Goal: Task Accomplishment & Management: Manage account settings

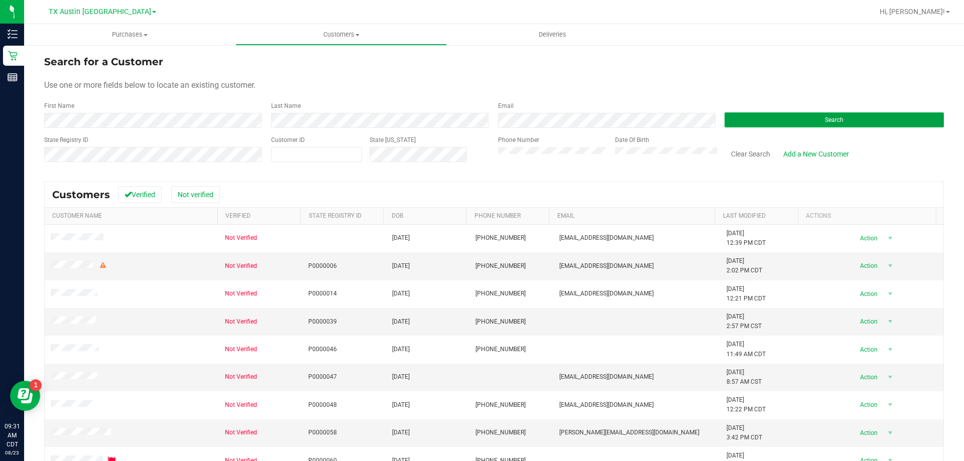
click at [787, 121] on button "Search" at bounding box center [833, 119] width 219 height 15
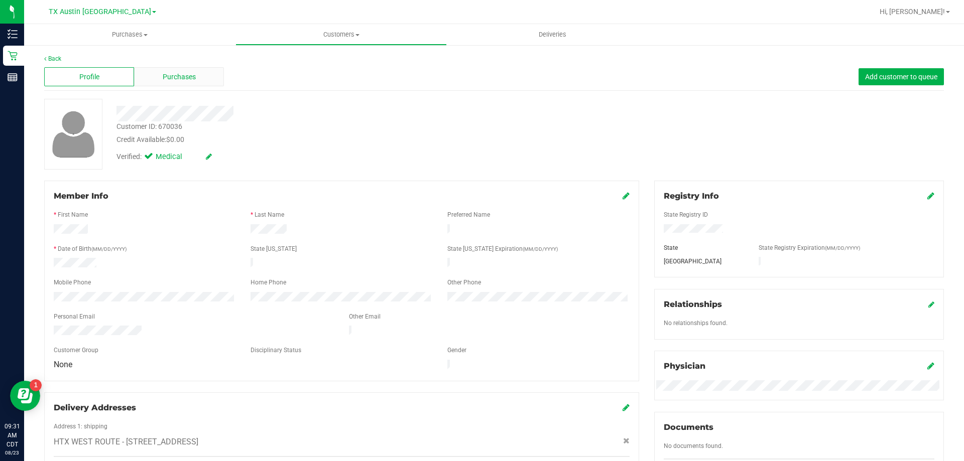
click at [190, 77] on span "Purchases" at bounding box center [179, 77] width 33 height 11
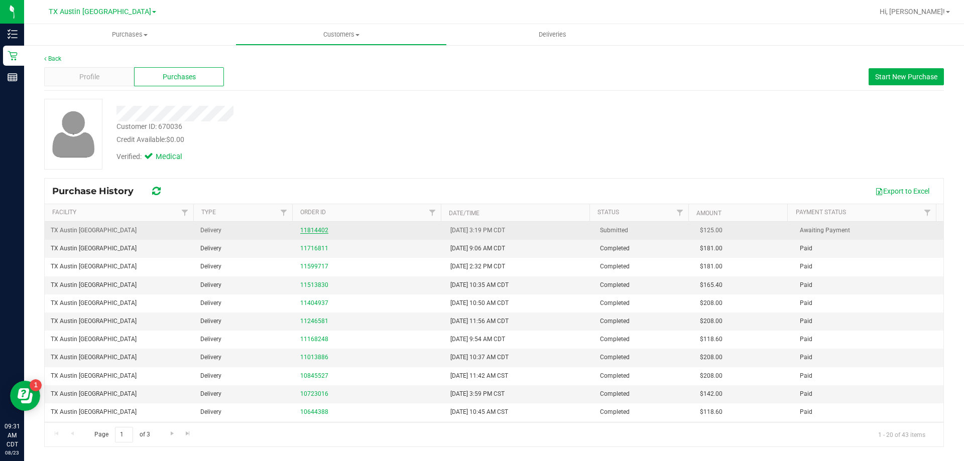
click at [304, 232] on link "11814402" at bounding box center [314, 230] width 28 height 7
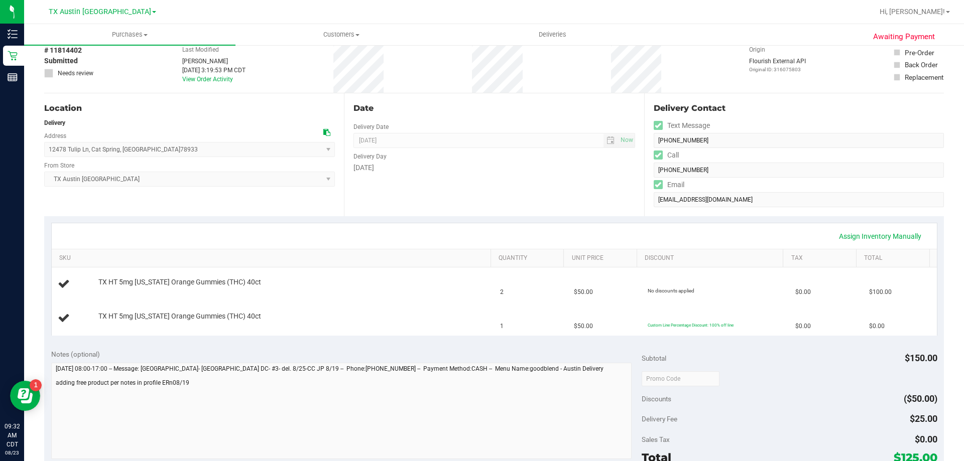
scroll to position [100, 0]
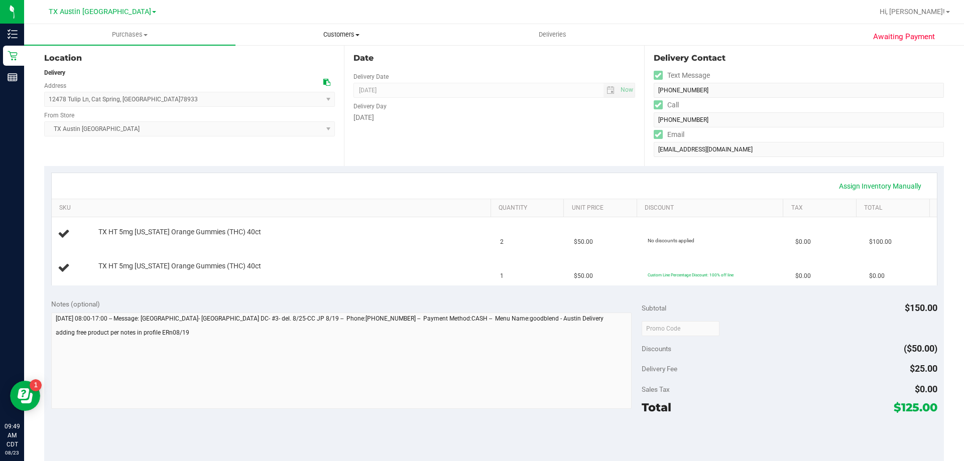
click at [355, 39] on uib-tab-heading "Customers All customers Add a new customer All physicians" at bounding box center [341, 35] width 210 height 20
click at [357, 67] on li "Add a new customer" at bounding box center [340, 73] width 211 height 12
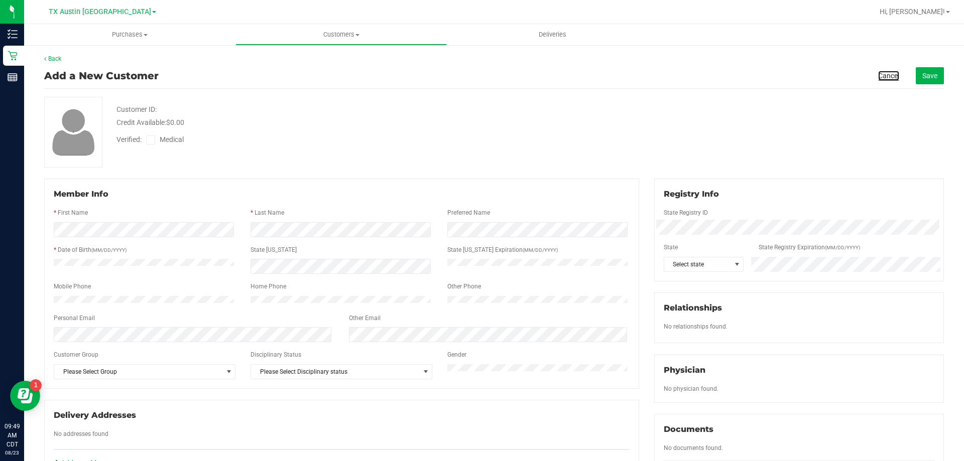
click at [878, 73] on link "Cancel" at bounding box center [888, 76] width 21 height 10
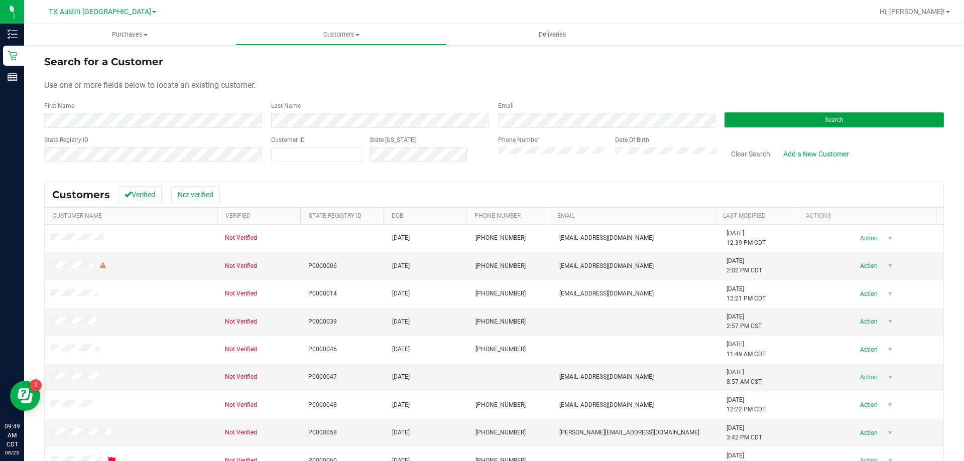
click at [746, 123] on button "Search" at bounding box center [833, 119] width 219 height 15
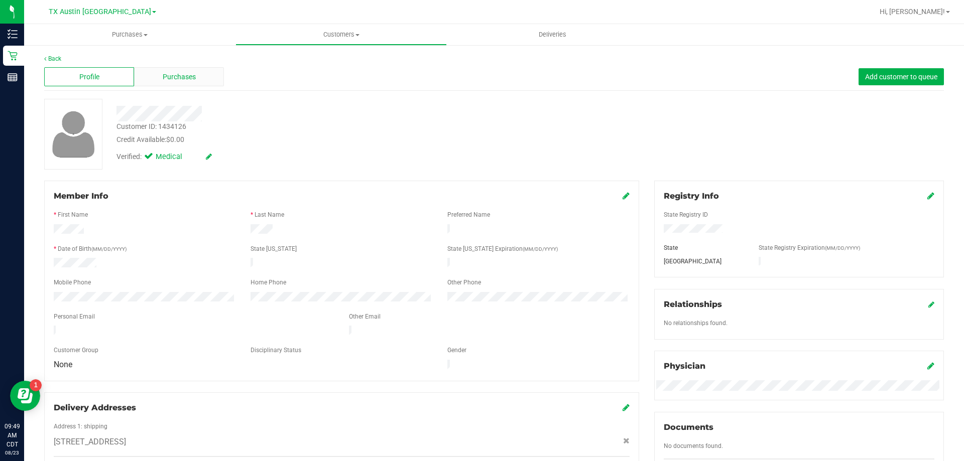
click at [190, 80] on span "Purchases" at bounding box center [179, 77] width 33 height 11
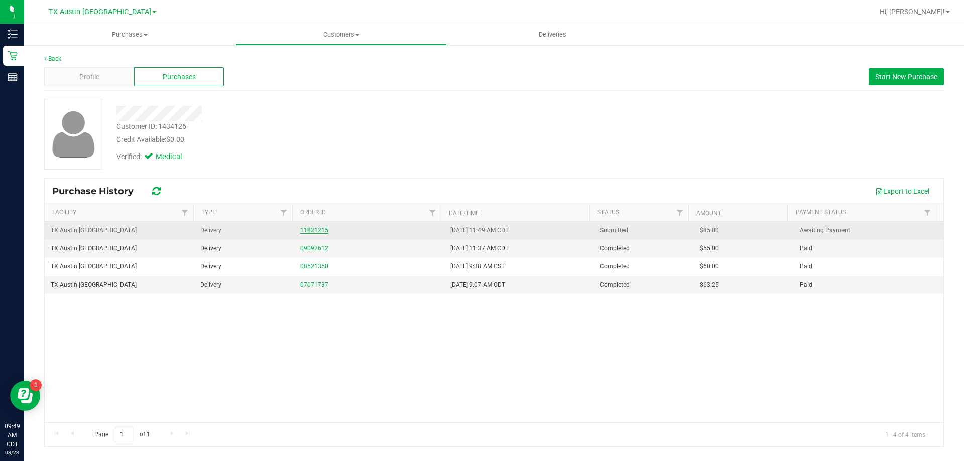
click at [319, 231] on link "11821215" at bounding box center [314, 230] width 28 height 7
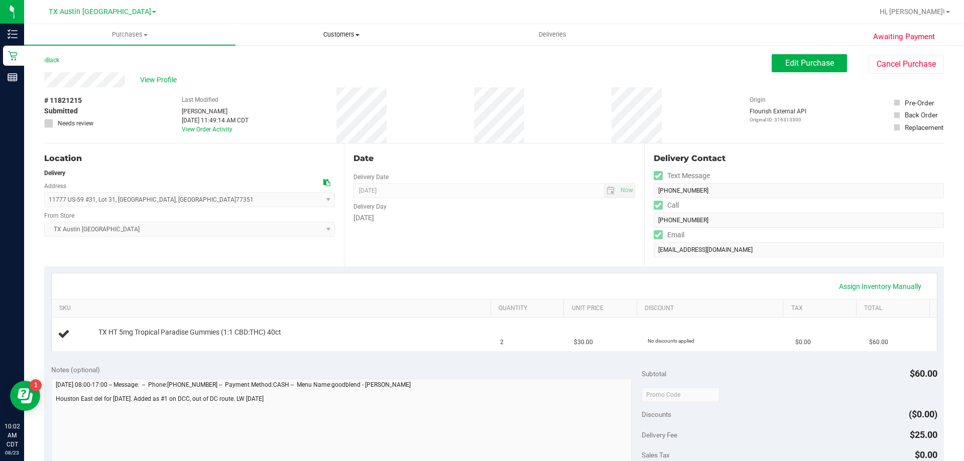
click at [347, 30] on uib-tab-heading "Customers All customers Add a new customer All physicians" at bounding box center [341, 35] width 210 height 20
click at [348, 57] on li "All customers" at bounding box center [340, 61] width 211 height 12
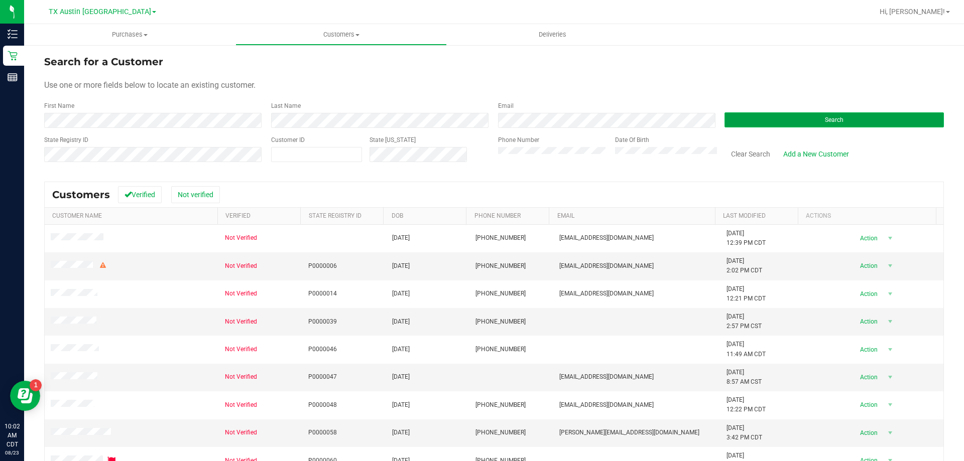
click at [825, 126] on button "Search" at bounding box center [833, 119] width 219 height 15
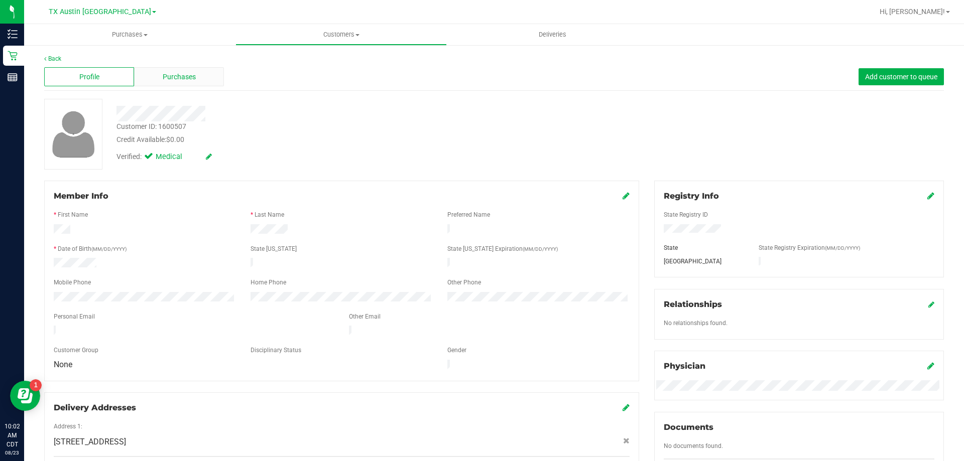
click at [193, 84] on div "Purchases" at bounding box center [179, 76] width 90 height 19
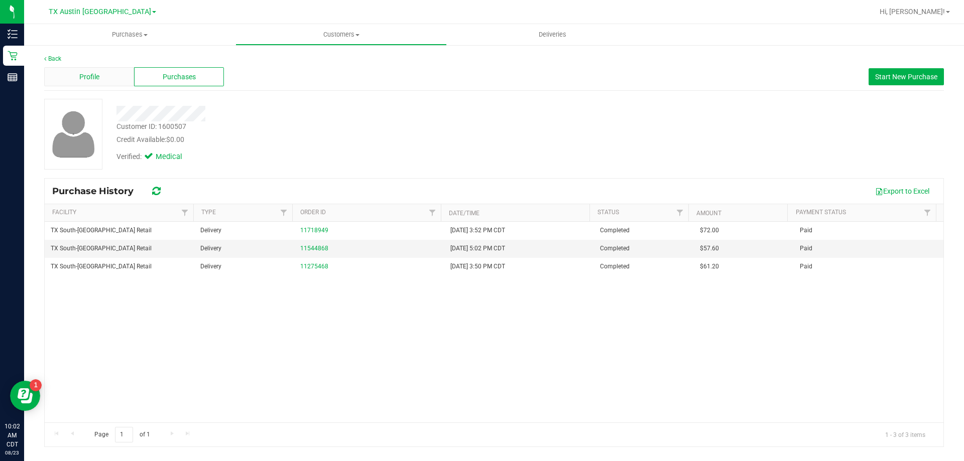
click at [118, 81] on div "Profile" at bounding box center [89, 76] width 90 height 19
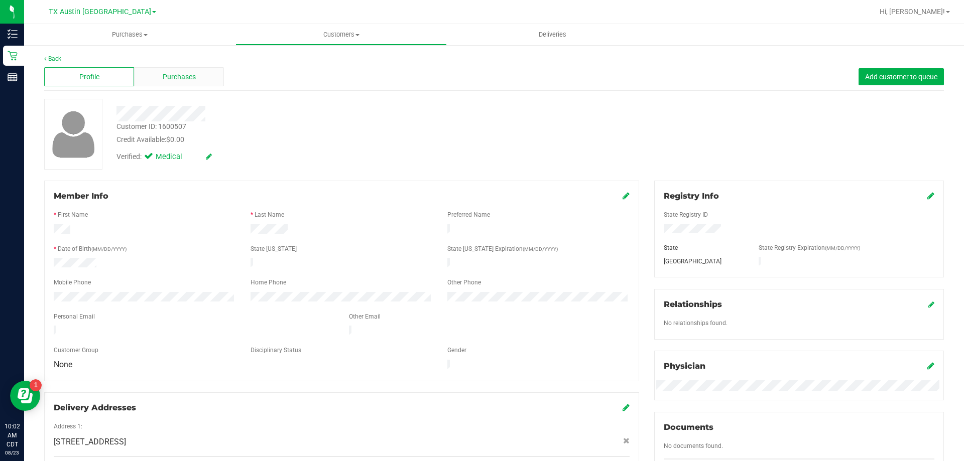
click at [204, 77] on div "Purchases" at bounding box center [179, 76] width 90 height 19
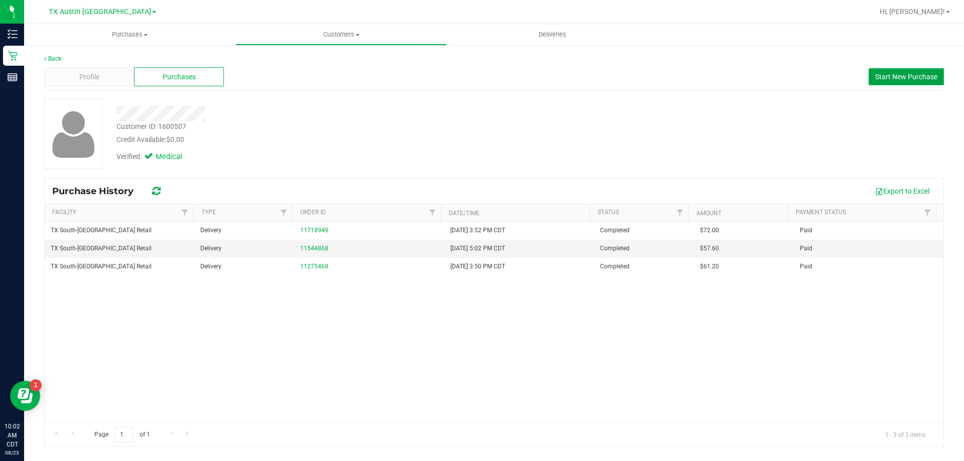
click at [901, 70] on button "Start New Purchase" at bounding box center [905, 76] width 75 height 17
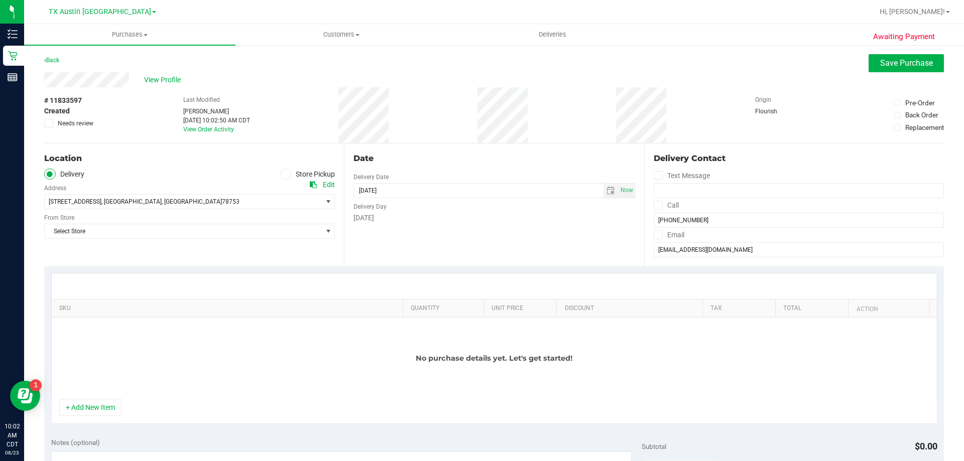
click at [654, 205] on icon at bounding box center [657, 205] width 7 height 0
click at [0, 0] on input "Call" at bounding box center [0, 0] width 0 height 0
click at [654, 235] on icon at bounding box center [657, 235] width 7 height 0
click at [0, 0] on input "Email" at bounding box center [0, 0] width 0 height 0
click at [190, 204] on span "1211 NEWPORT AVE , Austin , TX 78753" at bounding box center [176, 202] width 263 height 14
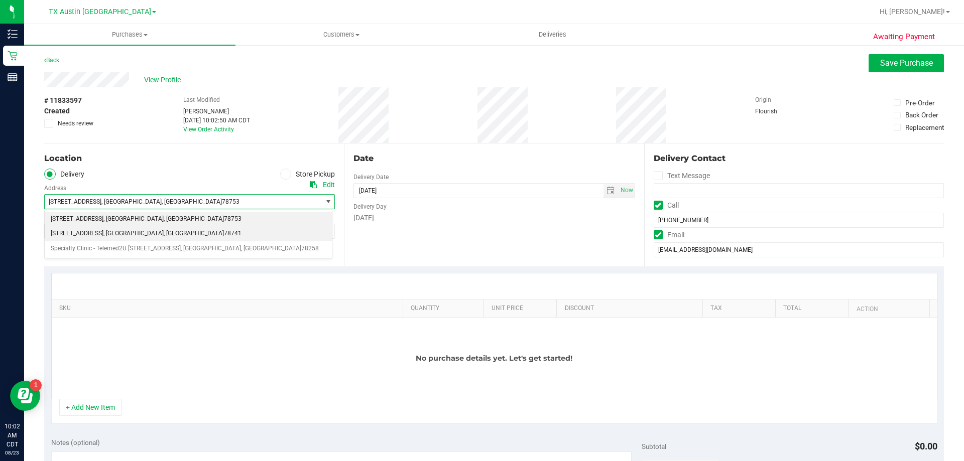
click at [180, 231] on li "7105 E. Riverside Dr. , Austin , TX 78741" at bounding box center [188, 233] width 287 height 15
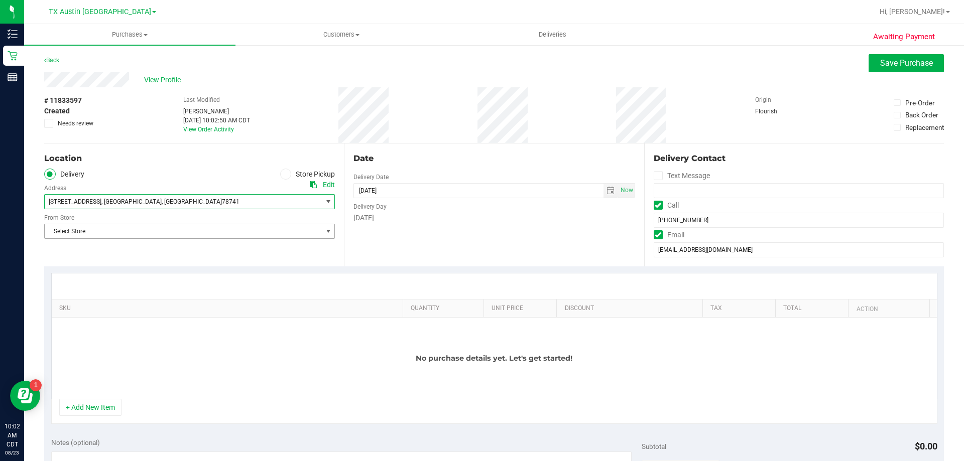
click at [180, 232] on span "Select Store" at bounding box center [183, 231] width 277 height 14
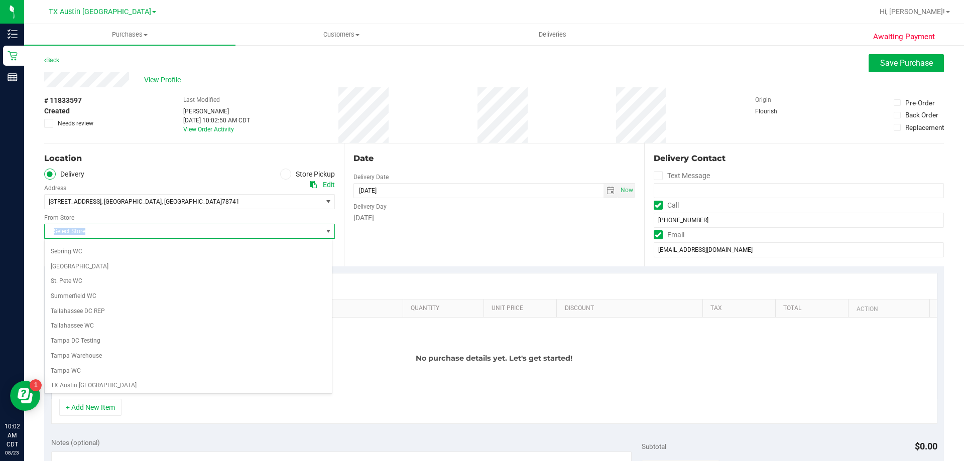
scroll to position [729, 0]
click at [116, 320] on li "TX South-[GEOGRAPHIC_DATA] Retail" at bounding box center [188, 324] width 287 height 15
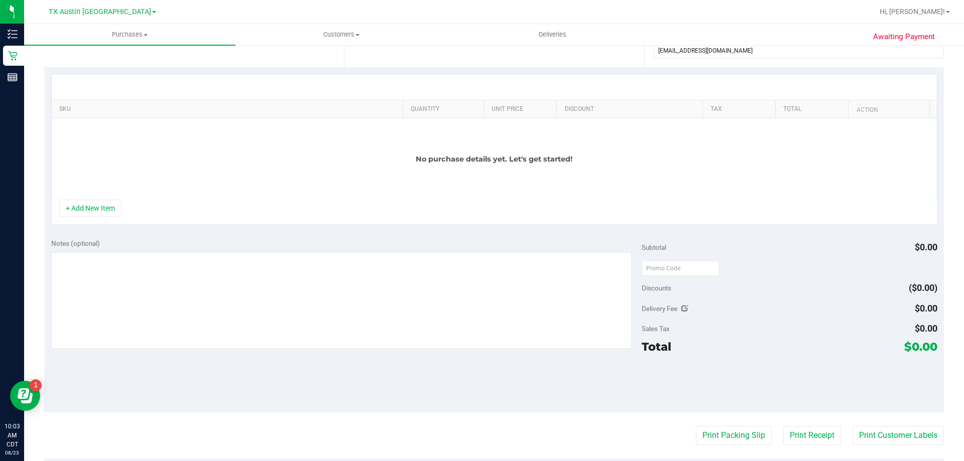
scroll to position [201, 0]
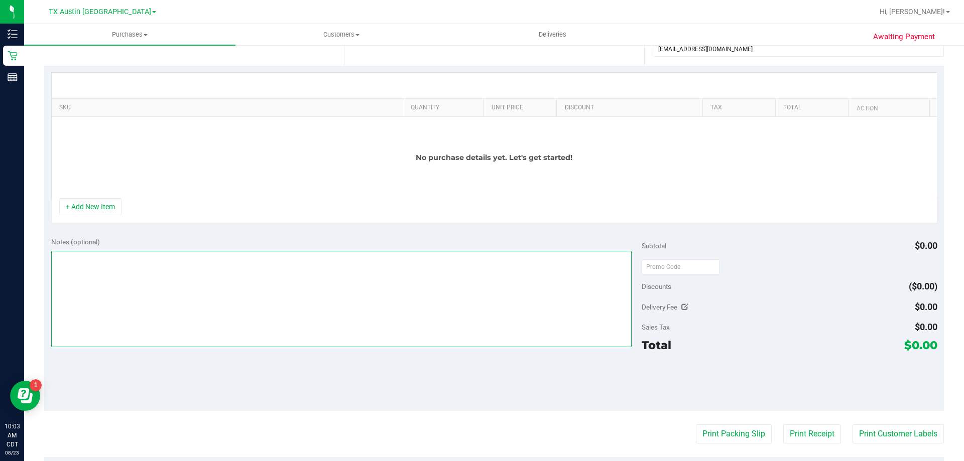
click at [93, 261] on textarea at bounding box center [341, 299] width 581 height 96
type textarea "Same-day PU in South Austin."
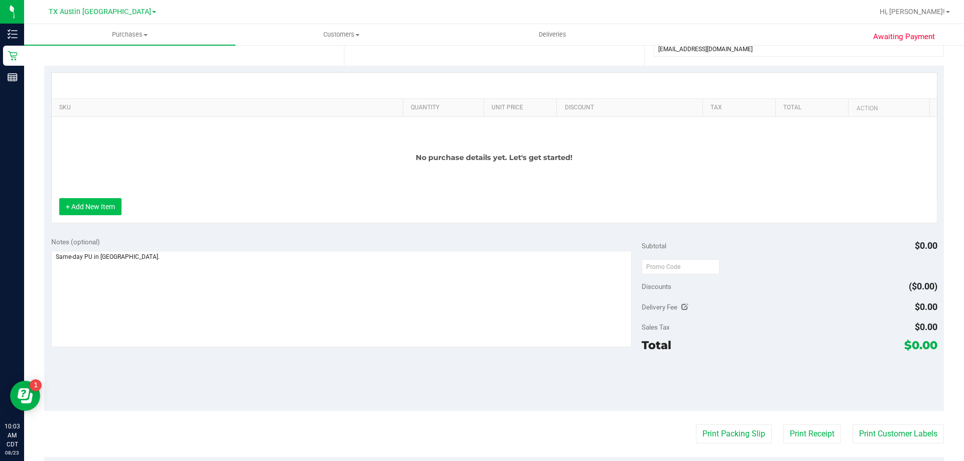
click at [108, 214] on button "+ Add New Item" at bounding box center [90, 206] width 62 height 17
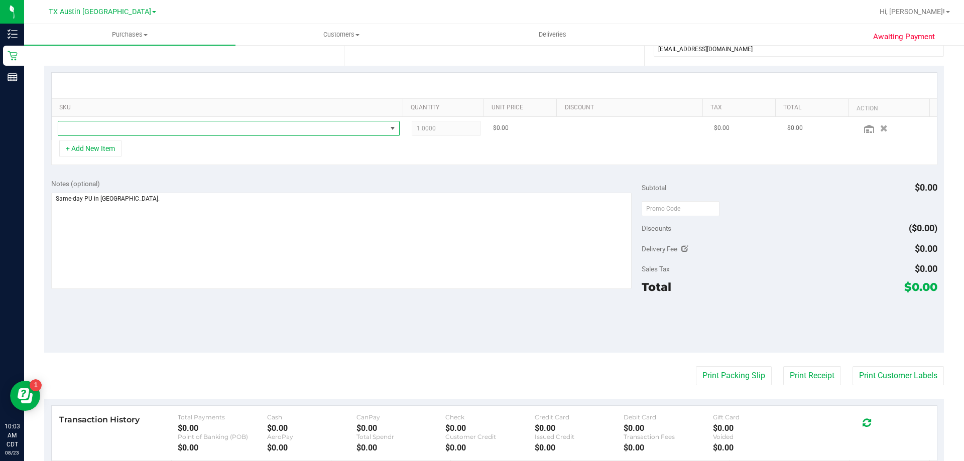
click at [120, 125] on span "NO DATA FOUND" at bounding box center [222, 128] width 328 height 14
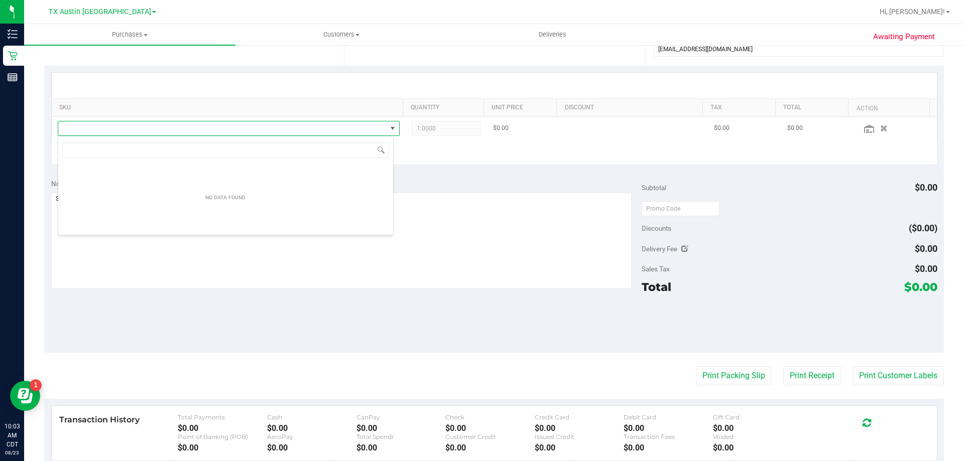
scroll to position [15, 336]
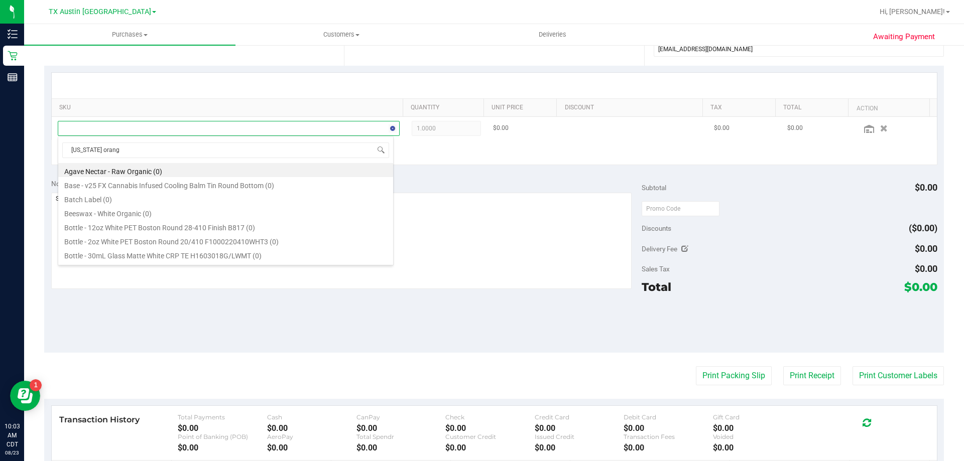
type input "texas orange"
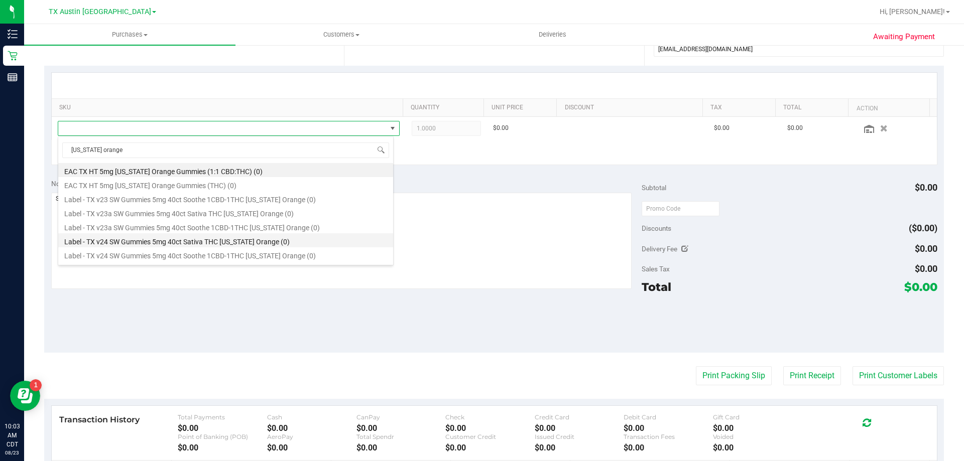
scroll to position [151, 0]
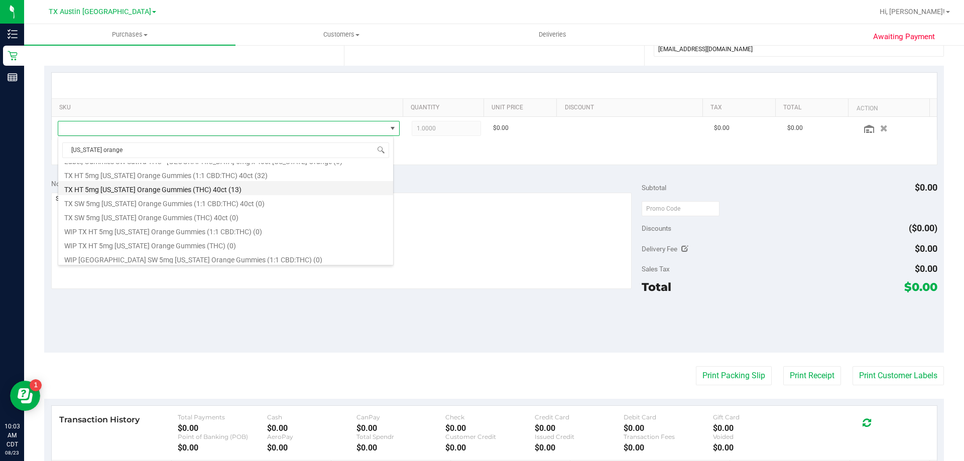
click at [154, 190] on li "TX HT 5mg Texas Orange Gummies (THC) 40ct (13)" at bounding box center [225, 188] width 335 height 14
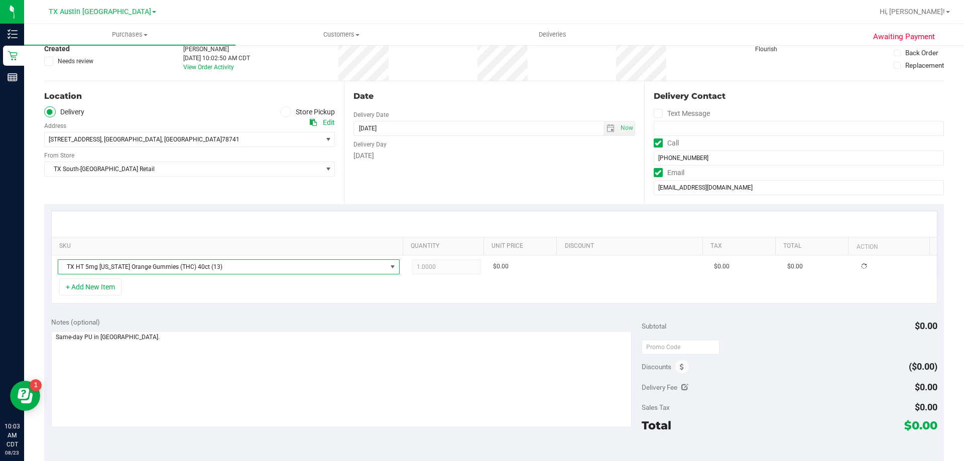
scroll to position [0, 0]
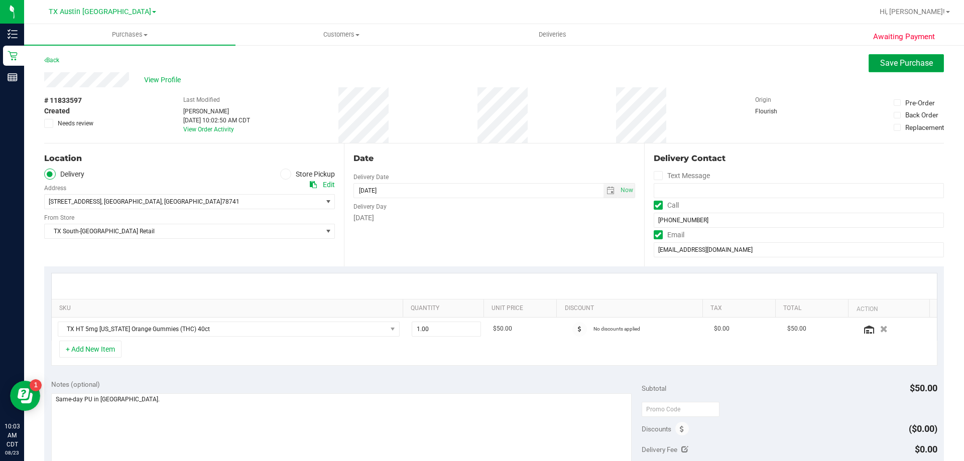
click at [868, 62] on button "Save Purchase" at bounding box center [905, 63] width 75 height 18
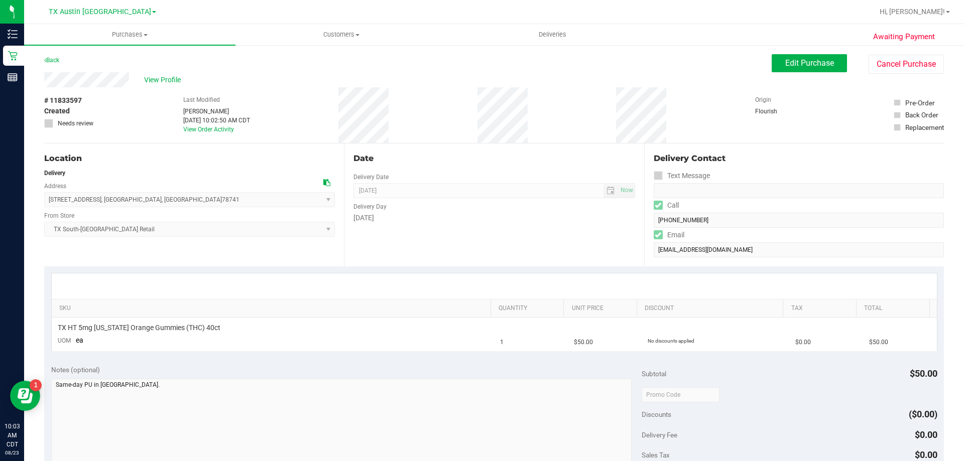
click at [48, 58] on link "Back" at bounding box center [51, 60] width 15 height 7
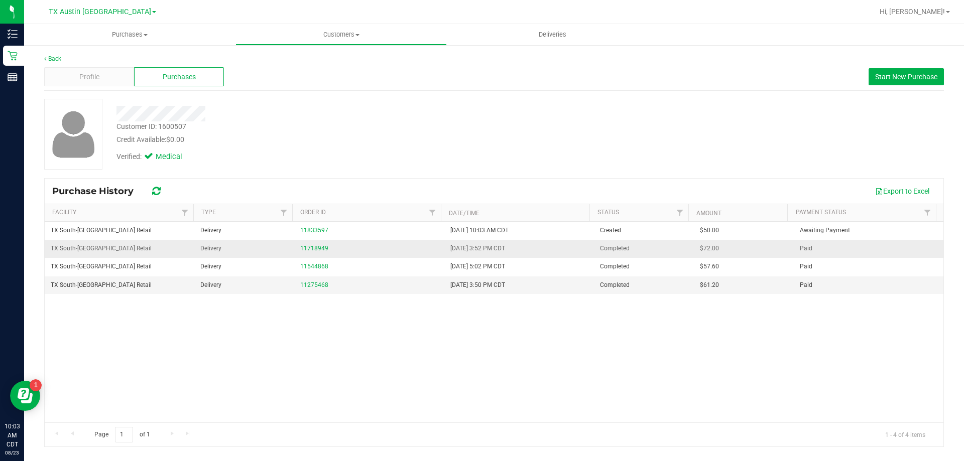
click at [321, 242] on td "11718949" at bounding box center [369, 249] width 150 height 18
click at [321, 245] on link "11718949" at bounding box center [314, 248] width 28 height 7
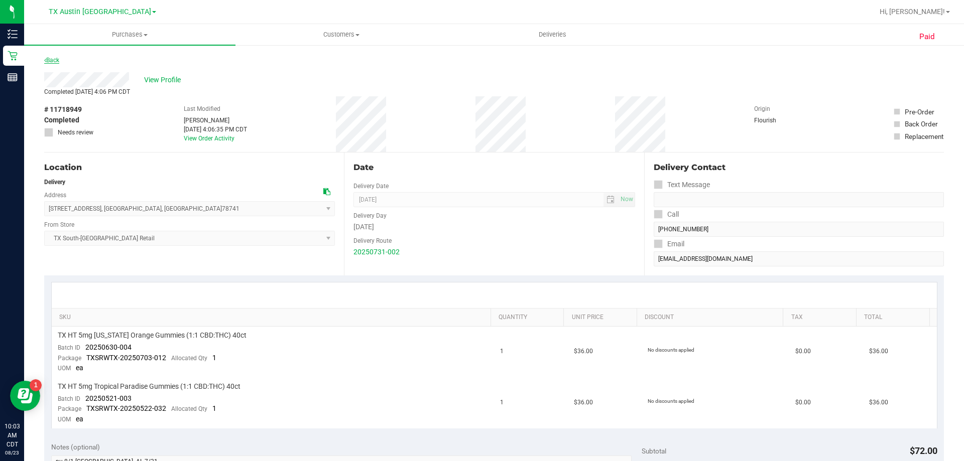
click at [59, 59] on link "Back" at bounding box center [51, 60] width 15 height 7
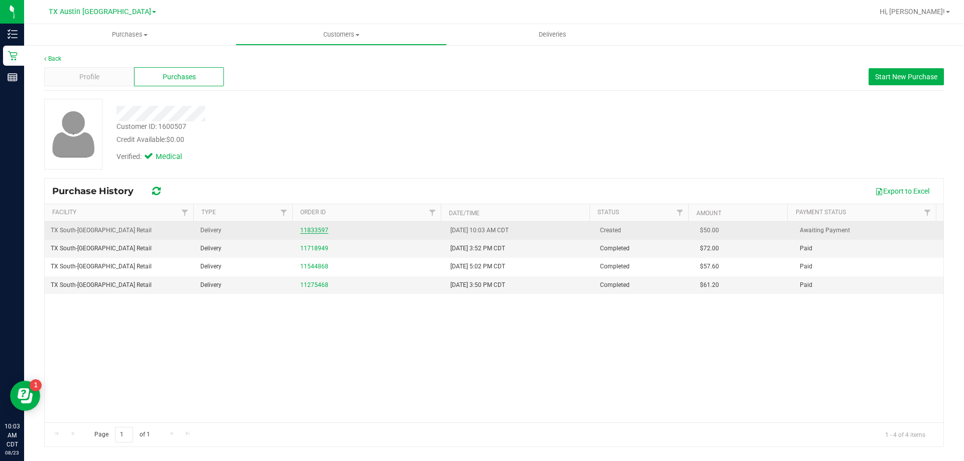
click at [317, 227] on link "11833597" at bounding box center [314, 230] width 28 height 7
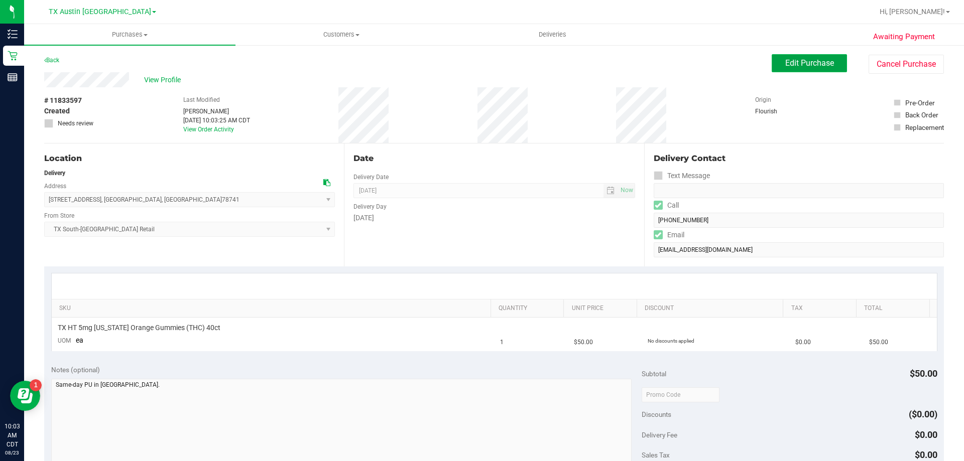
click at [790, 64] on span "Edit Purchase" at bounding box center [809, 63] width 49 height 10
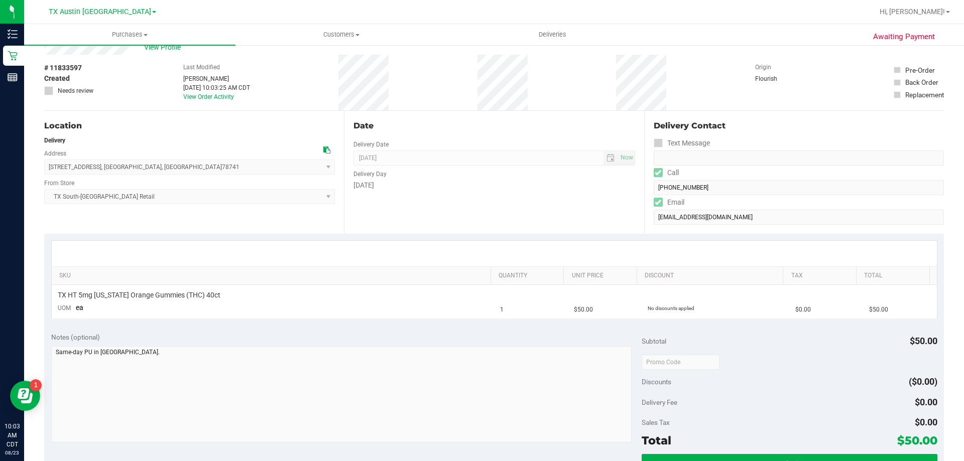
scroll to position [100, 0]
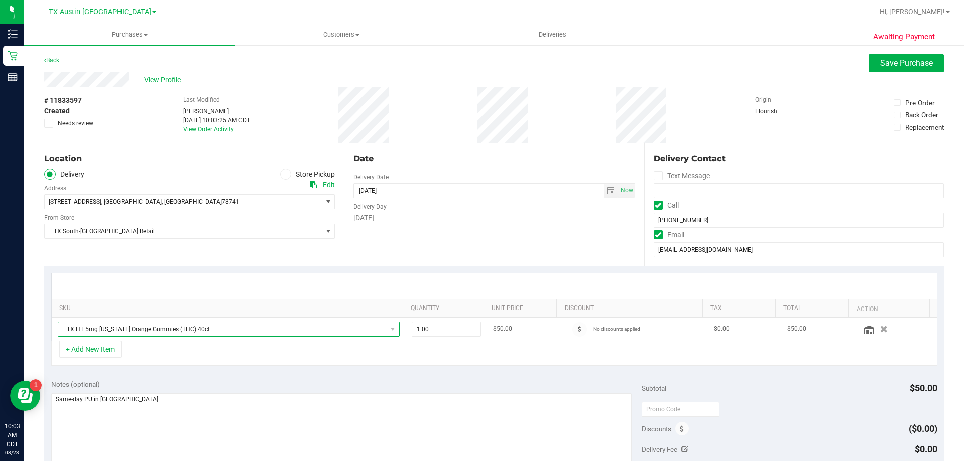
click at [207, 329] on span "TX HT 5mg Texas Orange Gummies (THC) 40ct" at bounding box center [222, 329] width 328 height 14
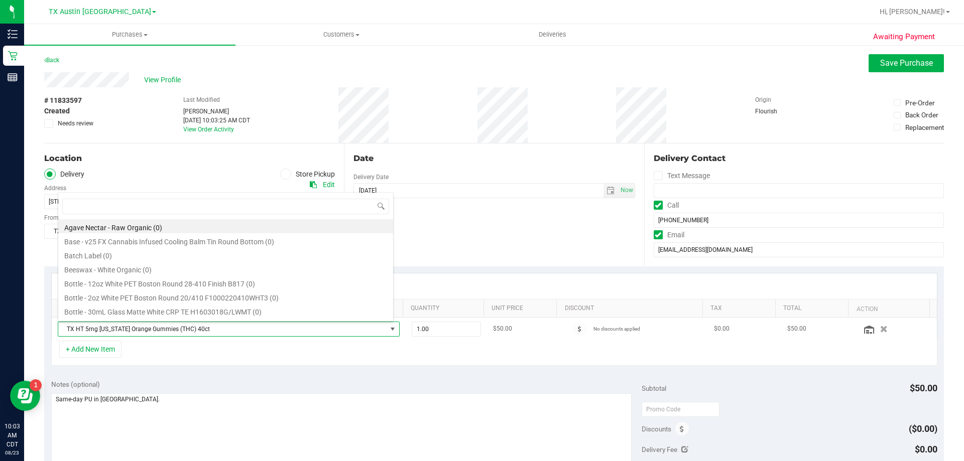
scroll to position [15, 333]
type input "texas orange"
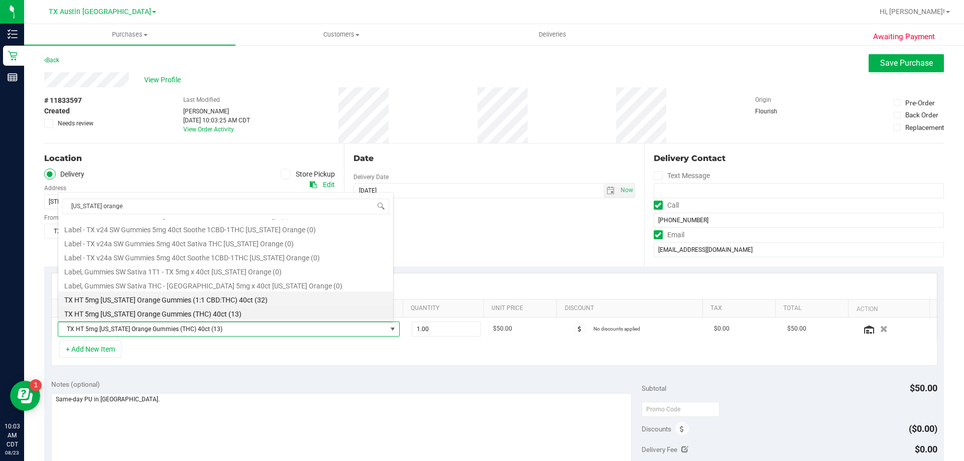
click at [221, 303] on li "TX HT 5mg Texas Orange Gummies (1:1 CBD:THC) 40ct (32)" at bounding box center [225, 299] width 335 height 14
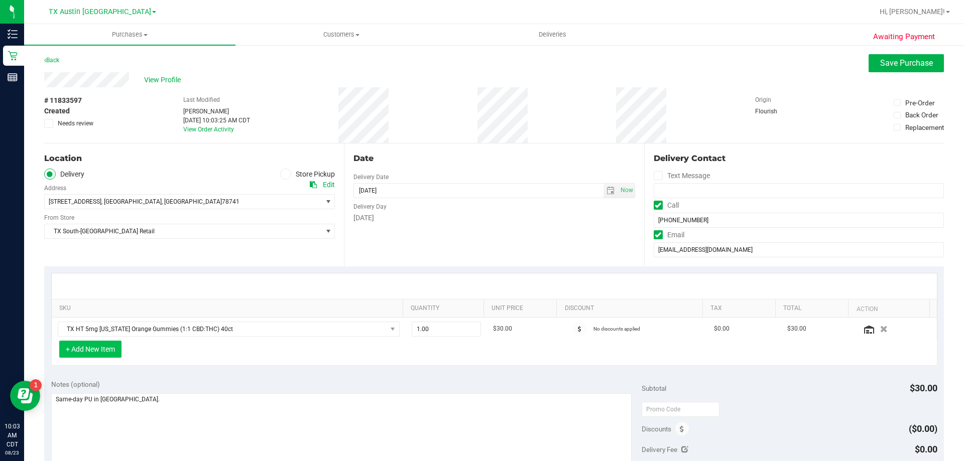
click at [107, 352] on button "+ Add New Item" at bounding box center [90, 349] width 62 height 17
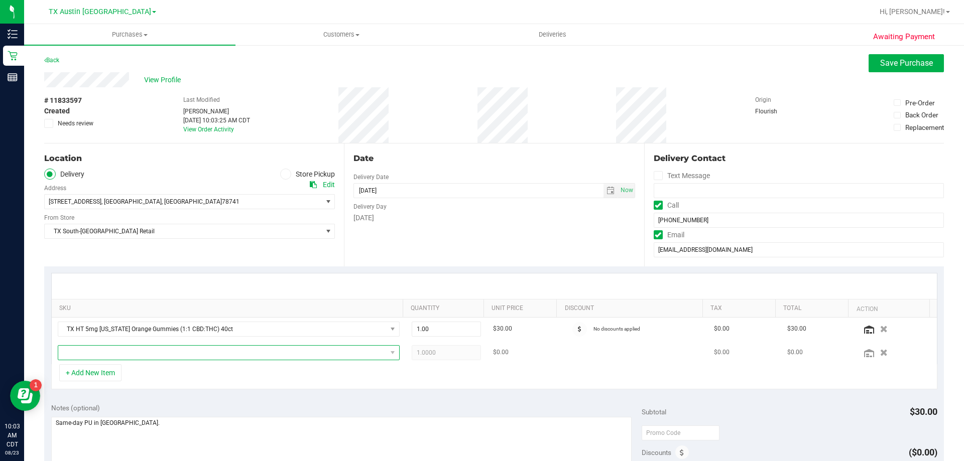
click at [116, 354] on span "NO DATA FOUND" at bounding box center [222, 353] width 328 height 14
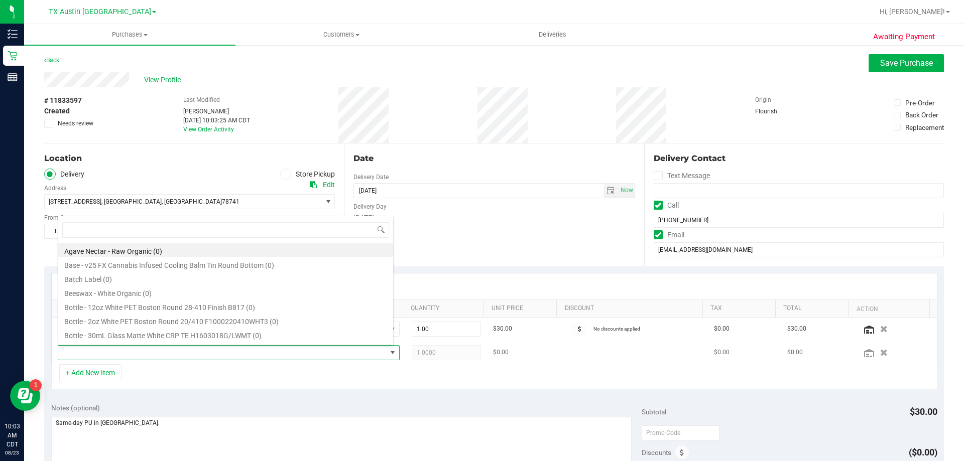
scroll to position [15, 333]
type input "tropical pa"
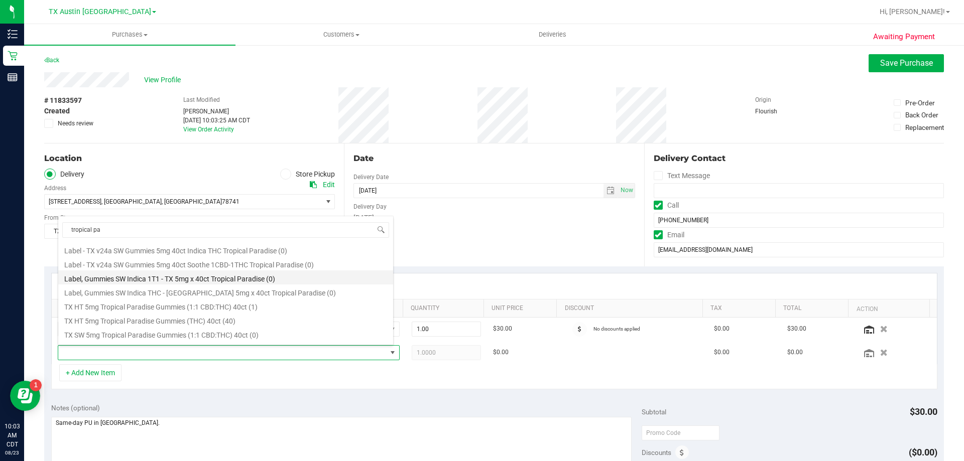
scroll to position [130, 0]
click at [189, 288] on li "TX HT 5mg Tropical Paradise Gummies (1:1 CBD:THC) 40ct (1)" at bounding box center [225, 288] width 335 height 14
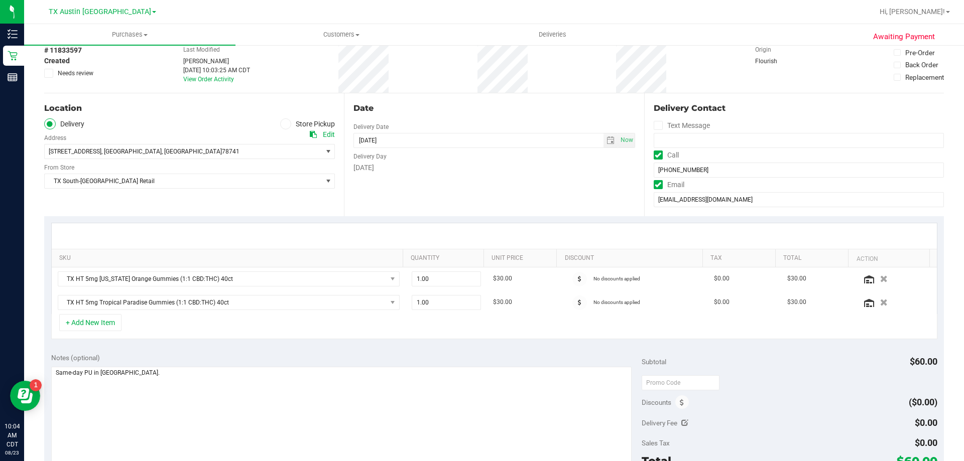
scroll to position [100, 0]
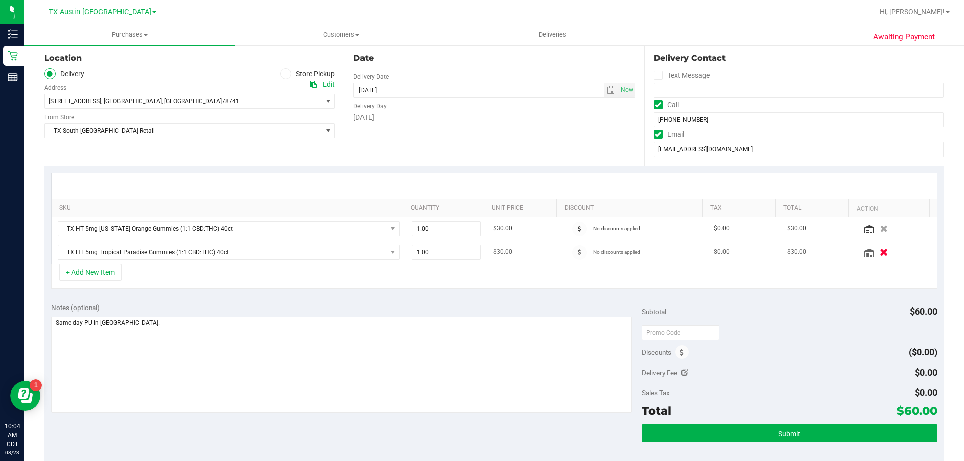
click at [879, 254] on icon "button" at bounding box center [883, 252] width 9 height 8
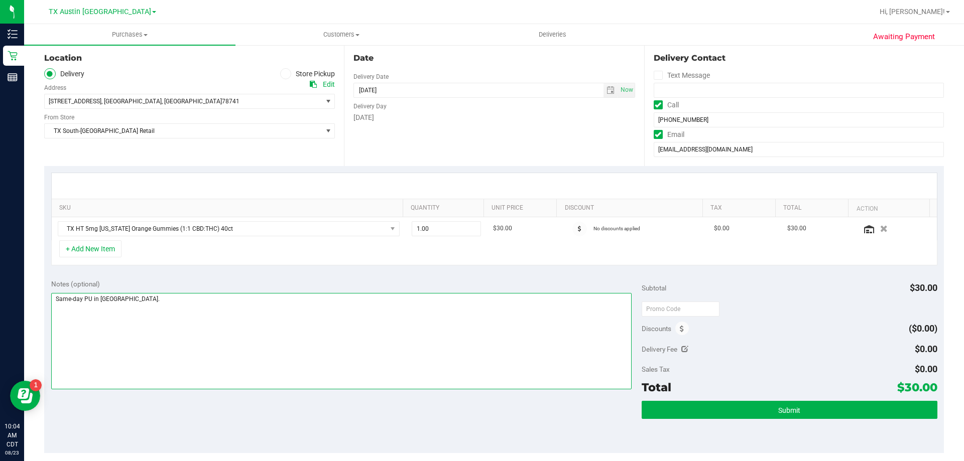
click at [187, 304] on textarea at bounding box center [341, 341] width 581 height 96
type textarea "Same-day PU in South Austin. VF 8/23"
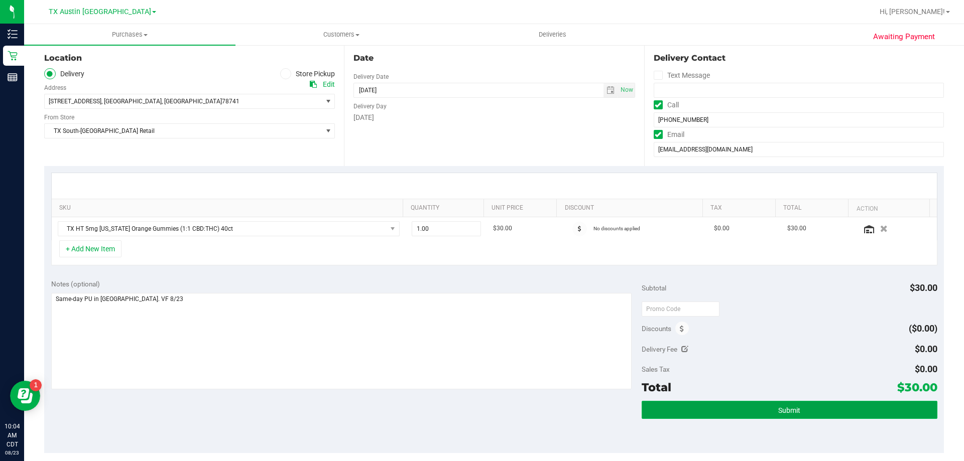
click at [679, 413] on button "Submit" at bounding box center [788, 410] width 295 height 18
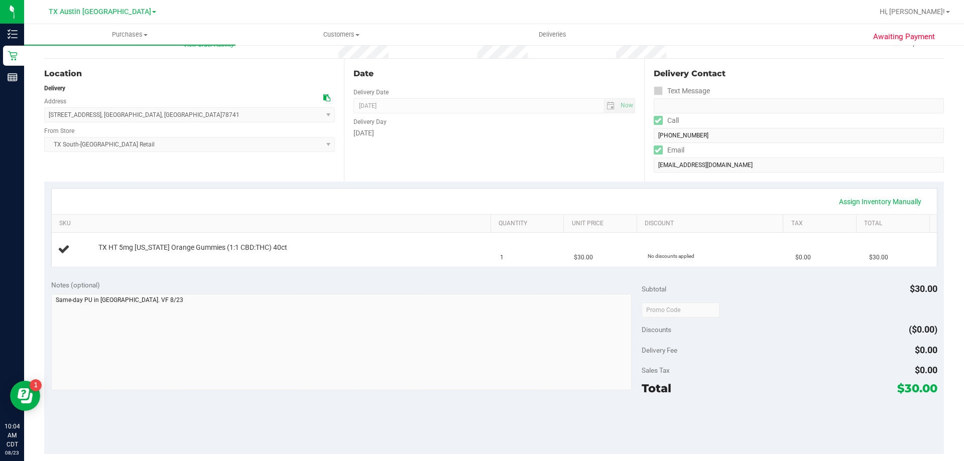
scroll to position [100, 0]
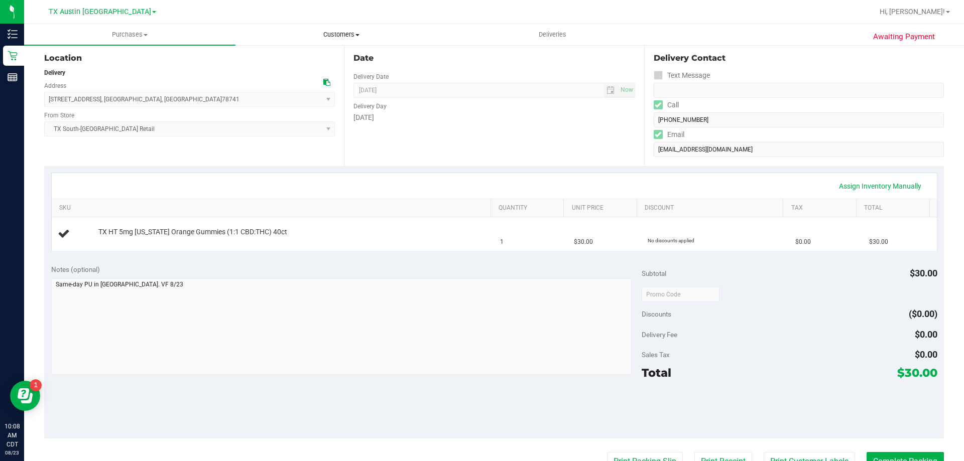
click at [346, 34] on span "Customers" at bounding box center [341, 34] width 210 height 9
click at [349, 57] on li "All customers" at bounding box center [340, 61] width 211 height 12
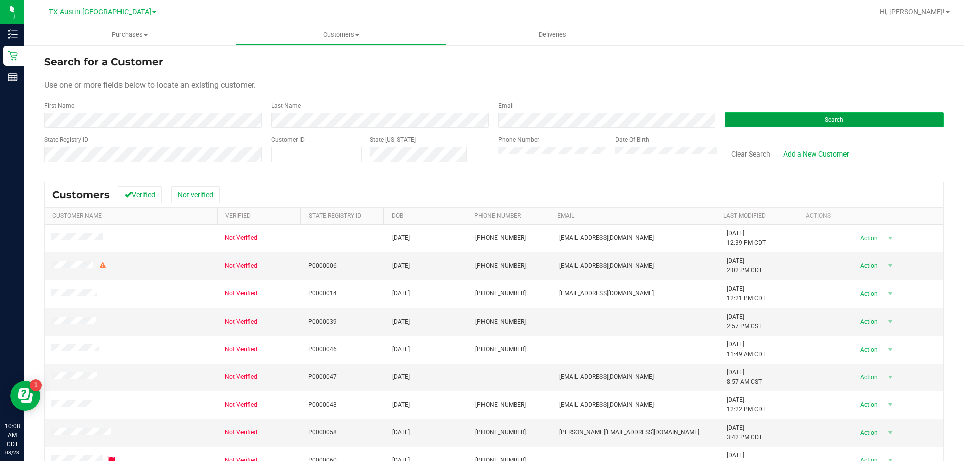
click at [772, 122] on button "Search" at bounding box center [833, 119] width 219 height 15
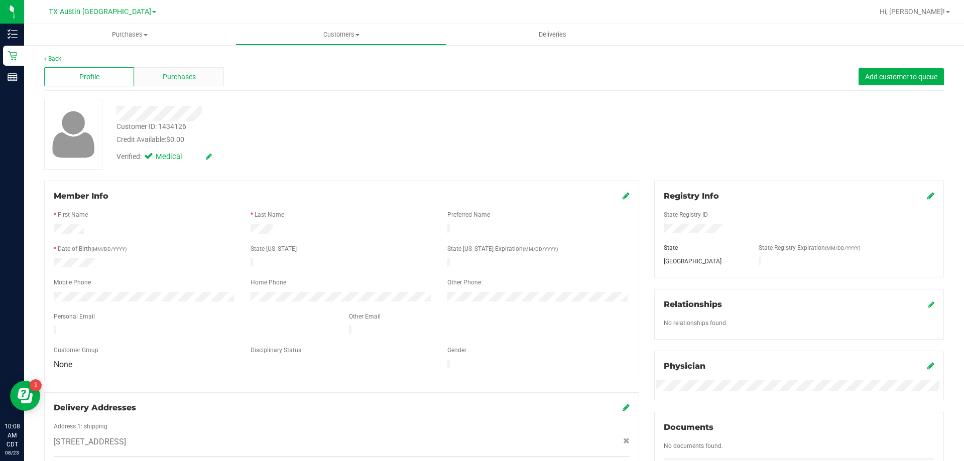
click at [163, 81] on span "Purchases" at bounding box center [179, 77] width 33 height 11
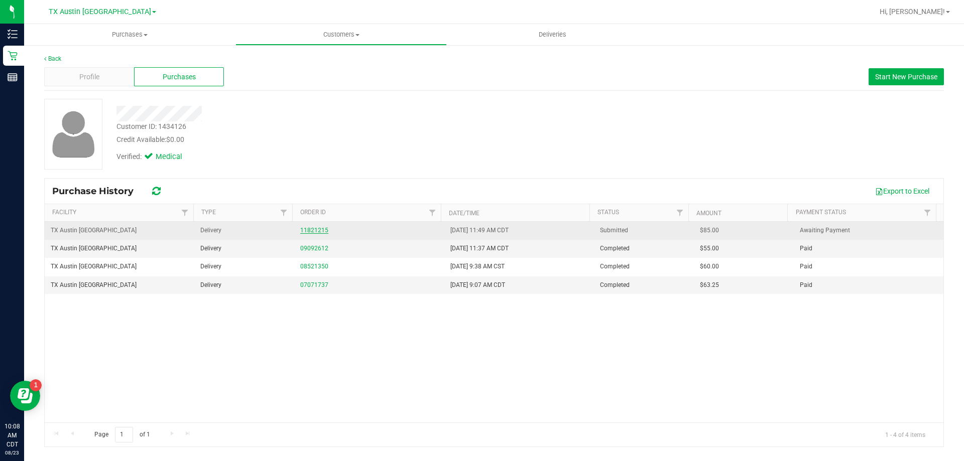
click at [321, 229] on link "11821215" at bounding box center [314, 230] width 28 height 7
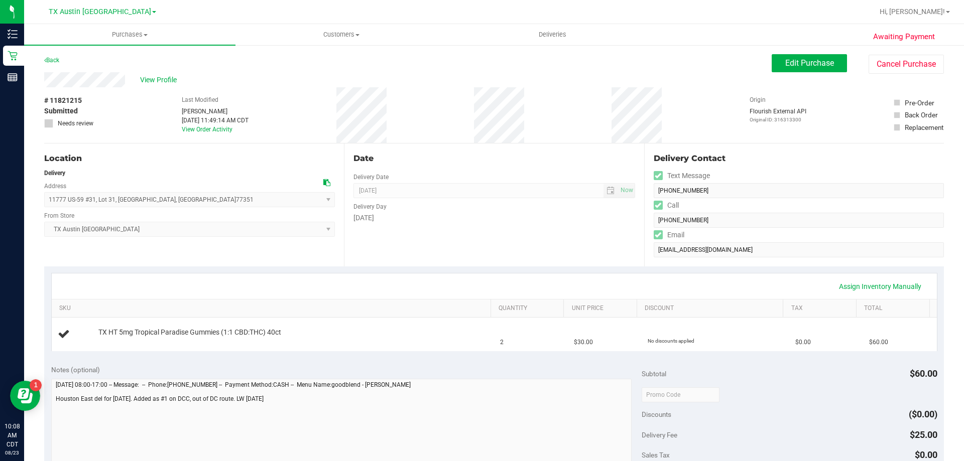
click at [323, 182] on icon at bounding box center [326, 182] width 7 height 7
click at [806, 58] on span "Edit Purchase" at bounding box center [809, 63] width 49 height 10
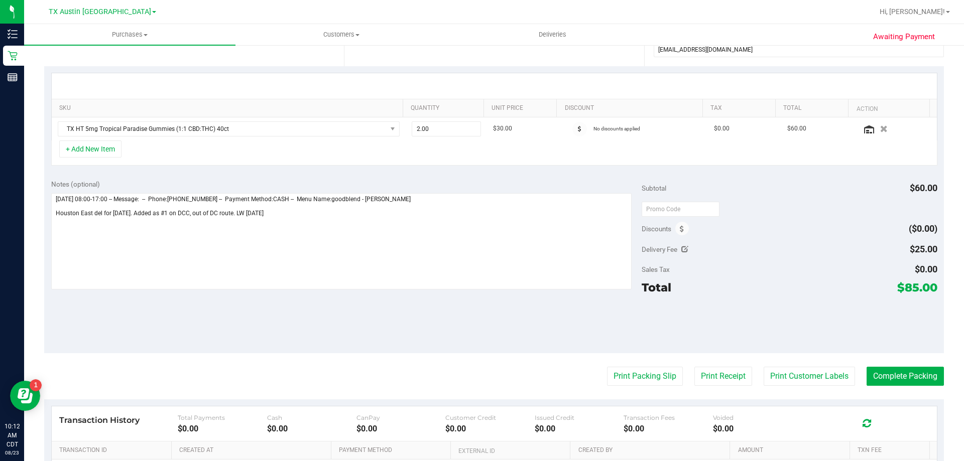
scroll to position [201, 0]
click at [681, 247] on icon at bounding box center [684, 248] width 7 height 7
type input "$25.00"
type input "25"
click at [896, 249] on span "$25.00 25" at bounding box center [899, 251] width 75 height 18
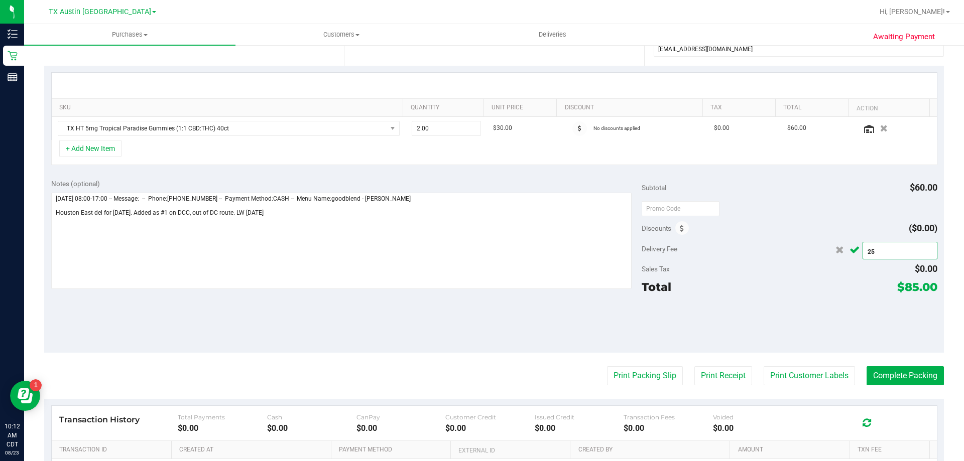
click at [896, 249] on input "25" at bounding box center [900, 252] width 74 height 14
type input "0"
type input "$0.00"
click at [851, 248] on icon "Cancel button" at bounding box center [854, 250] width 10 height 8
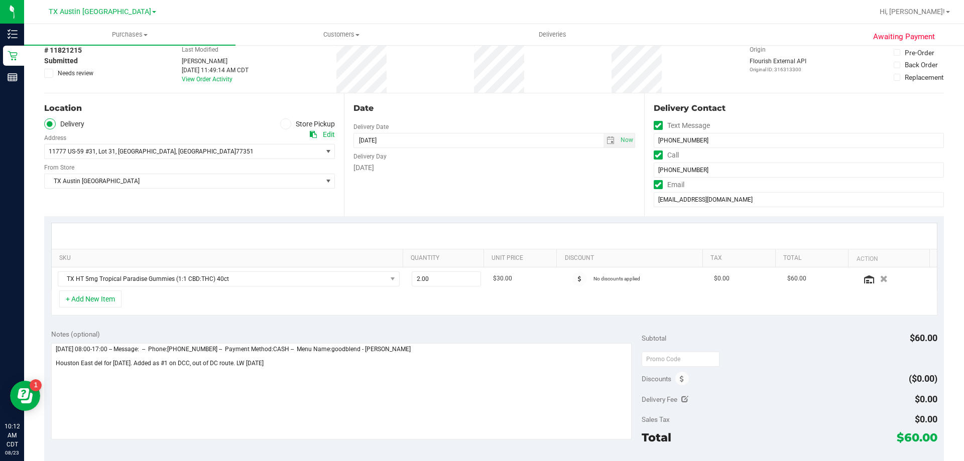
scroll to position [0, 0]
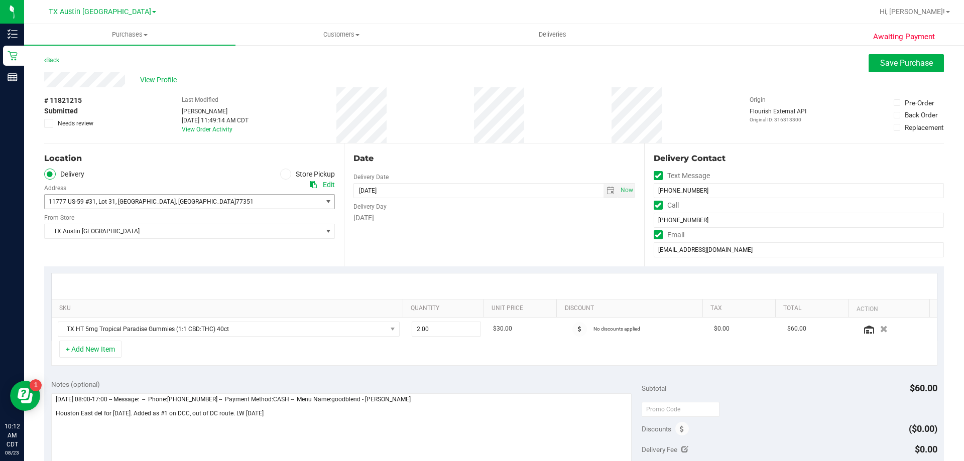
click at [242, 195] on span "11777 US-59 #31 , Lot 31 , Livingston , TX 77351" at bounding box center [176, 202] width 263 height 14
click at [238, 201] on span "11777 US-59 #31 , Lot 31 , Livingston , TX 77351" at bounding box center [176, 202] width 263 height 14
click at [883, 65] on span "Save Purchase" at bounding box center [906, 63] width 53 height 10
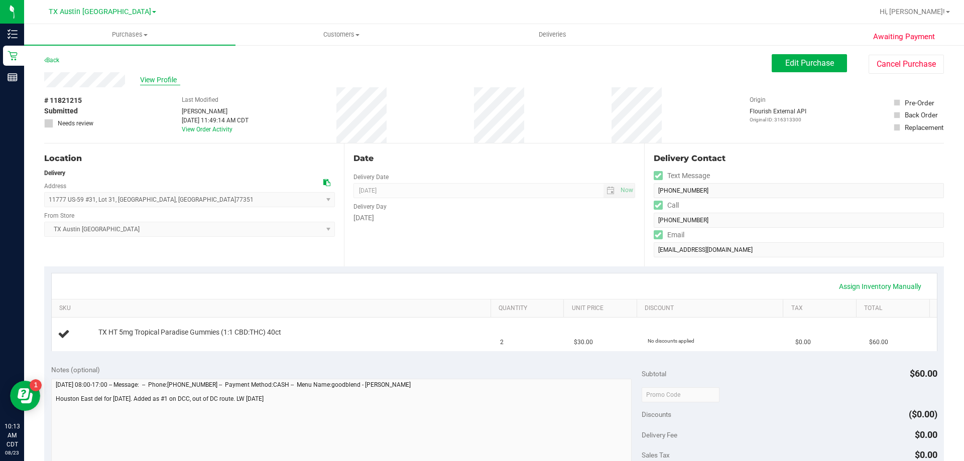
click at [165, 84] on span "View Profile" at bounding box center [160, 80] width 40 height 11
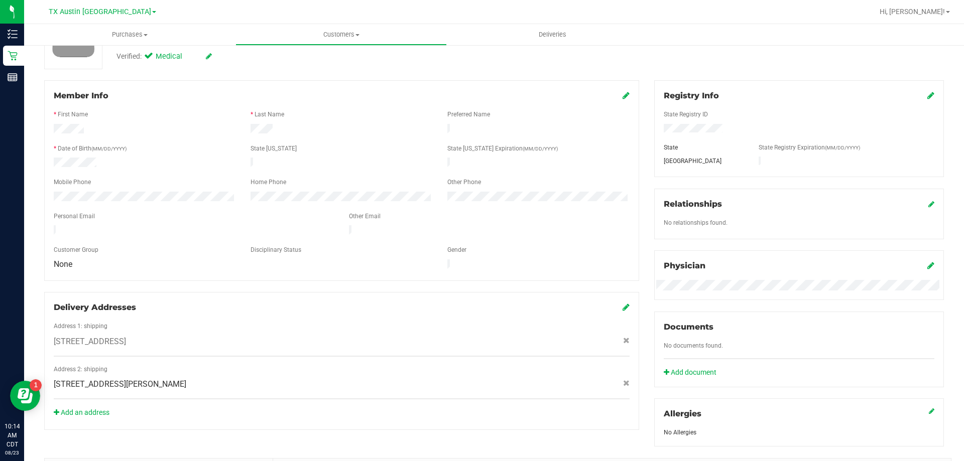
scroll to position [91, 0]
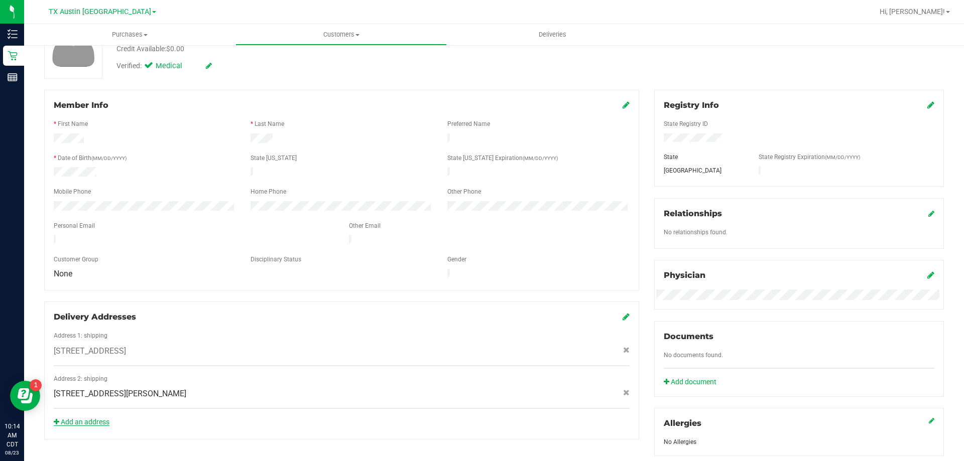
click at [83, 418] on link "Add an address" at bounding box center [82, 422] width 56 height 8
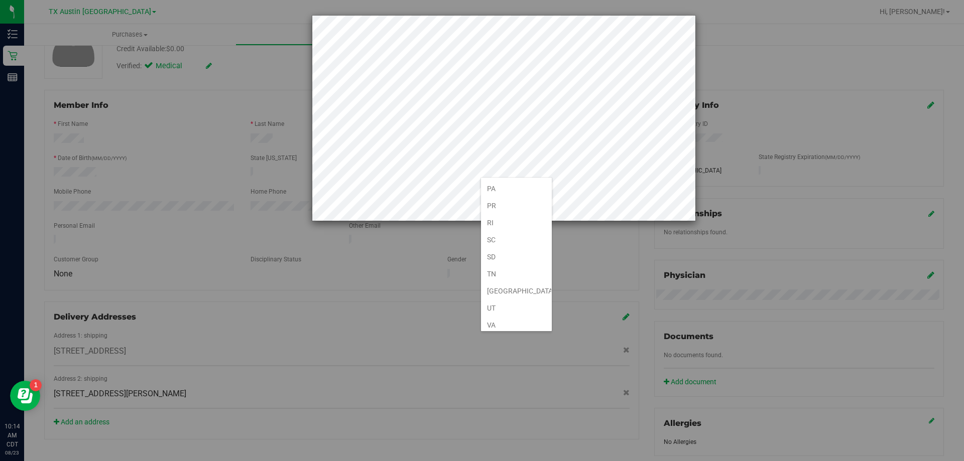
scroll to position [652, 0]
click at [504, 281] on li "TX" at bounding box center [516, 286] width 71 height 17
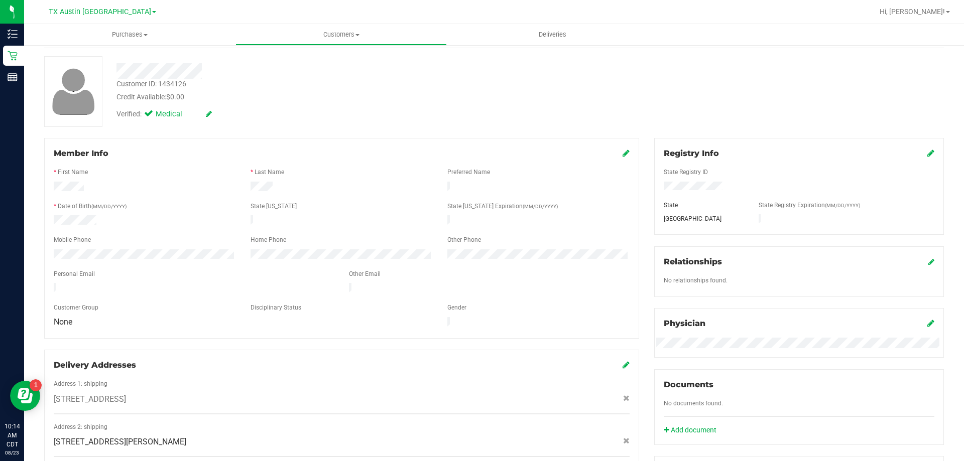
scroll to position [0, 0]
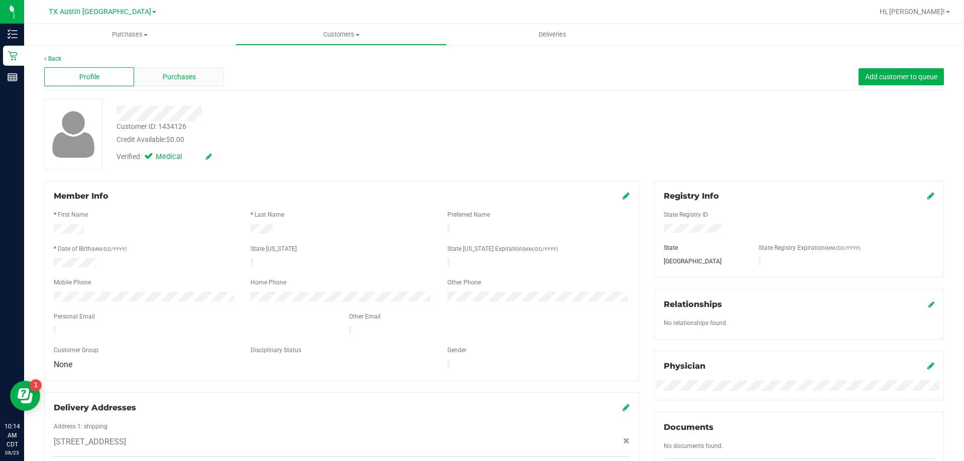
click at [187, 73] on span "Purchases" at bounding box center [179, 77] width 33 height 11
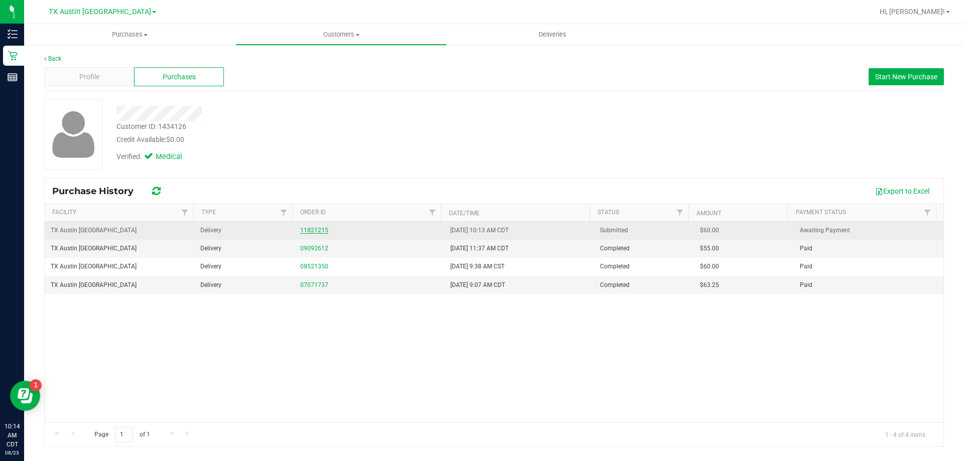
click at [316, 228] on link "11821215" at bounding box center [314, 230] width 28 height 7
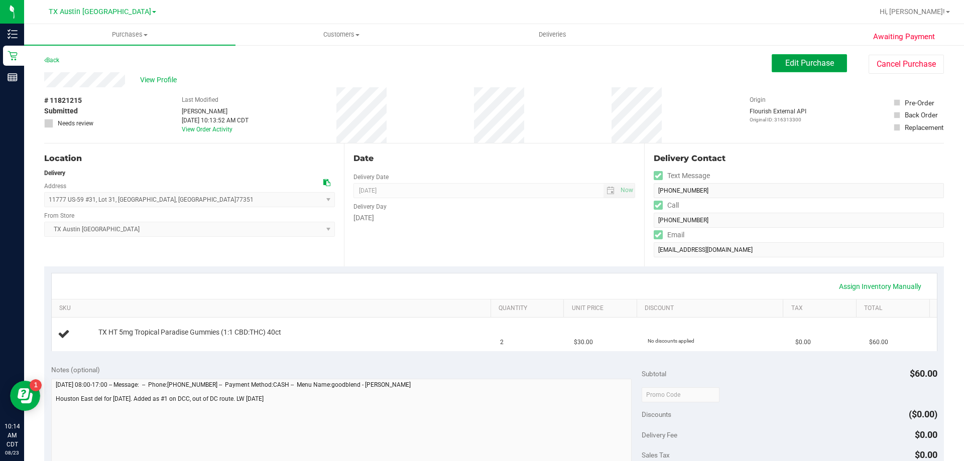
click at [830, 58] on button "Edit Purchase" at bounding box center [808, 63] width 75 height 18
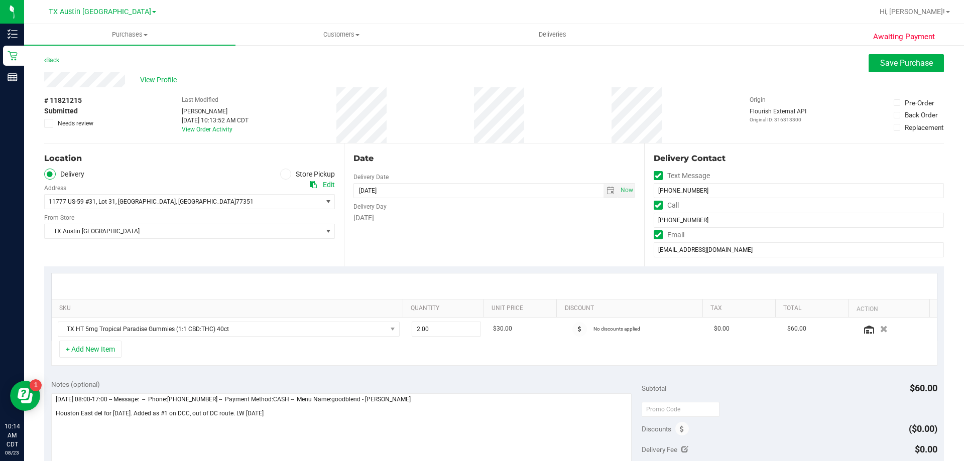
scroll to position [100, 0]
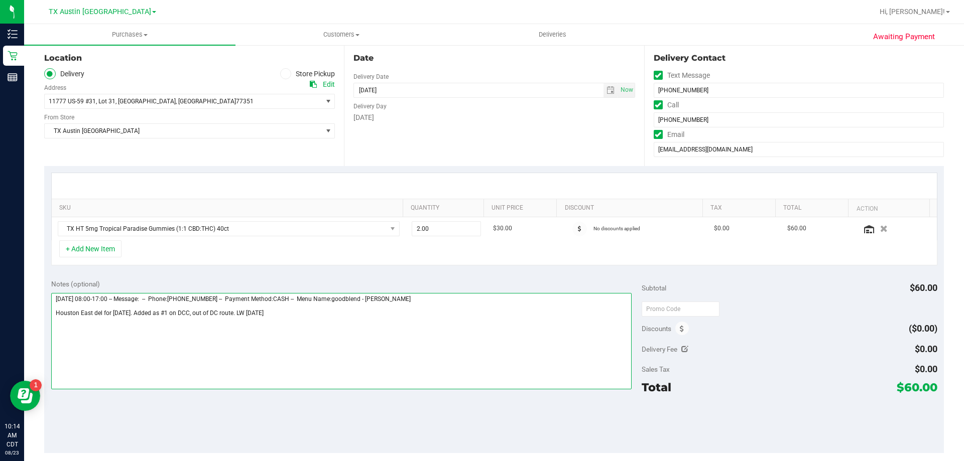
click at [308, 312] on textarea at bounding box center [341, 341] width 581 height 96
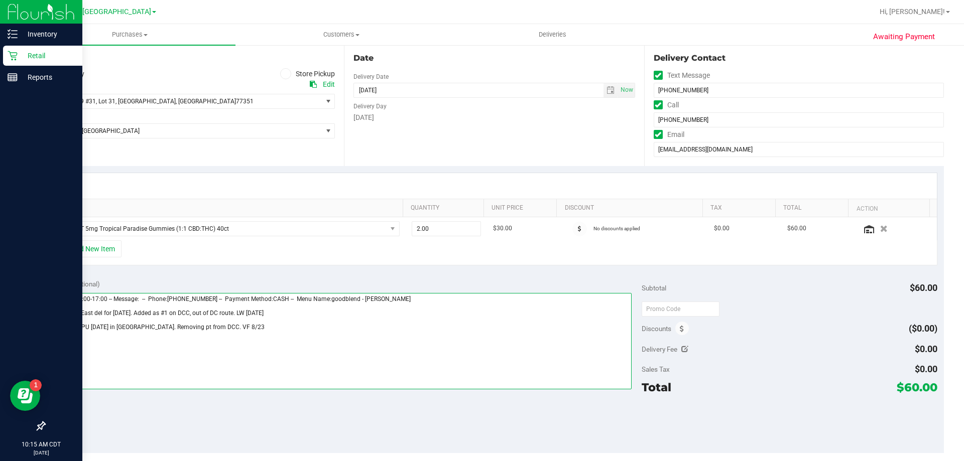
type textarea "Friday 08/22/2025 08:00-17:00 -- Message: -- Phone:8322164025 -- Payment Method…"
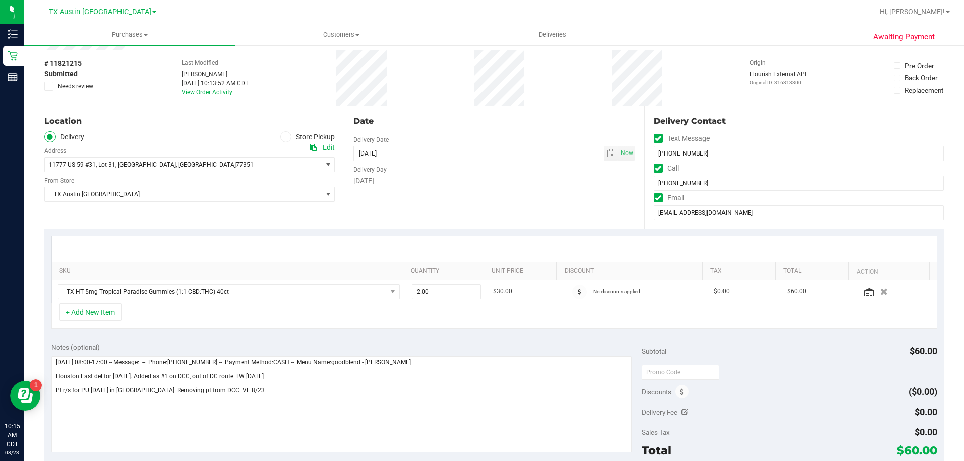
scroll to position [0, 0]
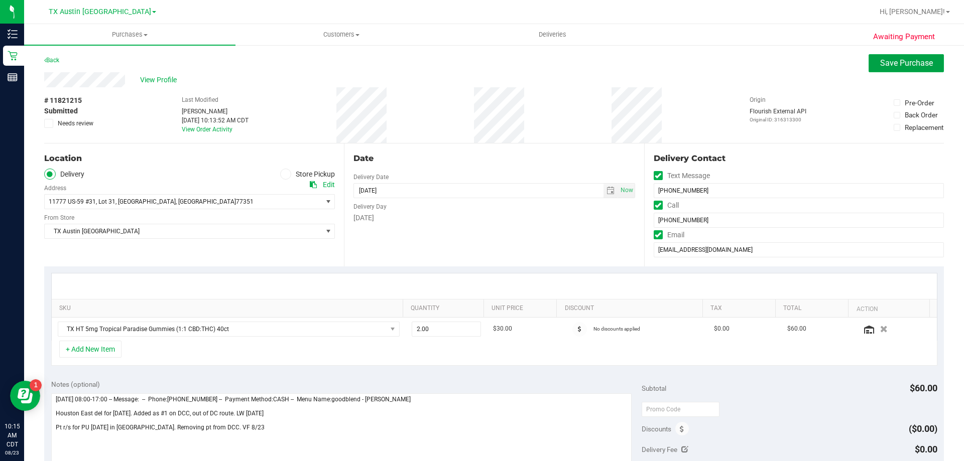
drag, startPoint x: 882, startPoint y: 60, endPoint x: 846, endPoint y: 82, distance: 42.3
click at [882, 60] on span "Save Purchase" at bounding box center [906, 63] width 53 height 10
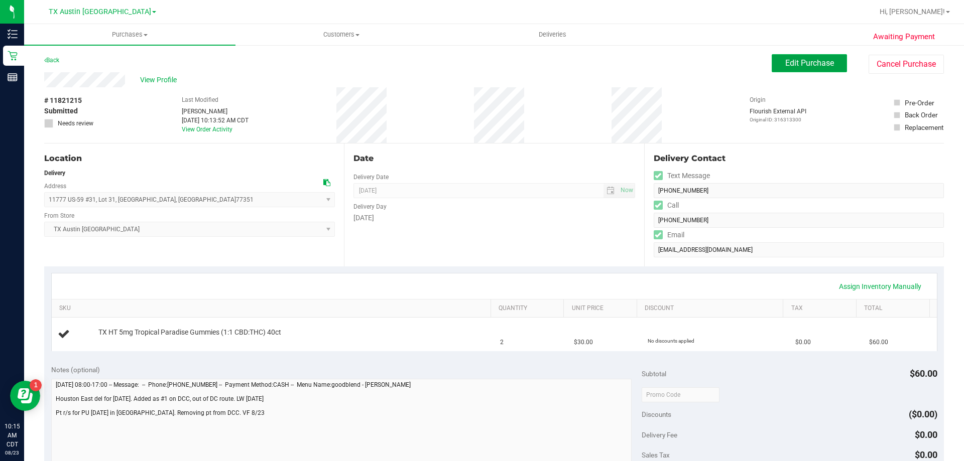
click at [788, 64] on span "Edit Purchase" at bounding box center [809, 63] width 49 height 10
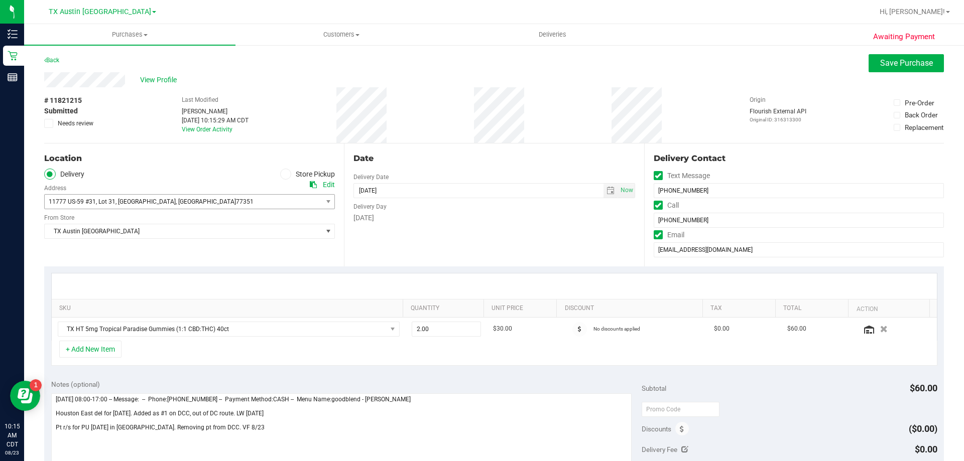
click at [254, 198] on span "11777 US-59 #31 , Lot 31 , Livingston , TX 77351" at bounding box center [176, 202] width 263 height 14
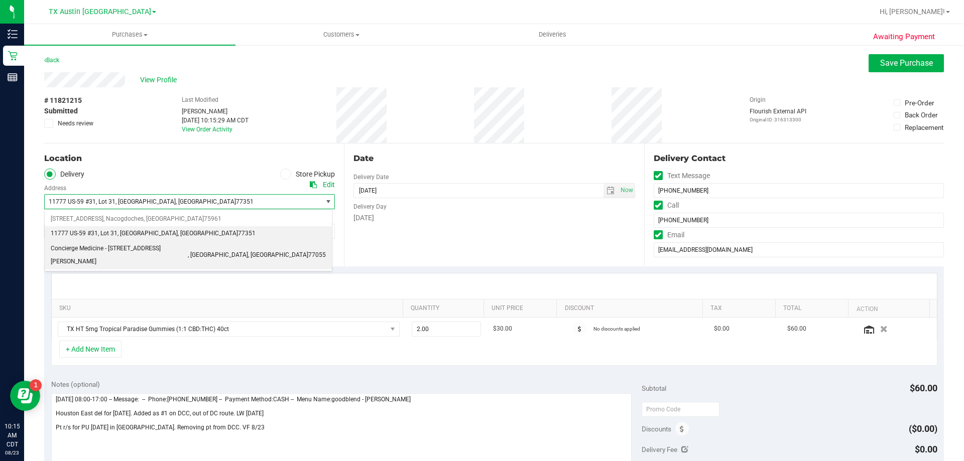
click at [308, 249] on span "77055" at bounding box center [317, 255] width 18 height 13
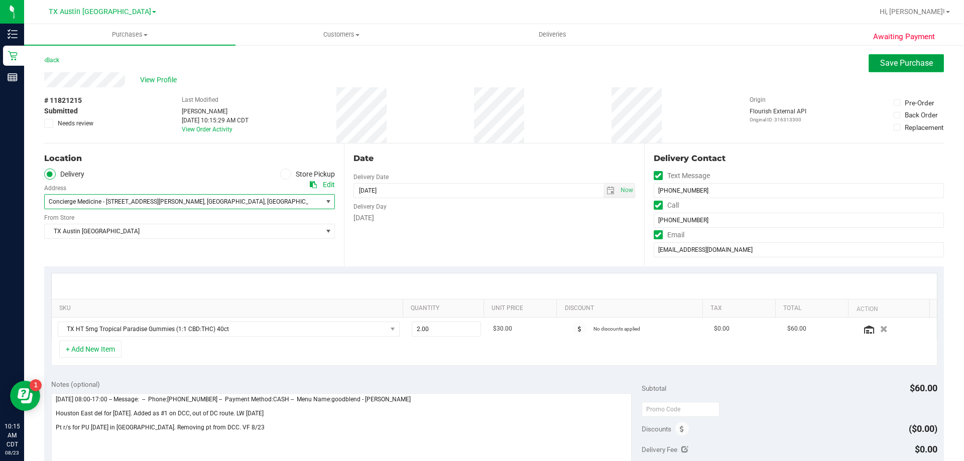
click at [894, 66] on span "Save Purchase" at bounding box center [906, 63] width 53 height 10
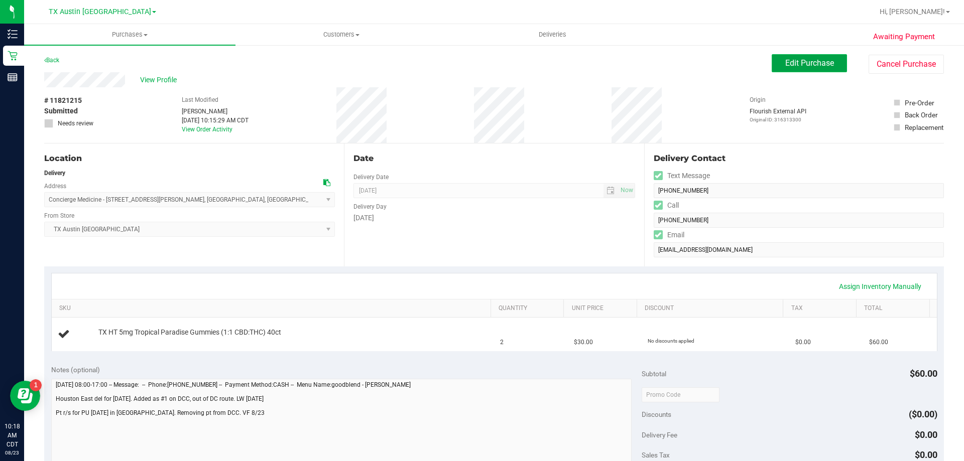
click at [823, 65] on span "Edit Purchase" at bounding box center [809, 63] width 49 height 10
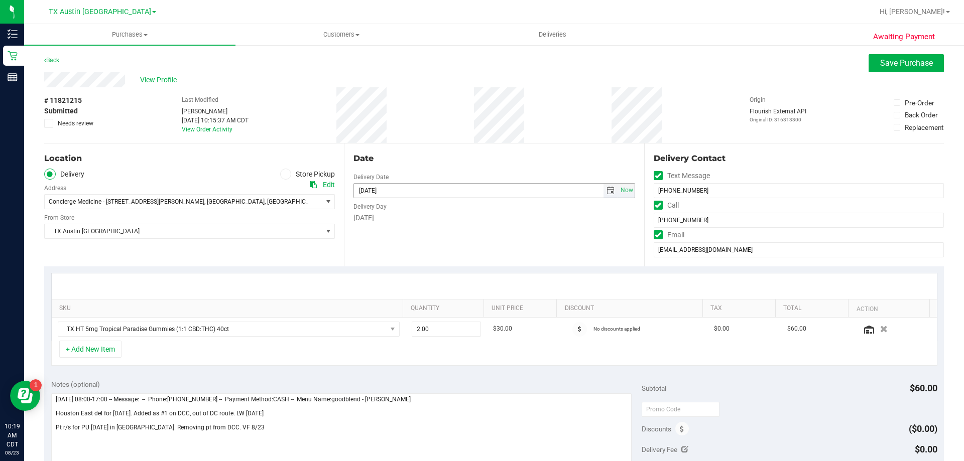
click at [606, 190] on span "select" at bounding box center [610, 191] width 8 height 8
click at [370, 304] on link "25" at bounding box center [374, 308] width 15 height 16
type input "08/25/2025"
click at [890, 62] on span "Save Purchase" at bounding box center [906, 63] width 53 height 10
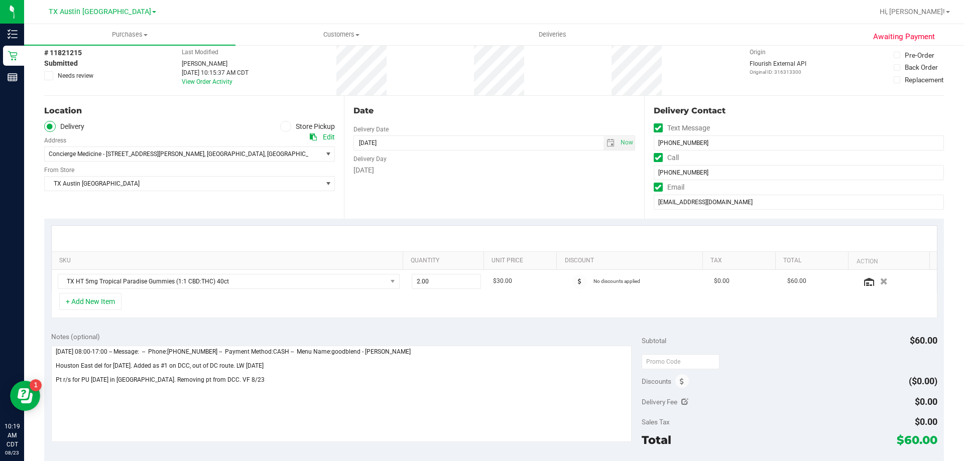
scroll to position [50, 0]
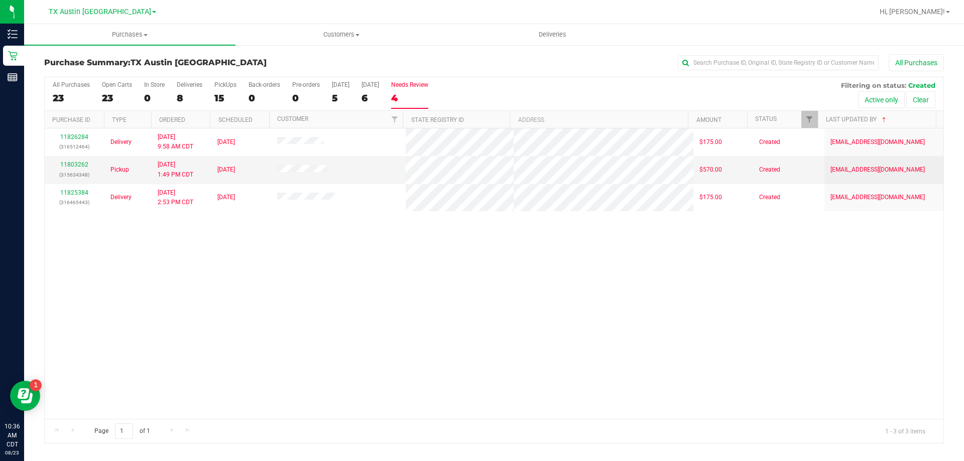
click at [411, 95] on div "4" at bounding box center [409, 98] width 37 height 12
click at [0, 0] on input "Needs Review 4" at bounding box center [0, 0] width 0 height 0
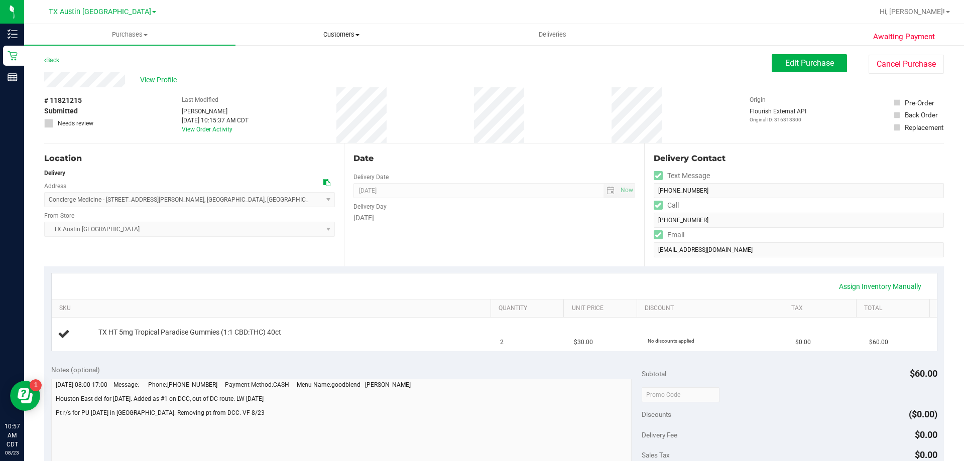
click at [331, 38] on span "Customers" at bounding box center [341, 34] width 210 height 9
click at [335, 60] on li "All customers" at bounding box center [340, 61] width 211 height 12
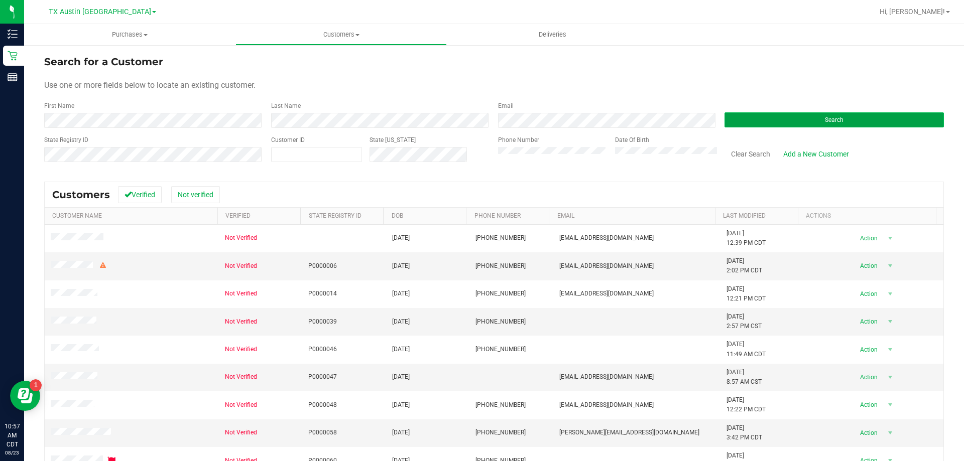
click at [748, 124] on button "Search" at bounding box center [833, 119] width 219 height 15
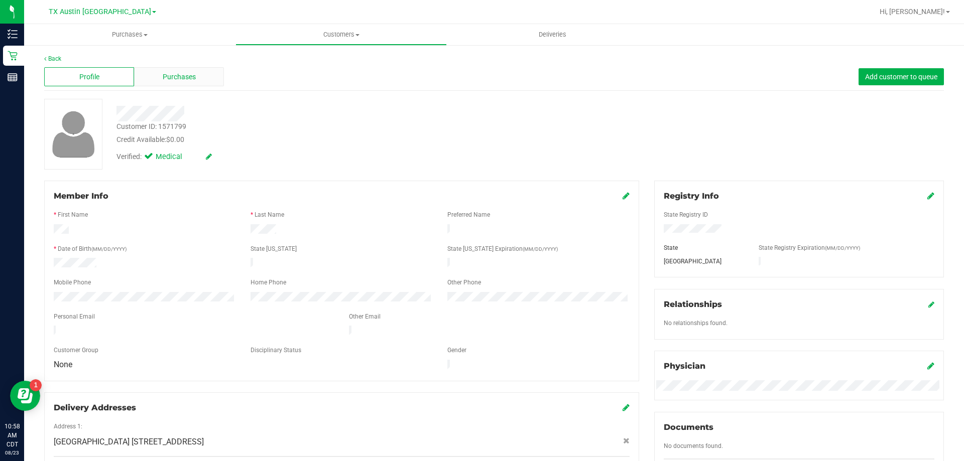
click at [189, 79] on span "Purchases" at bounding box center [179, 77] width 33 height 11
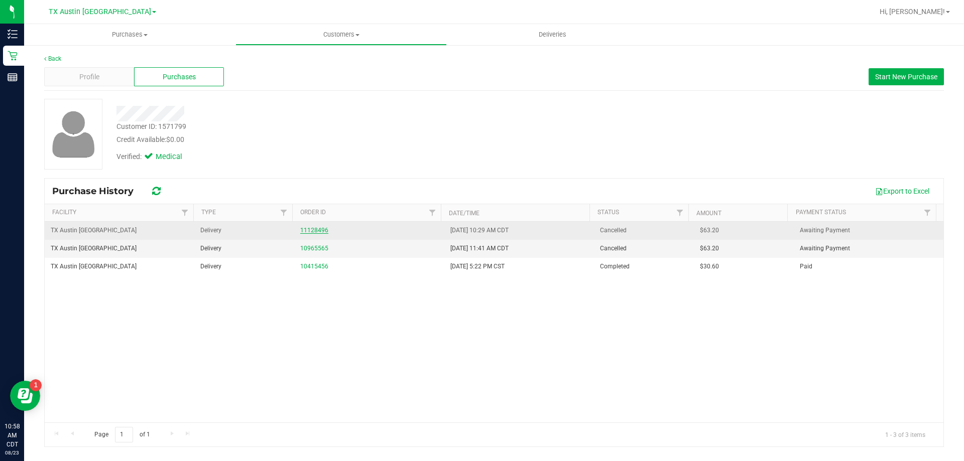
click at [315, 227] on link "11128496" at bounding box center [314, 230] width 28 height 7
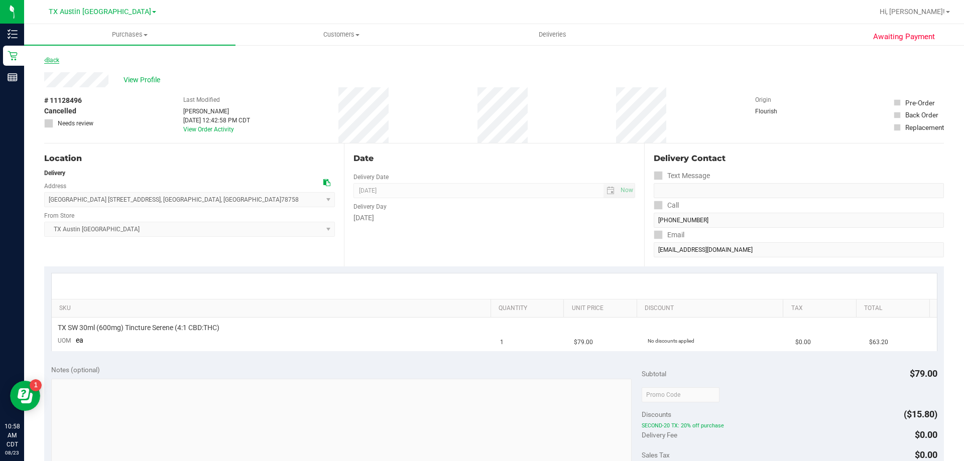
click at [50, 59] on link "Back" at bounding box center [51, 60] width 15 height 7
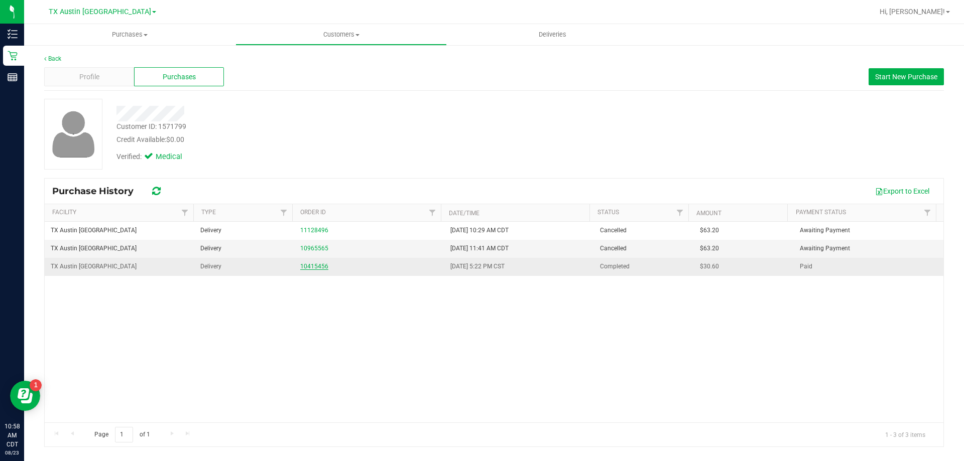
click at [306, 267] on link "10415456" at bounding box center [314, 266] width 28 height 7
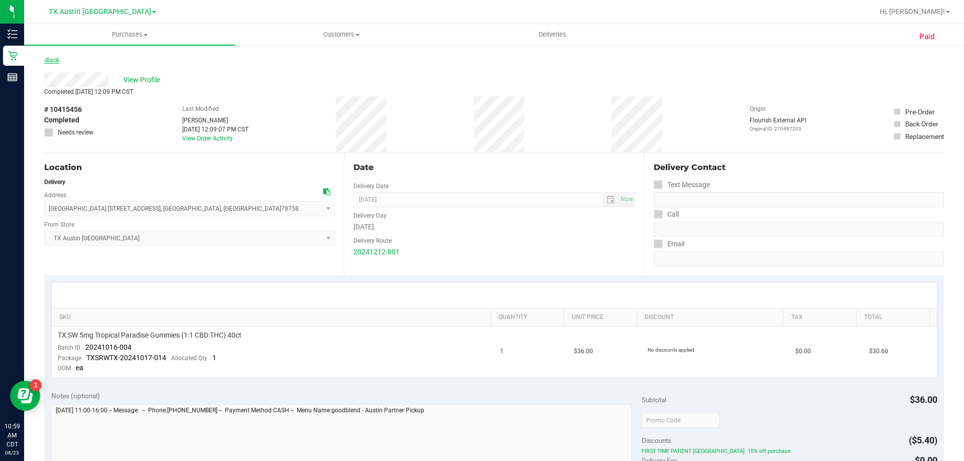
click at [54, 58] on link "Back" at bounding box center [51, 60] width 15 height 7
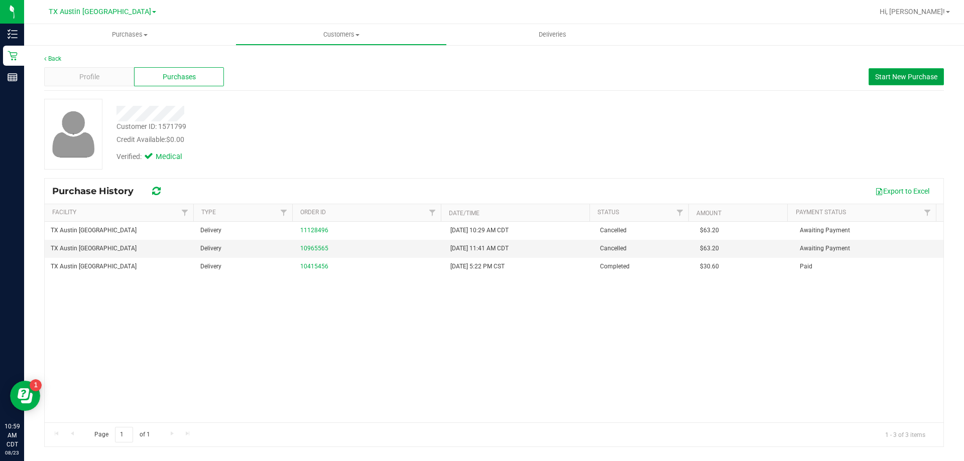
click at [880, 82] on button "Start New Purchase" at bounding box center [905, 76] width 75 height 17
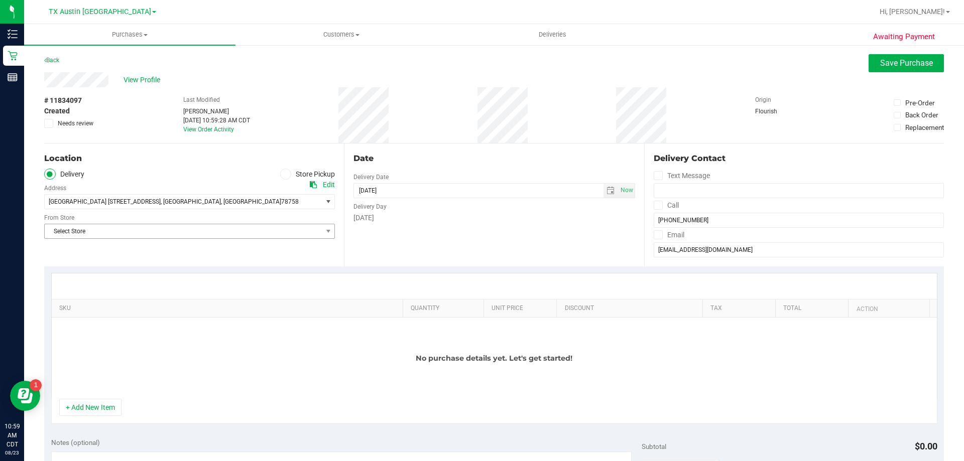
click at [230, 228] on span "Select Store" at bounding box center [183, 231] width 277 height 14
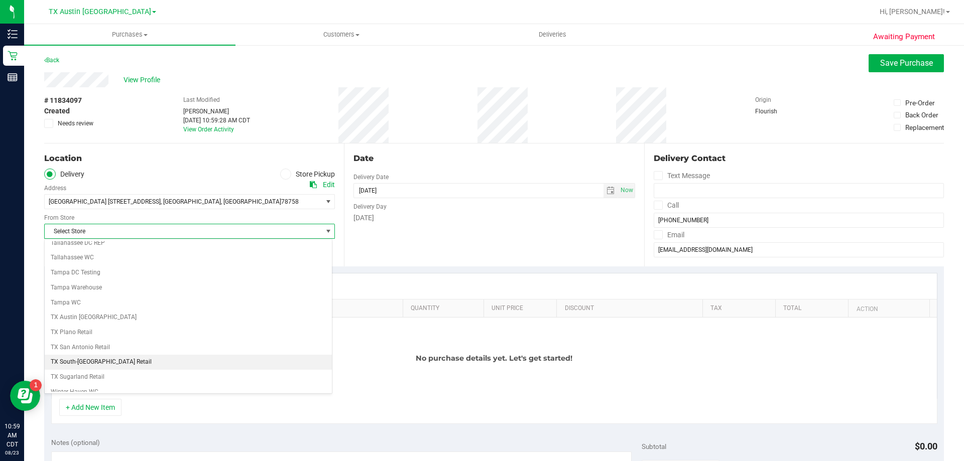
scroll to position [729, 0]
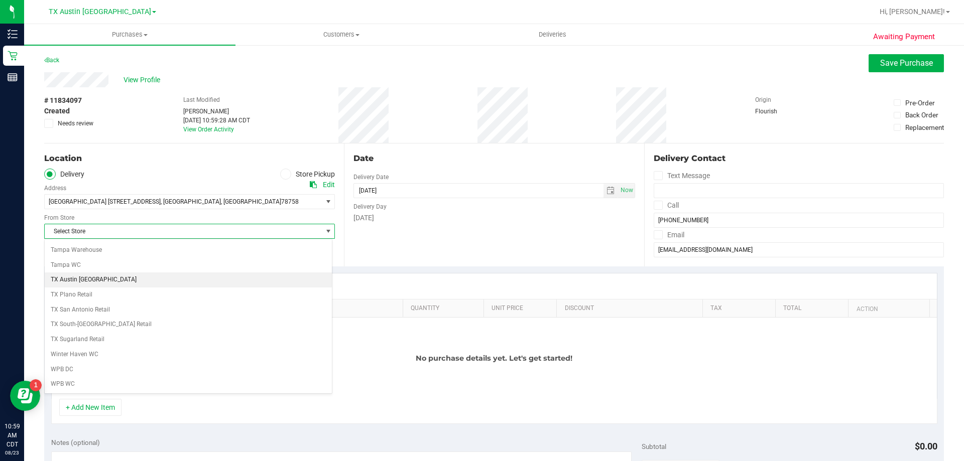
click at [87, 281] on li "TX Austin [GEOGRAPHIC_DATA]" at bounding box center [188, 280] width 287 height 15
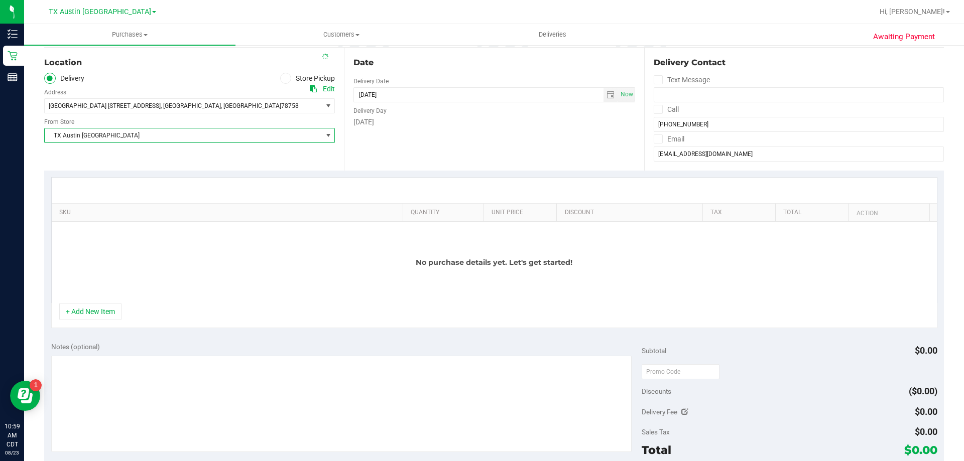
scroll to position [100, 0]
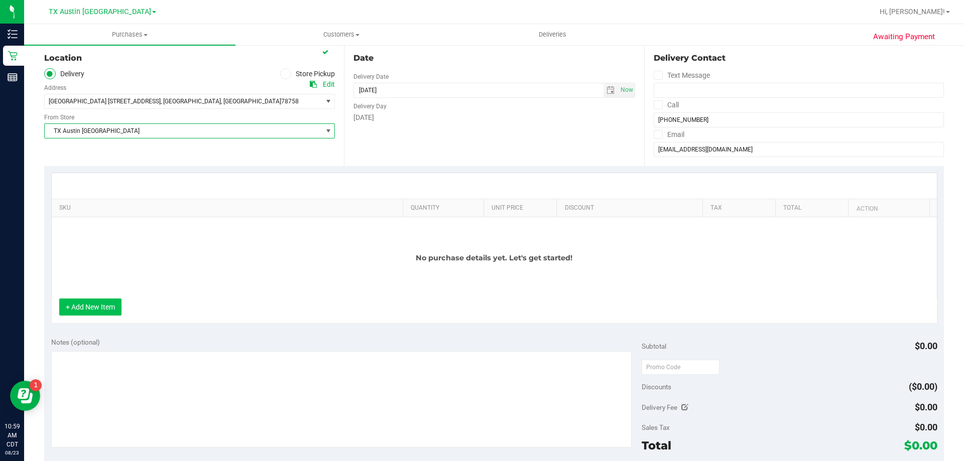
click at [96, 301] on button "+ Add New Item" at bounding box center [90, 307] width 62 height 17
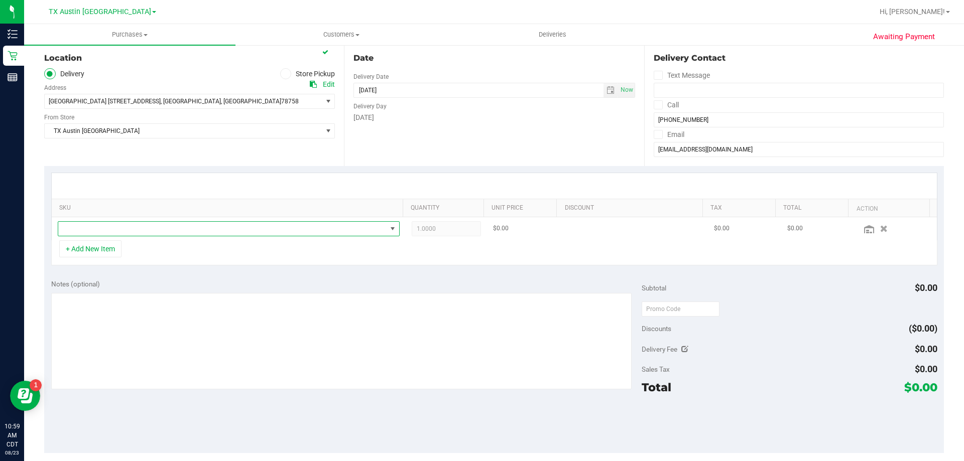
click at [162, 228] on span "NO DATA FOUND" at bounding box center [222, 229] width 328 height 14
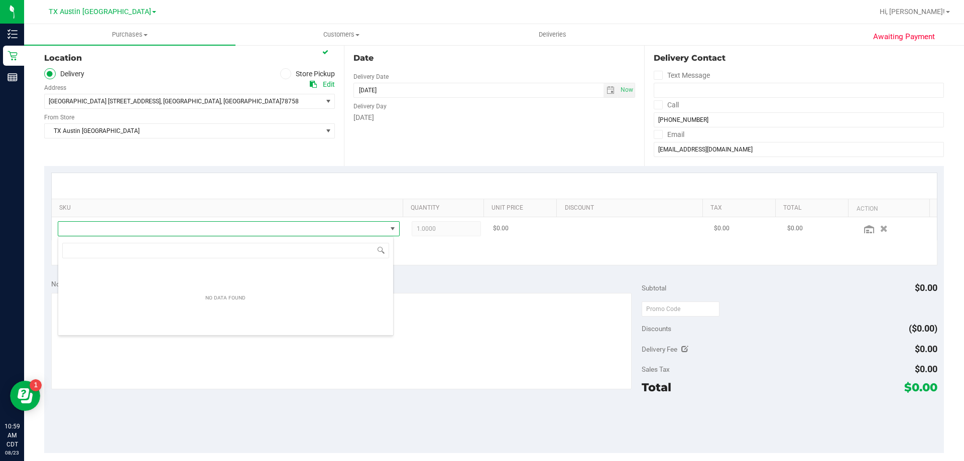
scroll to position [15, 336]
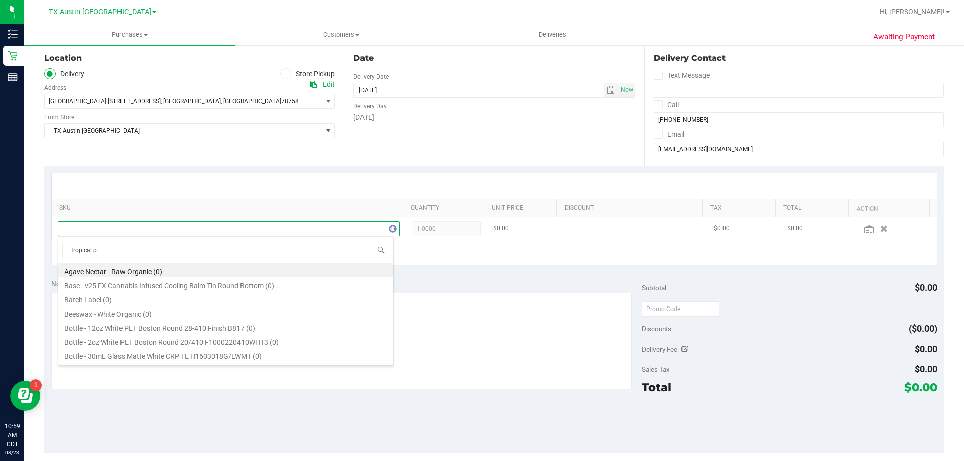
type input "tropical pa"
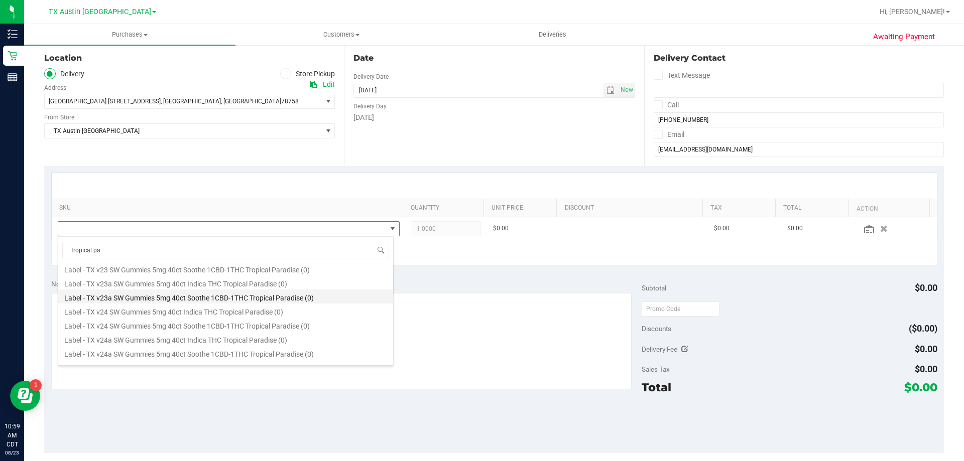
scroll to position [100, 0]
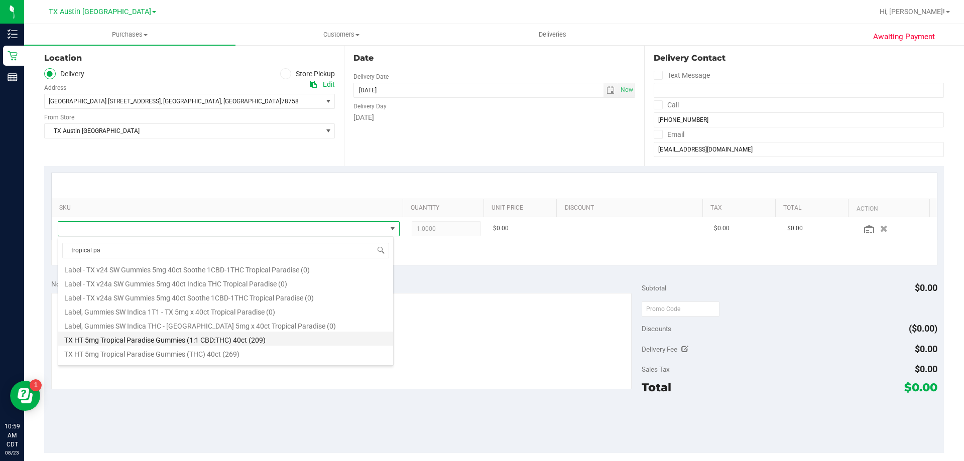
click at [166, 338] on li "TX HT 5mg Tropical Paradise Gummies (1:1 CBD:THC) 40ct (209)" at bounding box center [225, 339] width 335 height 14
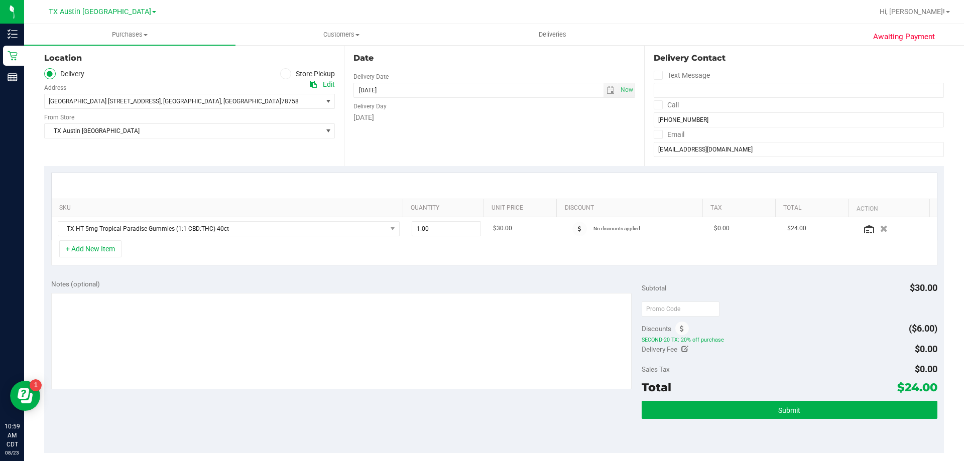
click at [653, 139] on span at bounding box center [657, 134] width 9 height 9
click at [0, 0] on input "Email" at bounding box center [0, 0] width 0 height 0
click at [654, 105] on icon at bounding box center [657, 105] width 7 height 0
click at [0, 0] on input "Call" at bounding box center [0, 0] width 0 height 0
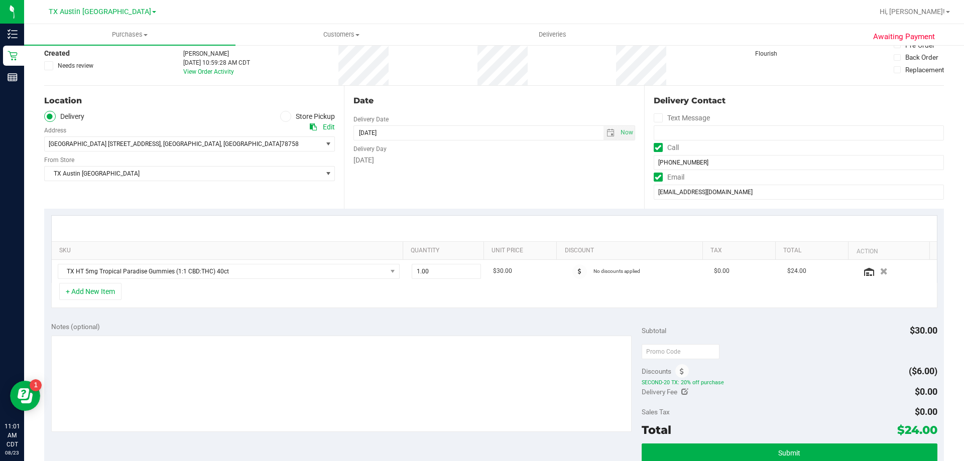
scroll to position [0, 0]
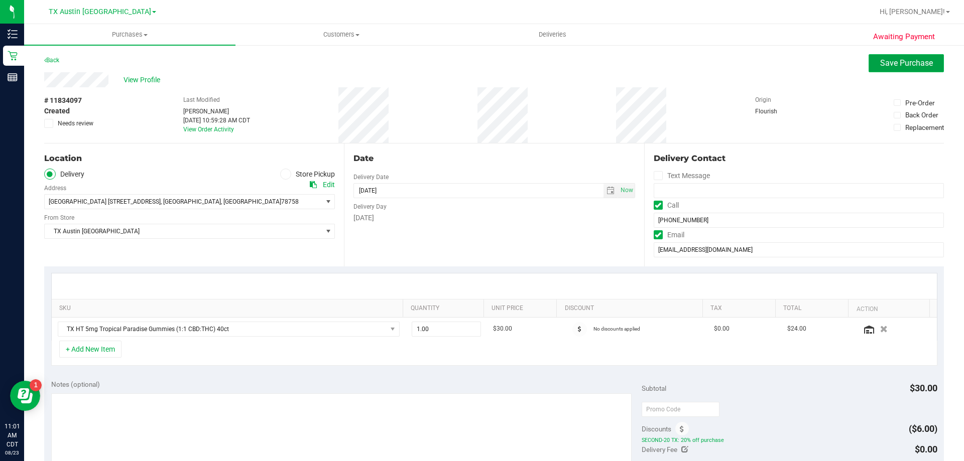
click at [891, 71] on button "Save Purchase" at bounding box center [905, 63] width 75 height 18
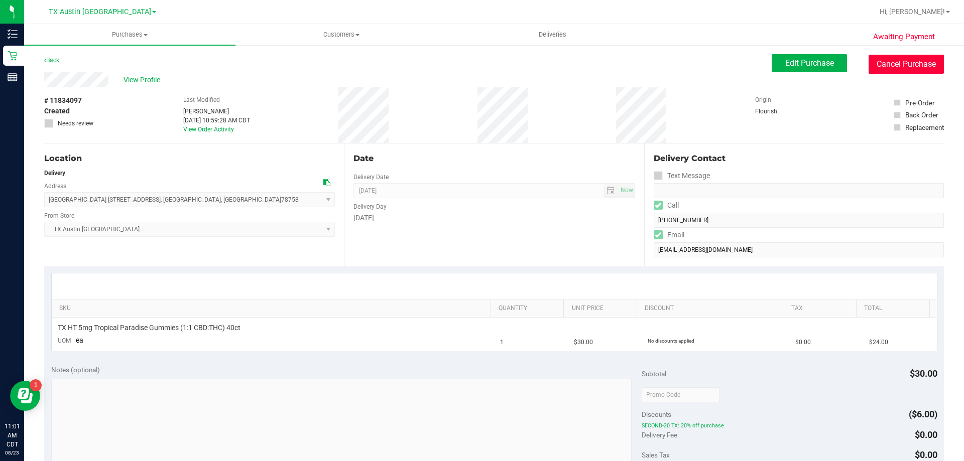
click at [905, 55] on button "Cancel Purchase" at bounding box center [905, 64] width 75 height 19
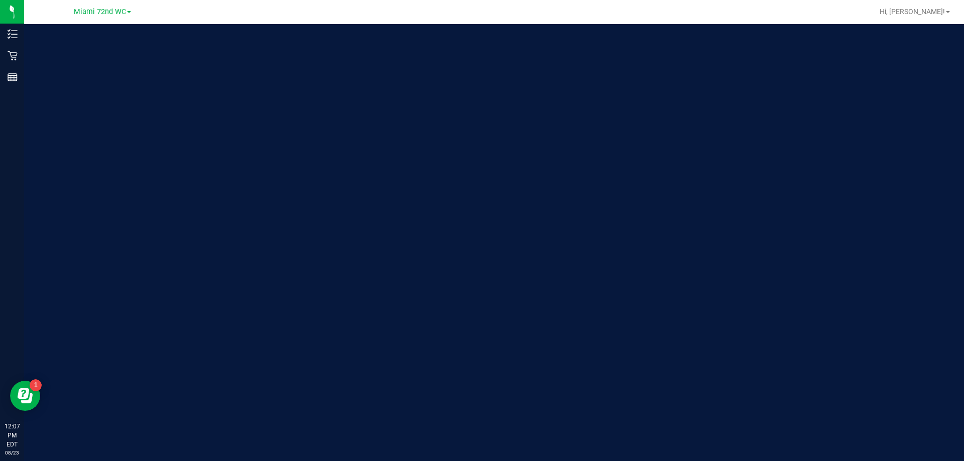
click at [76, 15] on span "Miami 72nd WC" at bounding box center [100, 12] width 52 height 9
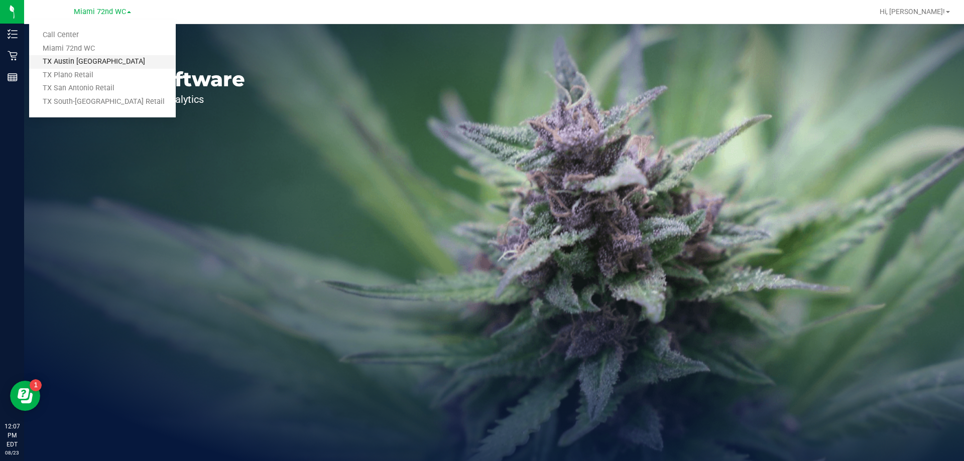
click at [91, 62] on link "TX Austin [GEOGRAPHIC_DATA]" at bounding box center [102, 62] width 147 height 14
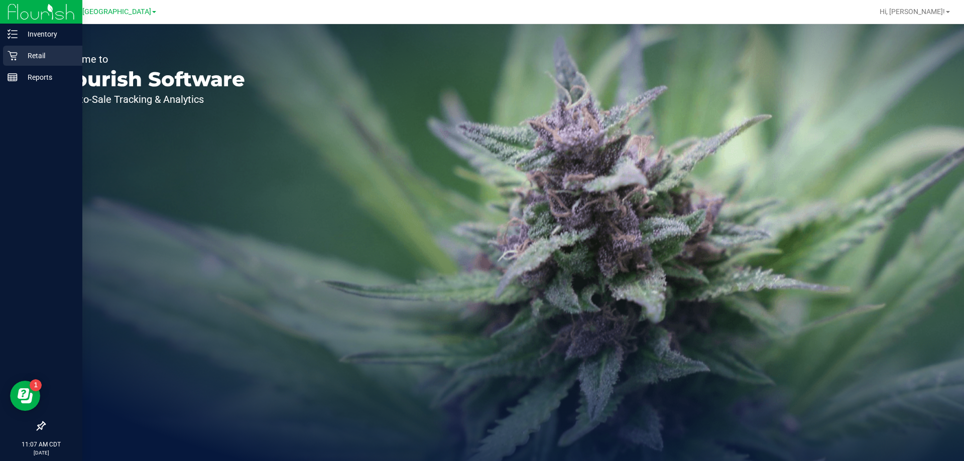
click at [30, 55] on p "Retail" at bounding box center [48, 56] width 60 height 12
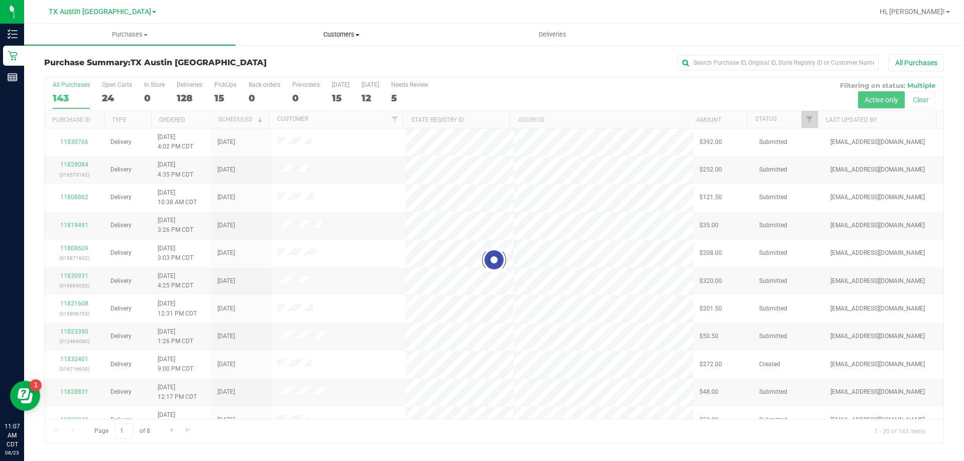
click at [348, 34] on span "Customers" at bounding box center [341, 34] width 210 height 9
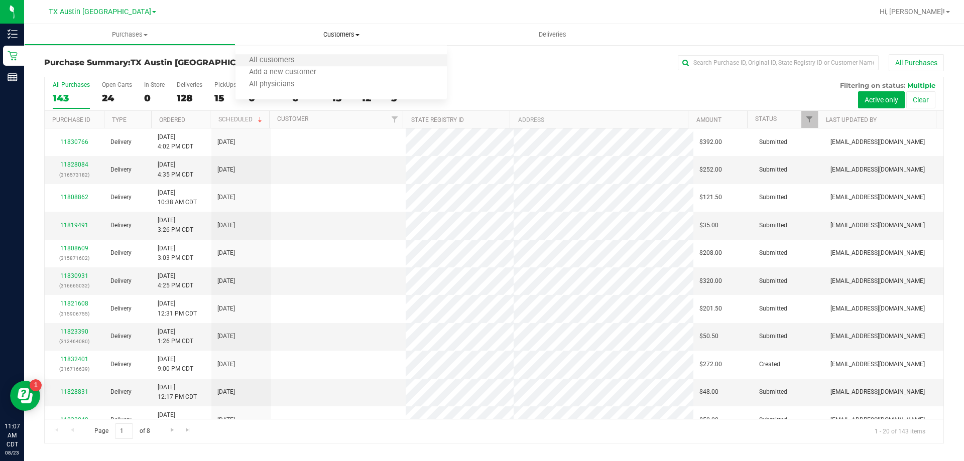
click at [348, 55] on li "All customers" at bounding box center [340, 61] width 211 height 12
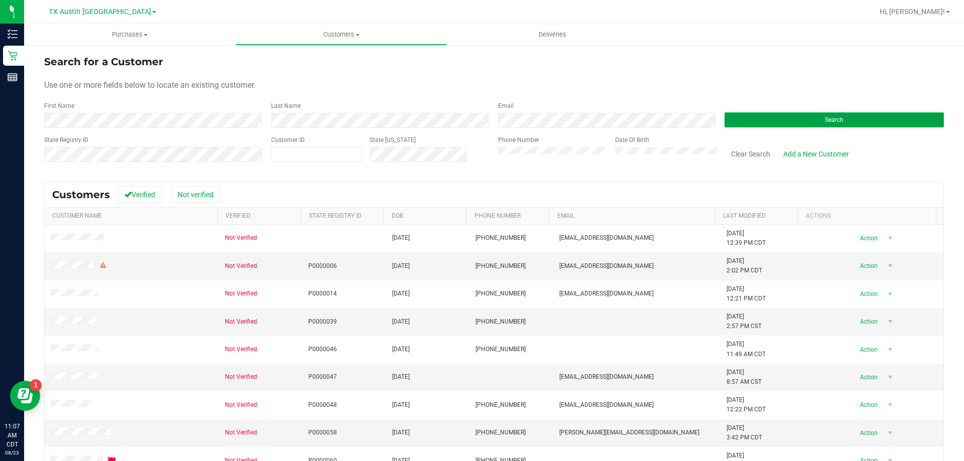
click at [800, 118] on button "Search" at bounding box center [833, 119] width 219 height 15
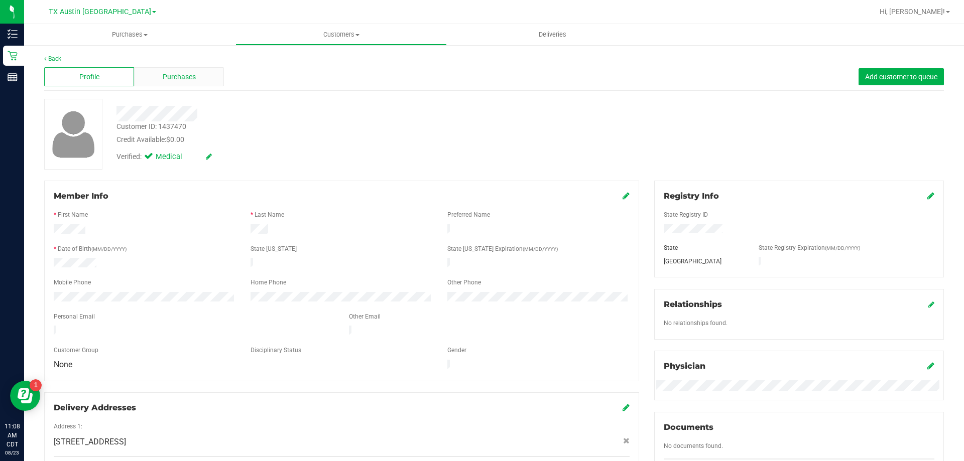
click at [176, 74] on span "Purchases" at bounding box center [179, 77] width 33 height 11
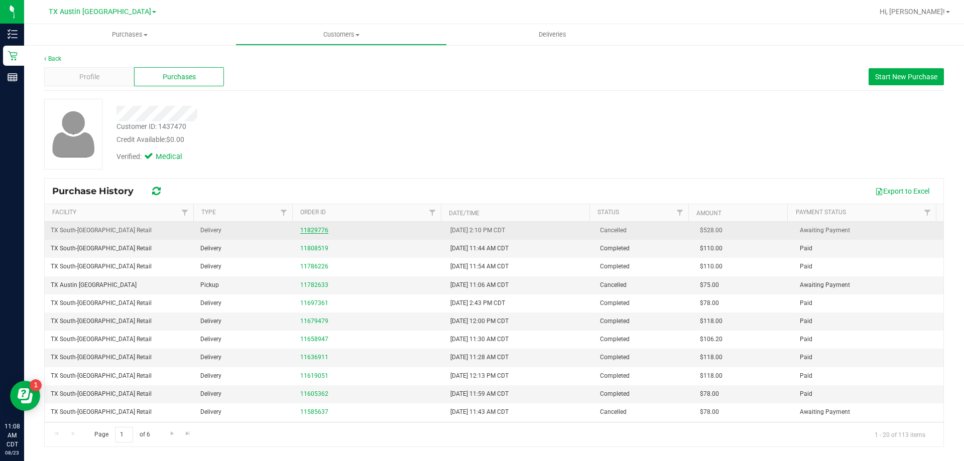
click at [308, 230] on link "11829776" at bounding box center [314, 230] width 28 height 7
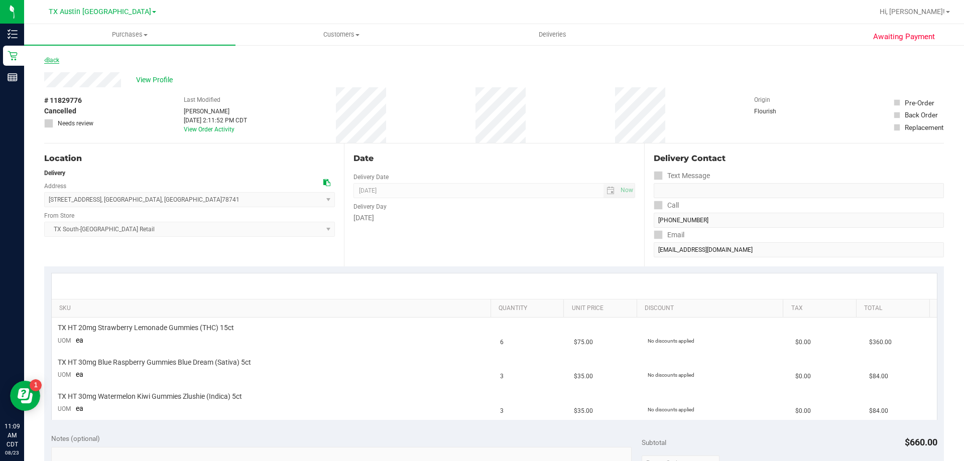
click at [53, 62] on link "Back" at bounding box center [51, 60] width 15 height 7
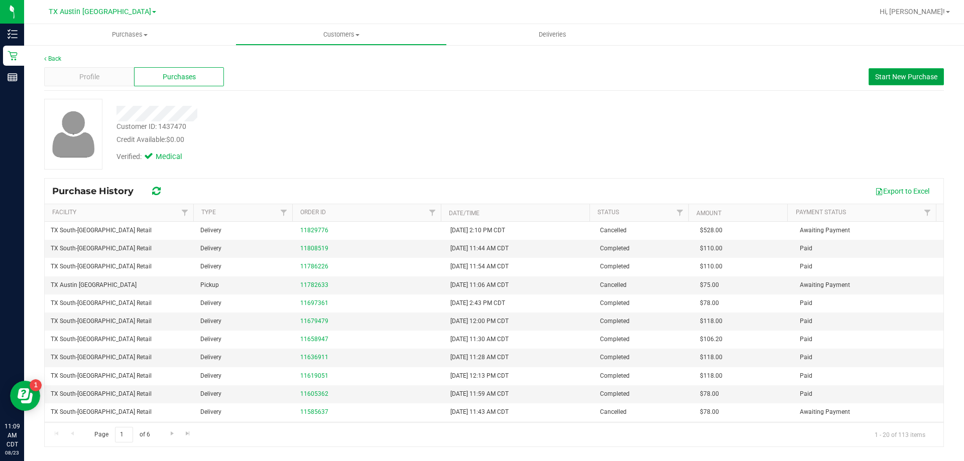
click at [892, 74] on span "Start New Purchase" at bounding box center [906, 77] width 62 height 8
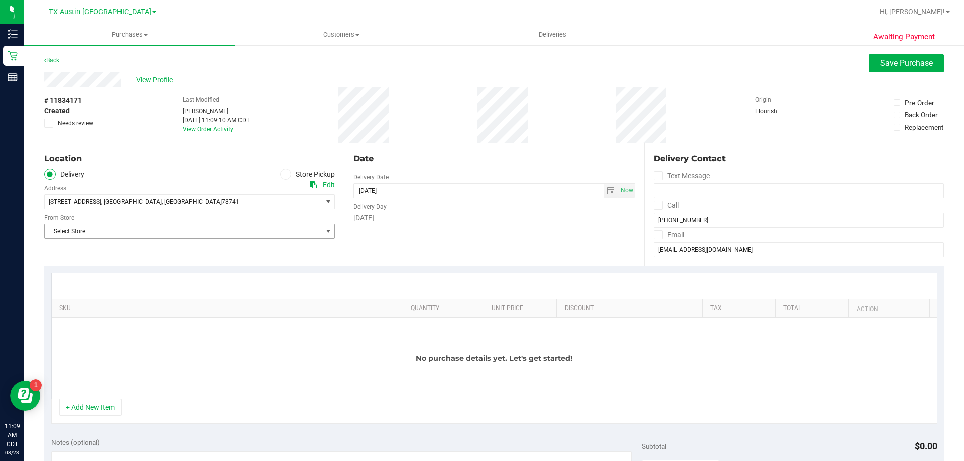
click at [176, 233] on span "Select Store" at bounding box center [183, 231] width 277 height 14
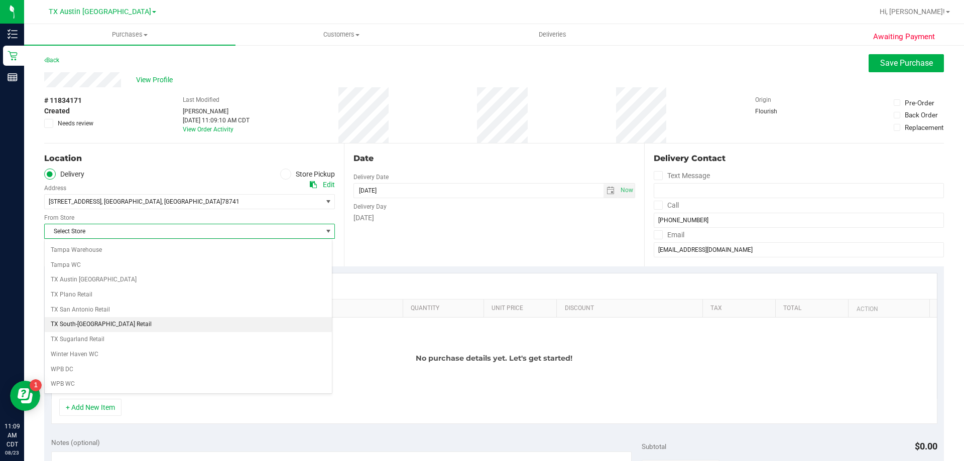
click at [98, 322] on li "TX South-[GEOGRAPHIC_DATA] Retail" at bounding box center [188, 324] width 287 height 15
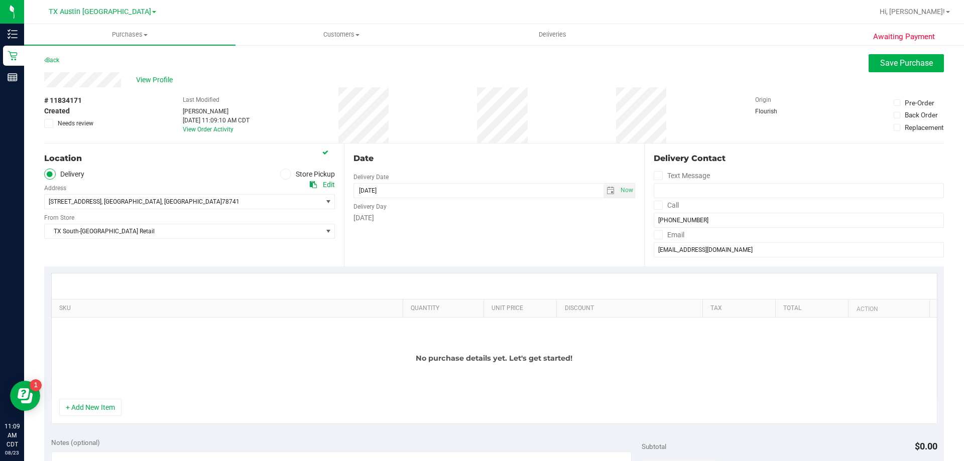
click at [655, 205] on icon at bounding box center [657, 205] width 7 height 0
click at [0, 0] on input "Call" at bounding box center [0, 0] width 0 height 0
click at [655, 235] on icon at bounding box center [657, 235] width 7 height 0
click at [0, 0] on input "Email" at bounding box center [0, 0] width 0 height 0
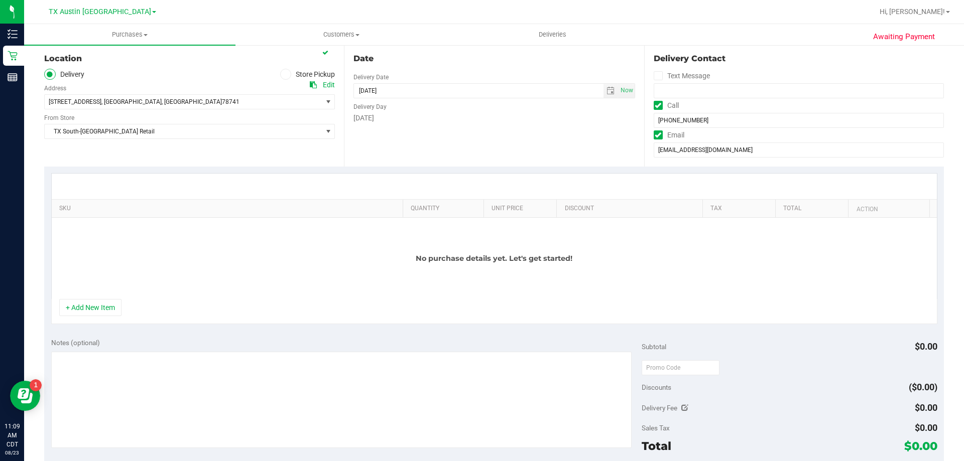
scroll to position [100, 0]
drag, startPoint x: 94, startPoint y: 311, endPoint x: 125, endPoint y: 262, distance: 57.8
click at [94, 310] on button "+ Add New Item" at bounding box center [90, 307] width 62 height 17
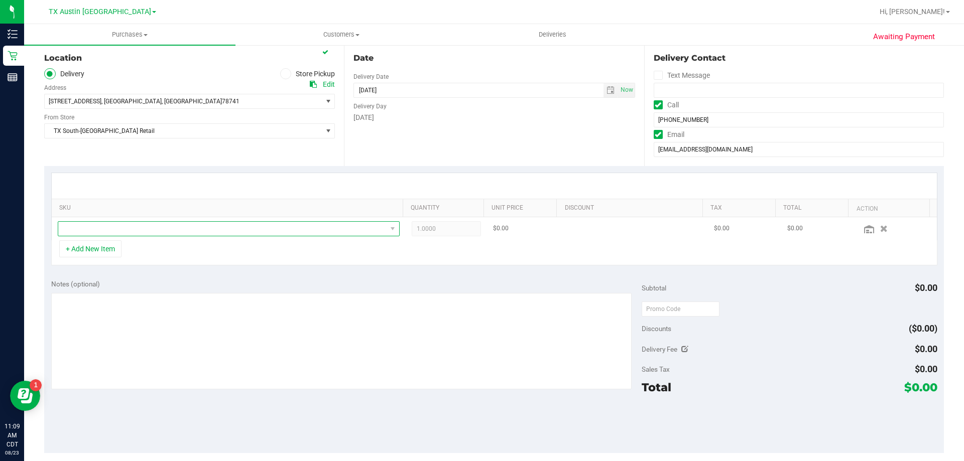
click at [147, 230] on span "NO DATA FOUND" at bounding box center [222, 229] width 328 height 14
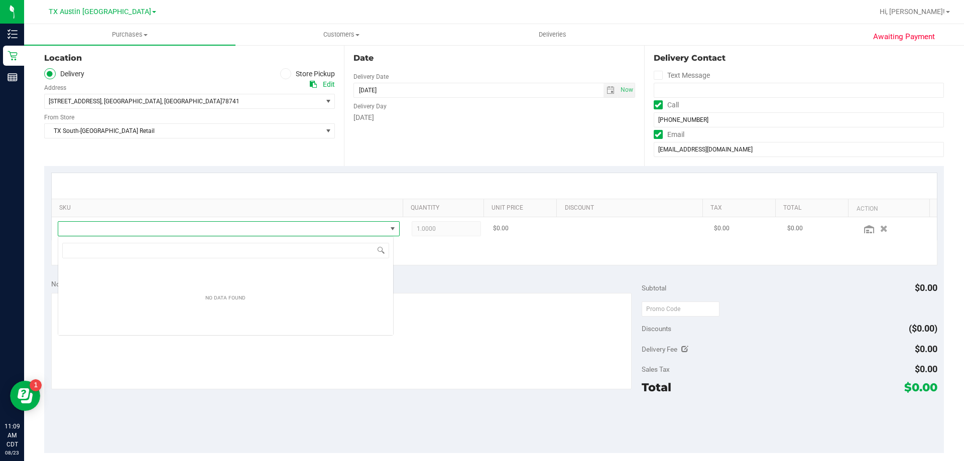
scroll to position [15, 336]
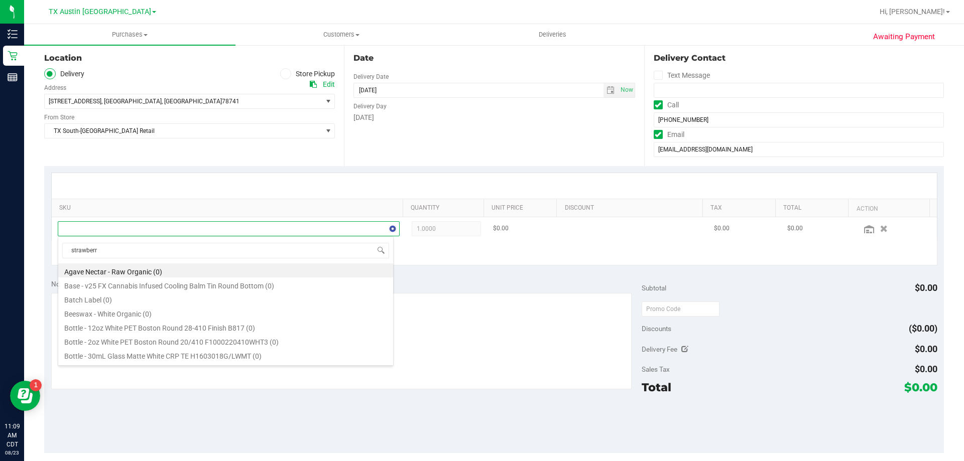
type input "strawberry"
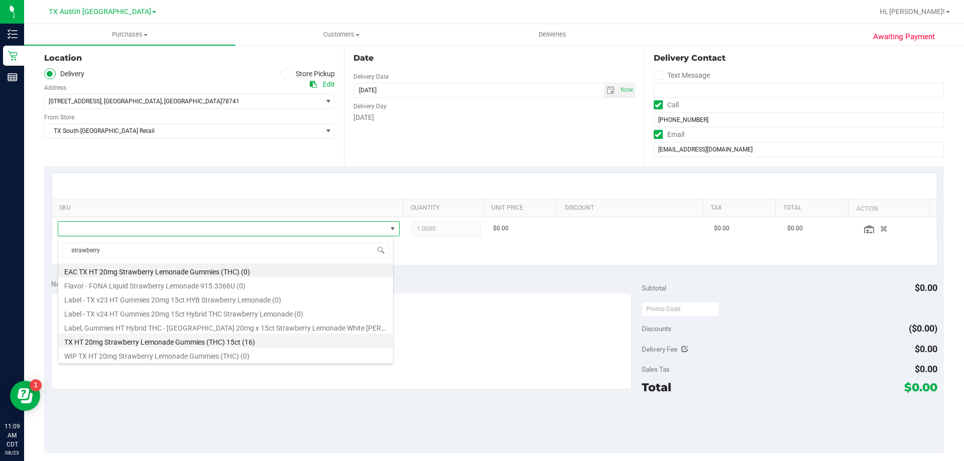
click at [151, 346] on li "TX HT 20mg Strawberry Lemonade Gummies (THC) 15ct (16)" at bounding box center [225, 341] width 335 height 14
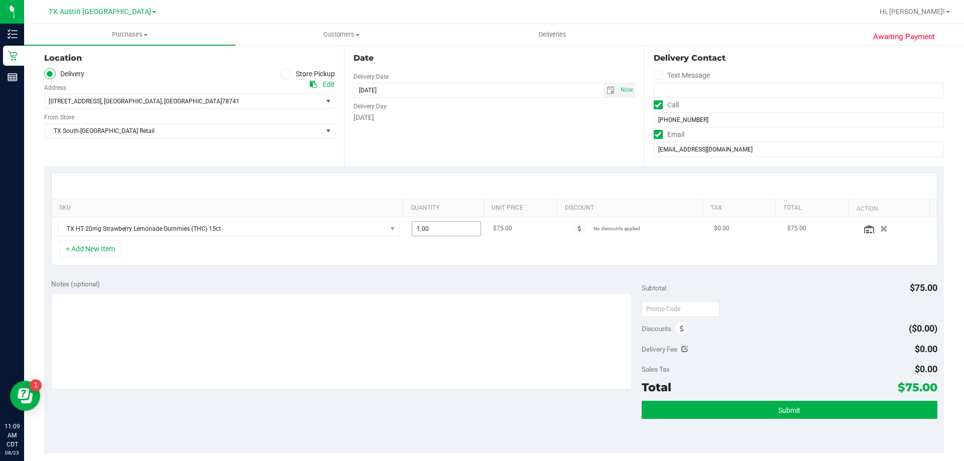
click at [444, 232] on span "1.00 1" at bounding box center [447, 228] width 70 height 15
type input "6"
type input "6.00"
click at [433, 168] on div "SKU Quantity Unit Price Discount Tax Total Action TX HT 20mg Strawberry Lemonad…" at bounding box center [493, 219] width 899 height 106
click at [78, 243] on button "+ Add New Item" at bounding box center [90, 248] width 62 height 17
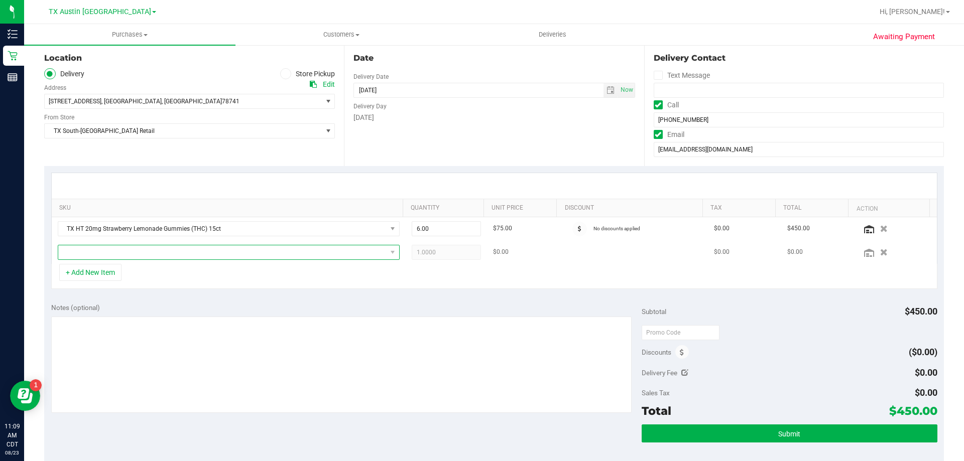
click at [102, 252] on span "NO DATA FOUND" at bounding box center [222, 252] width 328 height 14
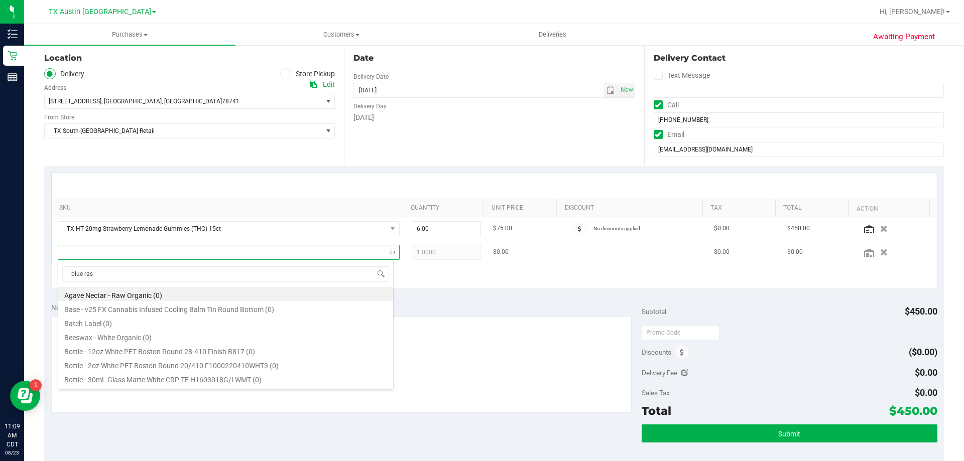
type input "blue rasp"
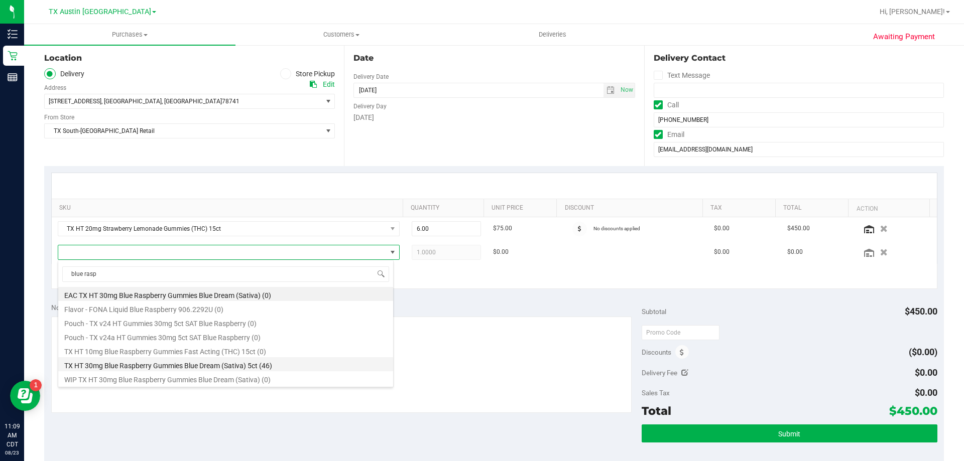
click at [157, 363] on li "TX HT 30mg Blue Raspberry Gummies Blue Dream (Sativa) 5ct (46)" at bounding box center [225, 364] width 335 height 14
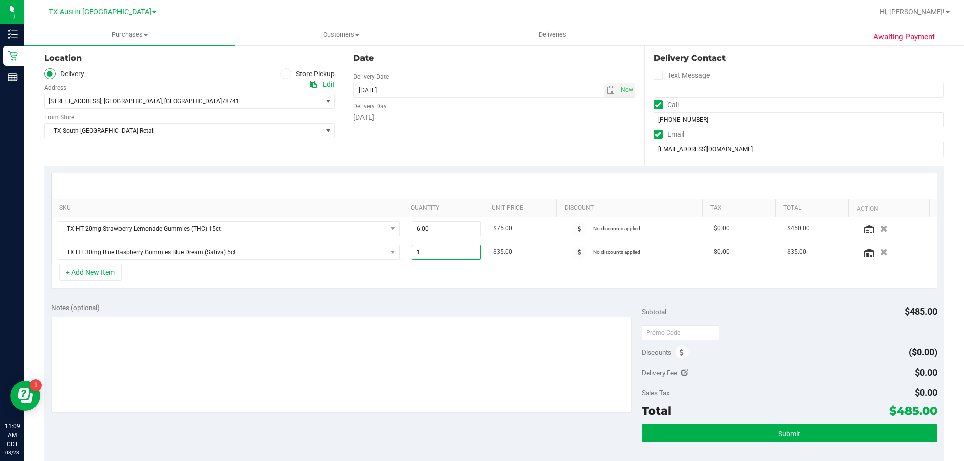
click at [435, 254] on span "1.00 1" at bounding box center [447, 252] width 70 height 15
type input "3"
type input "3.00"
click at [432, 167] on div "SKU Quantity Unit Price Discount Tax Total Action TX HT 20mg Strawberry Lemonad…" at bounding box center [493, 231] width 899 height 130
click at [106, 274] on button "+ Add New Item" at bounding box center [90, 272] width 62 height 17
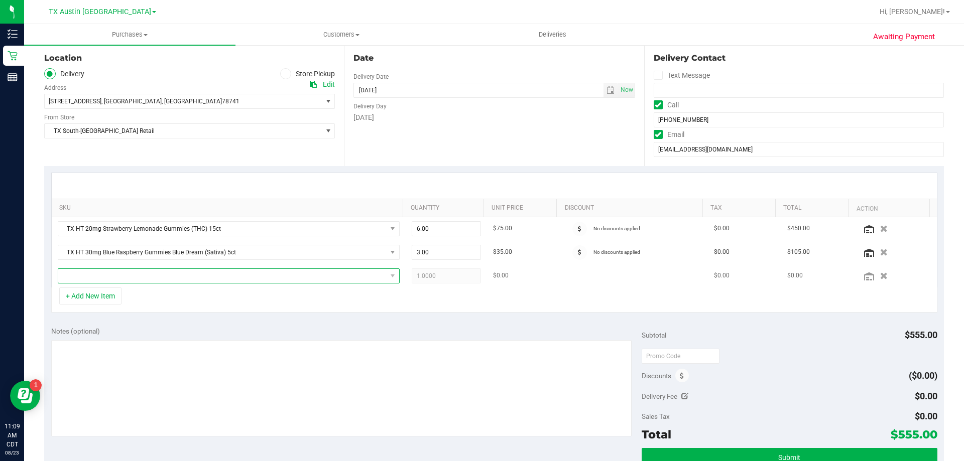
click at [123, 280] on span "NO DATA FOUND" at bounding box center [222, 276] width 328 height 14
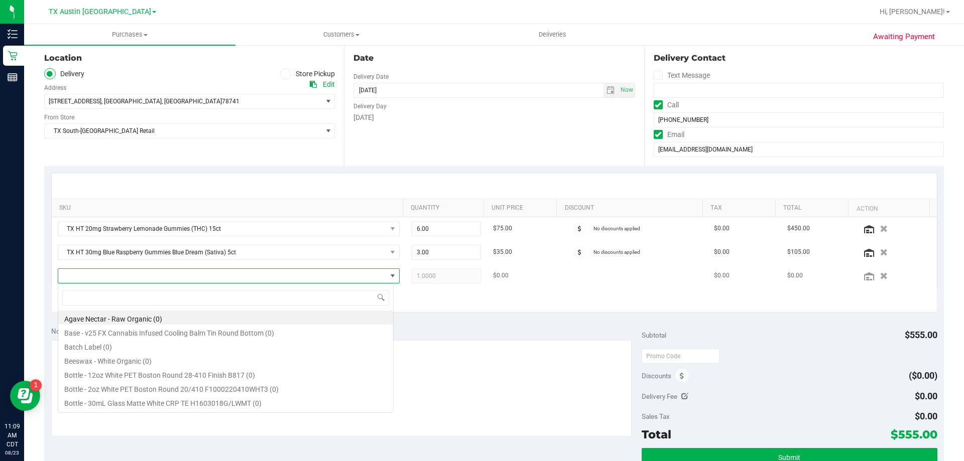
scroll to position [15, 333]
type input "watermelon"
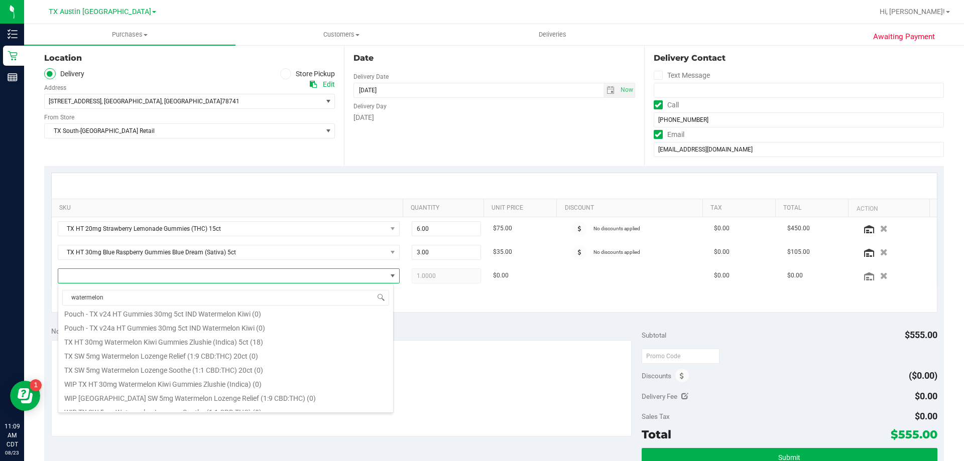
scroll to position [96, 0]
click at [171, 337] on li "TX HT 30mg Watermelon Kiwi Gummies Zlushie (Indica) 5ct (18)" at bounding box center [225, 334] width 335 height 14
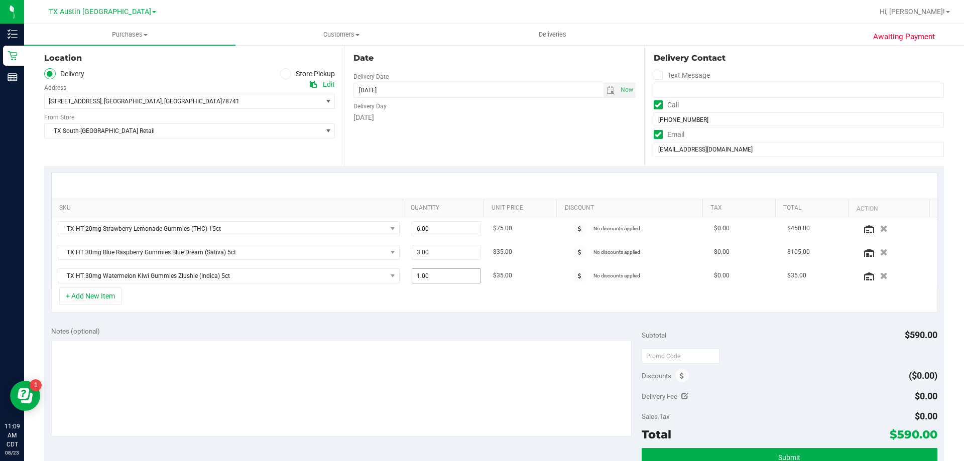
click at [439, 277] on span "1.00 1" at bounding box center [447, 275] width 70 height 15
type input "3"
type input "3.00"
click at [449, 167] on div "SKU Quantity Unit Price Discount Tax Total Action TX HT 20mg Strawberry Lemonad…" at bounding box center [493, 243] width 899 height 154
click at [689, 123] on input "(512) 521-1593" at bounding box center [798, 119] width 290 height 15
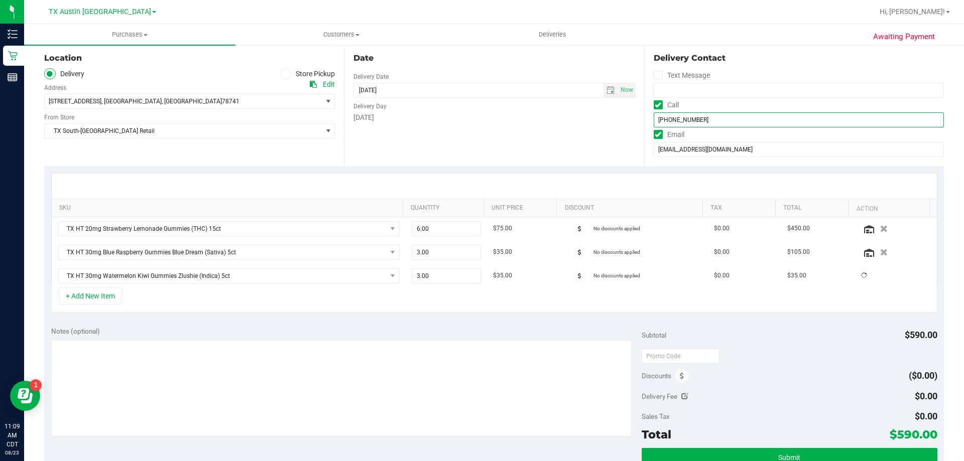
click at [689, 123] on input "(512) 521-1593" at bounding box center [798, 119] width 290 height 15
click at [669, 356] on input "text" at bounding box center [680, 356] width 78 height 15
type input "TXAIQ10"
click at [730, 357] on div "TXAIQ10" at bounding box center [788, 356] width 295 height 18
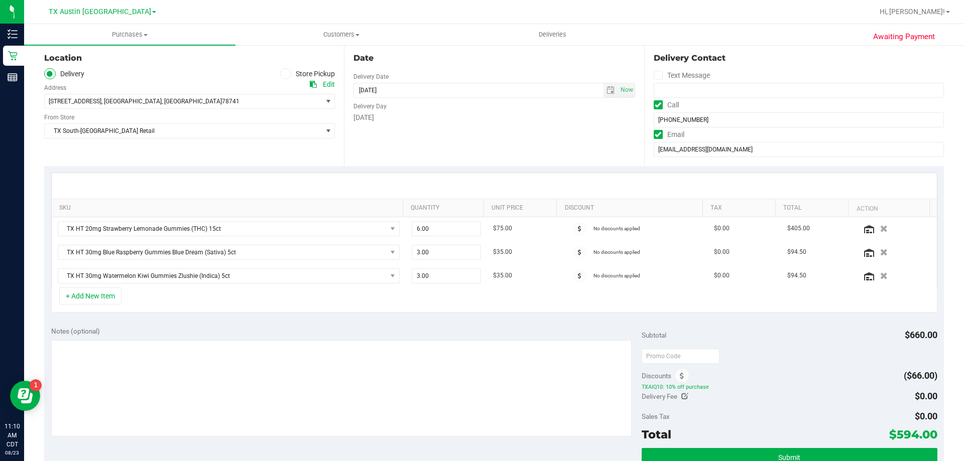
drag, startPoint x: 888, startPoint y: 435, endPoint x: 913, endPoint y: 433, distance: 24.7
click at [913, 433] on span "$594.00" at bounding box center [913, 435] width 48 height 14
click at [877, 370] on div "Discounts ($66.00)" at bounding box center [788, 376] width 295 height 18
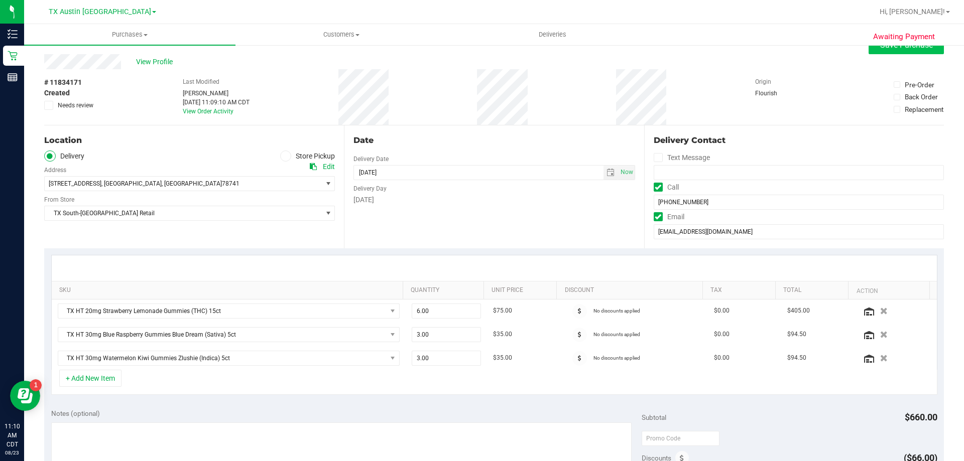
scroll to position [0, 0]
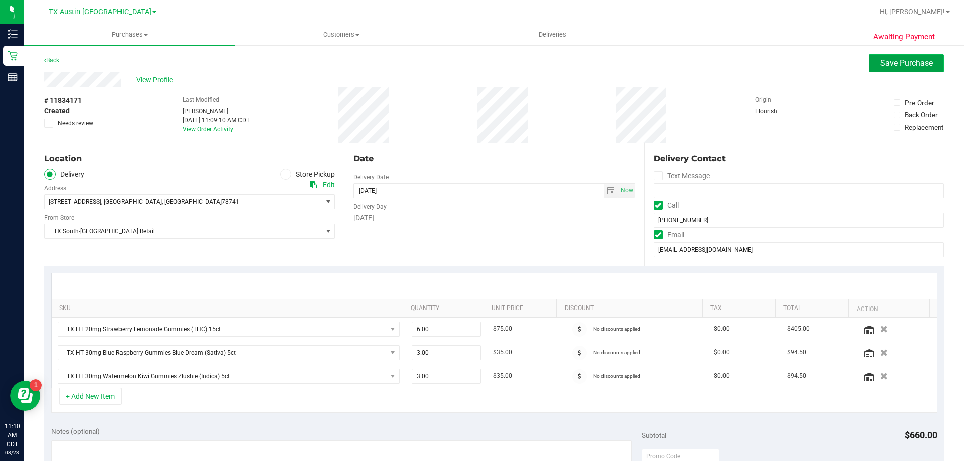
click at [901, 54] on button "Save Purchase" at bounding box center [905, 63] width 75 height 18
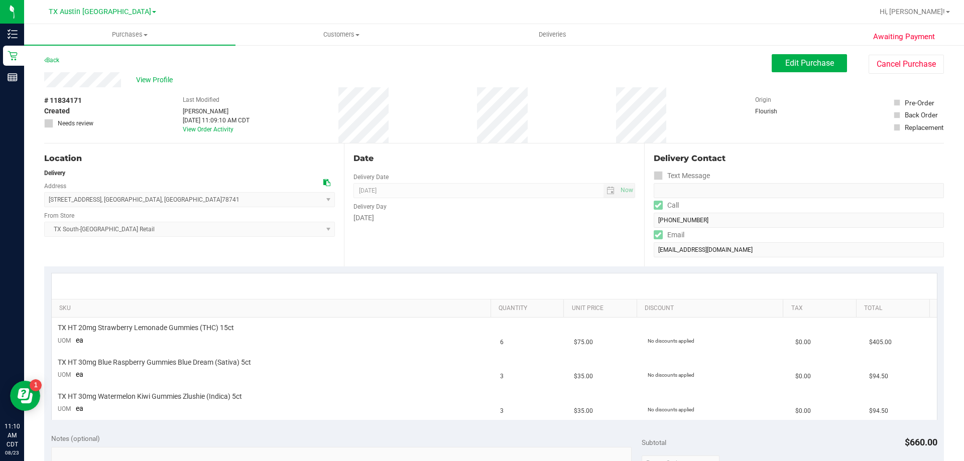
click at [50, 63] on link "Back" at bounding box center [51, 60] width 15 height 7
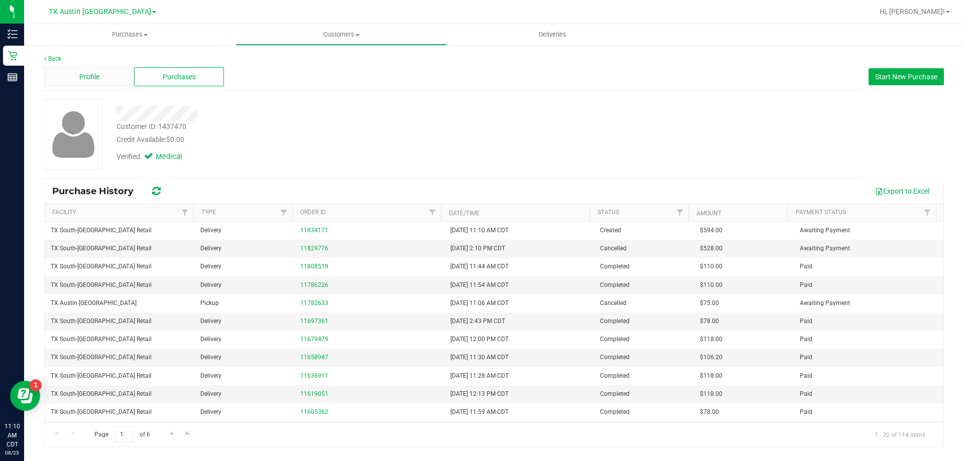
click at [101, 80] on div "Profile" at bounding box center [89, 76] width 90 height 19
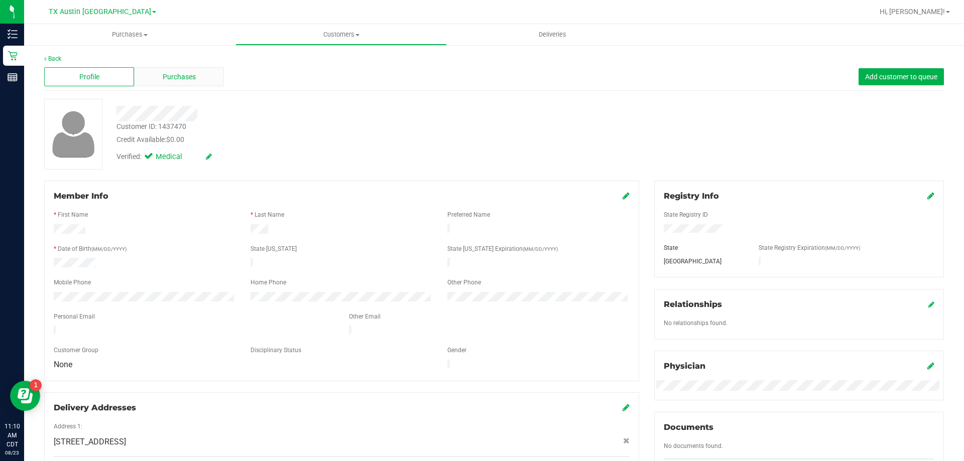
drag, startPoint x: 178, startPoint y: 75, endPoint x: 177, endPoint y: 82, distance: 6.5
click at [177, 82] on span "Purchases" at bounding box center [179, 77] width 33 height 11
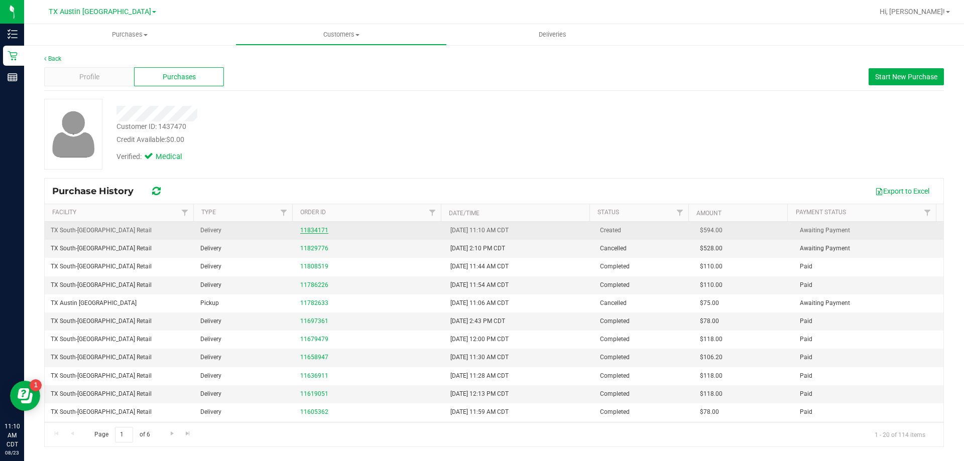
click at [306, 229] on link "11834171" at bounding box center [314, 230] width 28 height 7
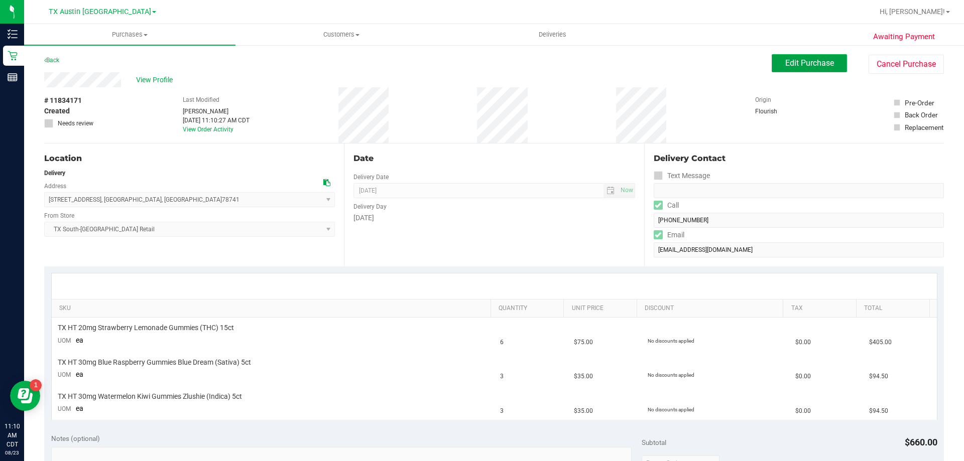
click at [811, 60] on span "Edit Purchase" at bounding box center [809, 63] width 49 height 10
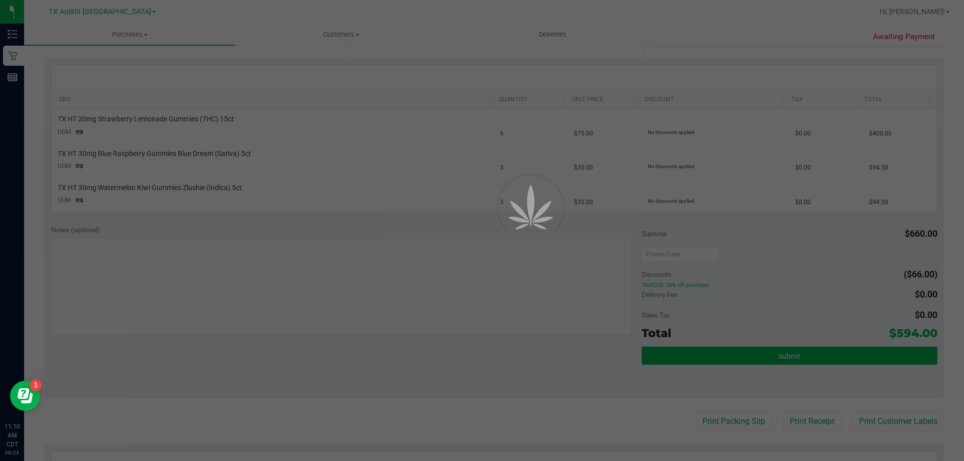
scroll to position [301, 0]
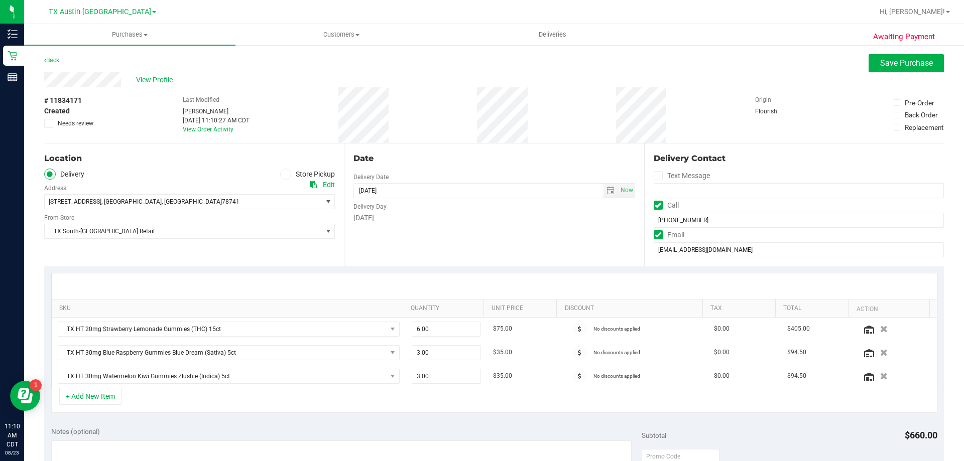
scroll to position [201, 0]
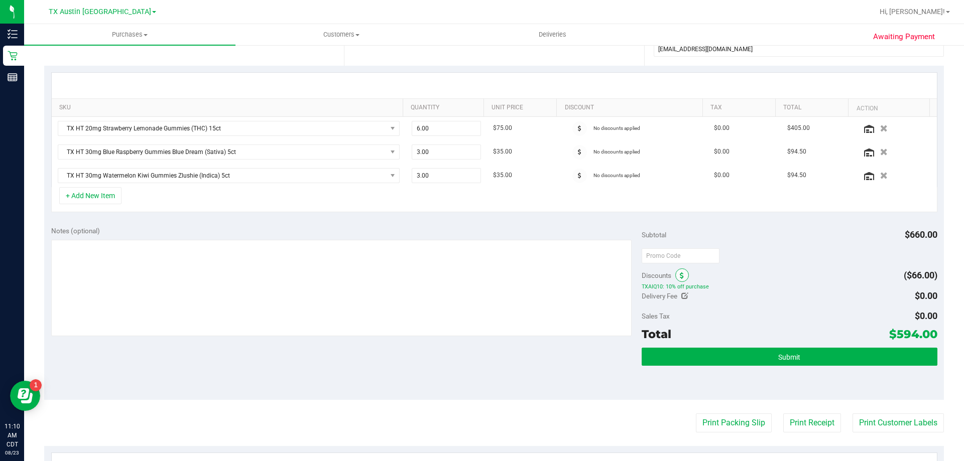
click at [680, 270] on span at bounding box center [682, 275] width 14 height 14
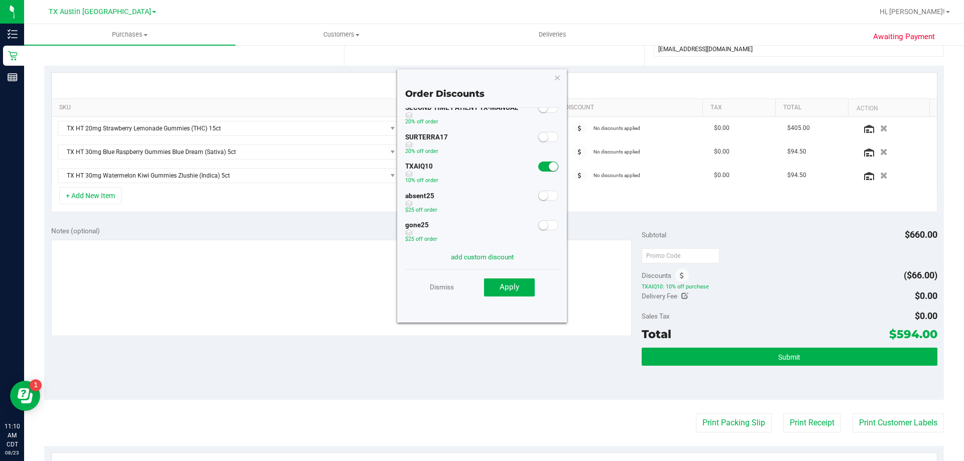
scroll to position [0, 0]
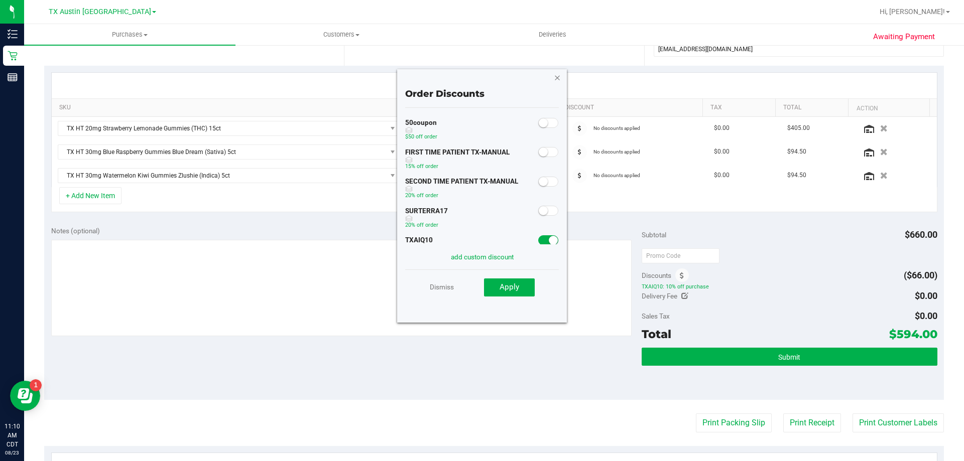
click at [555, 76] on icon "button" at bounding box center [557, 77] width 7 height 12
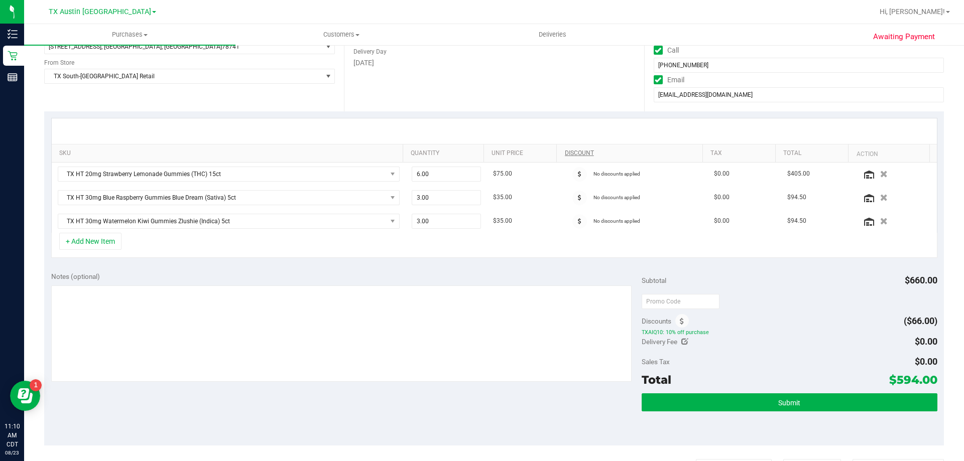
scroll to position [50, 0]
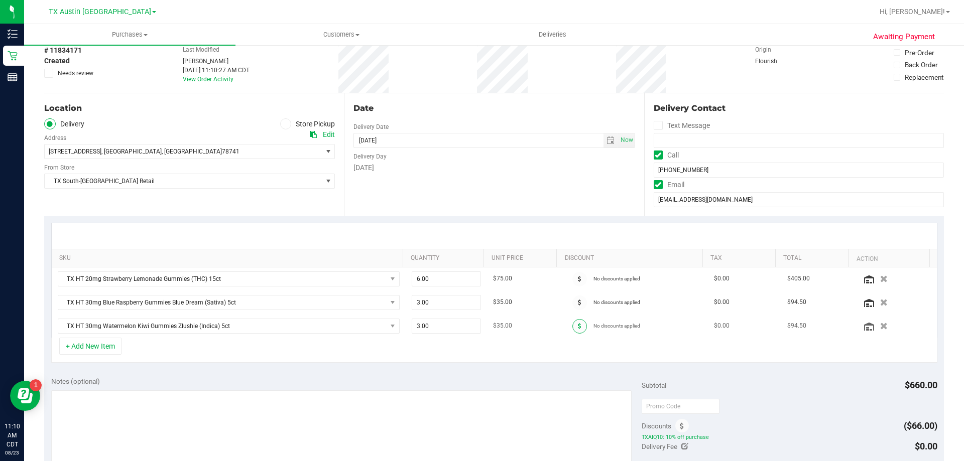
click at [572, 321] on span at bounding box center [579, 326] width 15 height 15
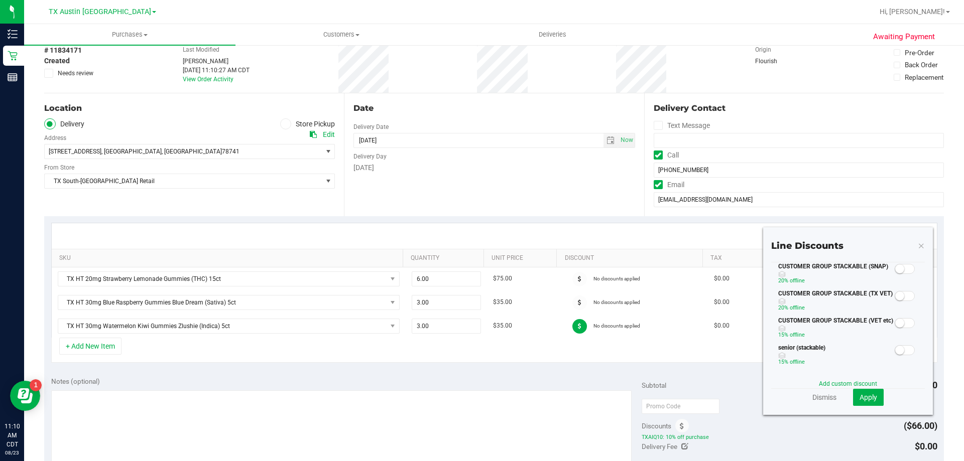
scroll to position [0, 0]
click at [917, 243] on icon at bounding box center [920, 245] width 7 height 12
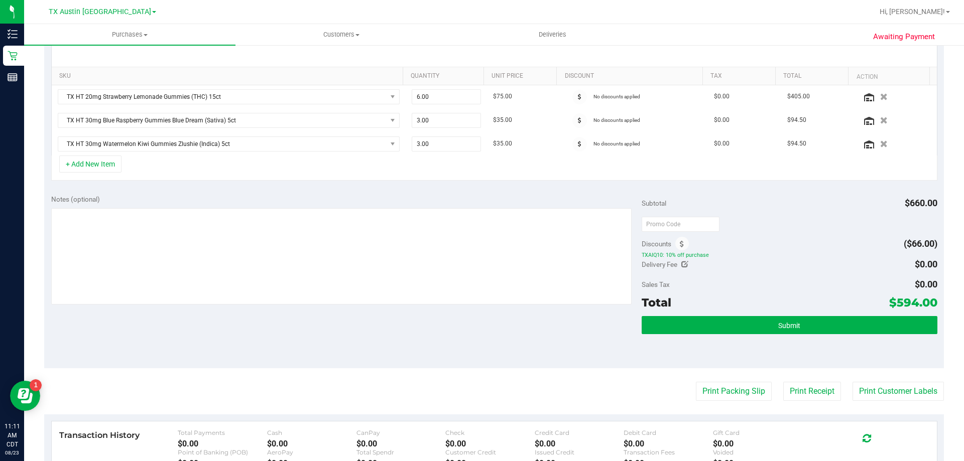
scroll to position [251, 0]
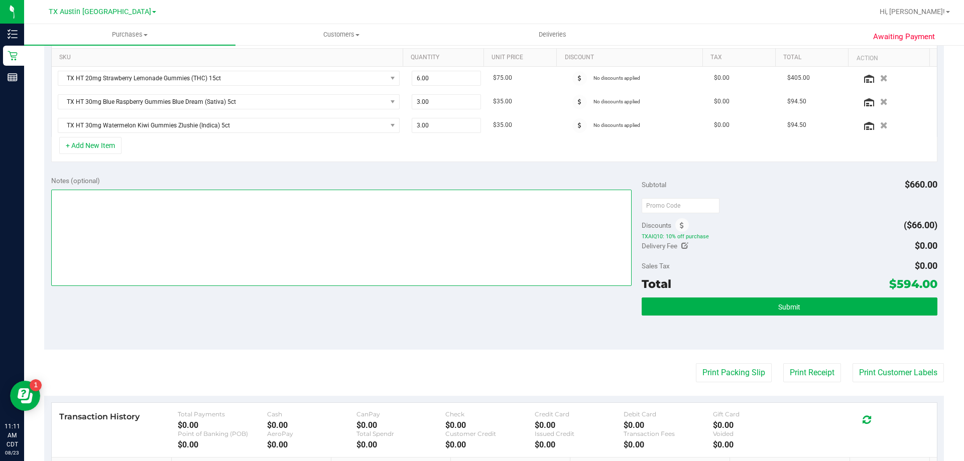
click at [364, 203] on textarea at bounding box center [341, 238] width 581 height 96
type textarea "P"
type textarea "Same-day PU in South Austin. VF 8/23"
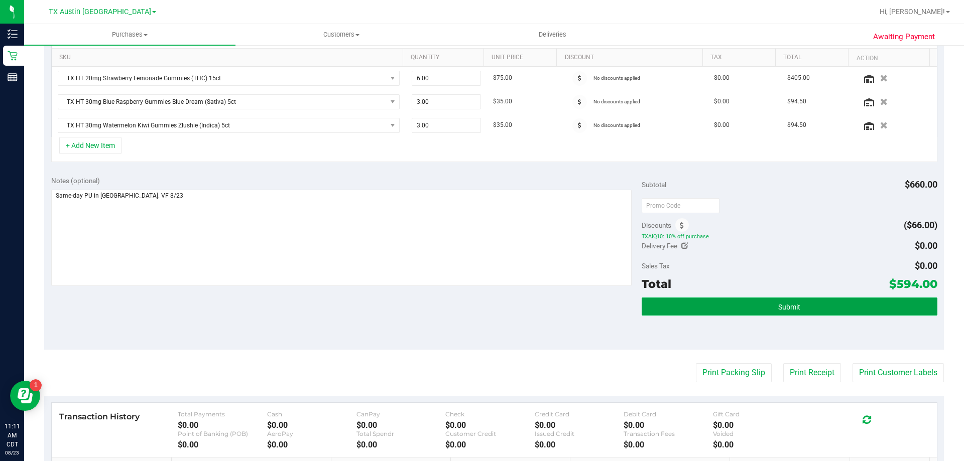
click at [752, 312] on button "Submit" at bounding box center [788, 307] width 295 height 18
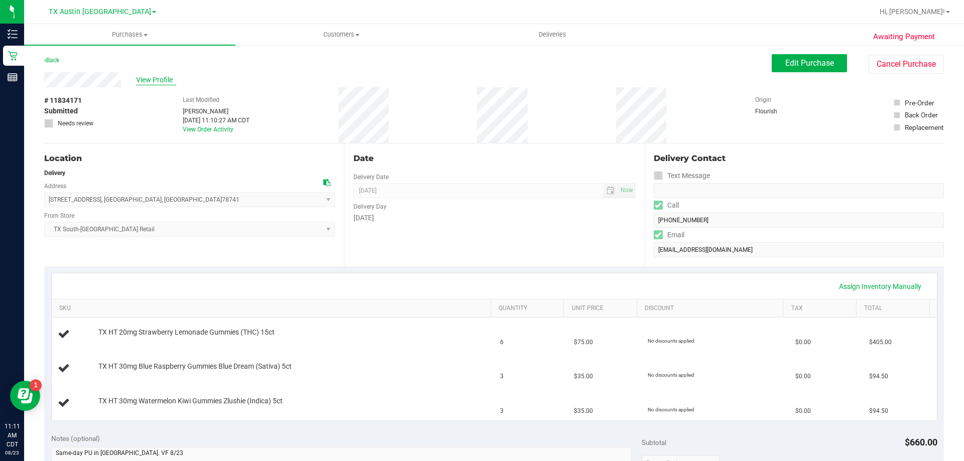
click at [158, 82] on span "View Profile" at bounding box center [156, 80] width 40 height 11
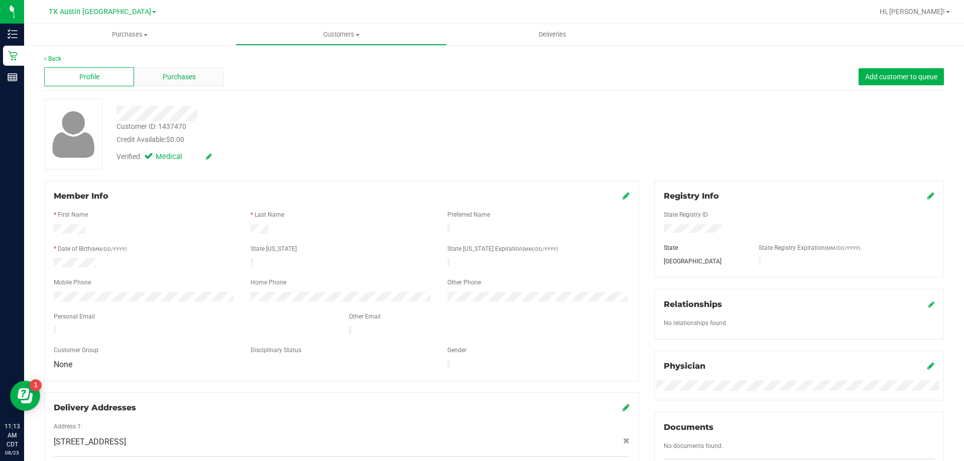
click at [186, 80] on span "Purchases" at bounding box center [179, 77] width 33 height 11
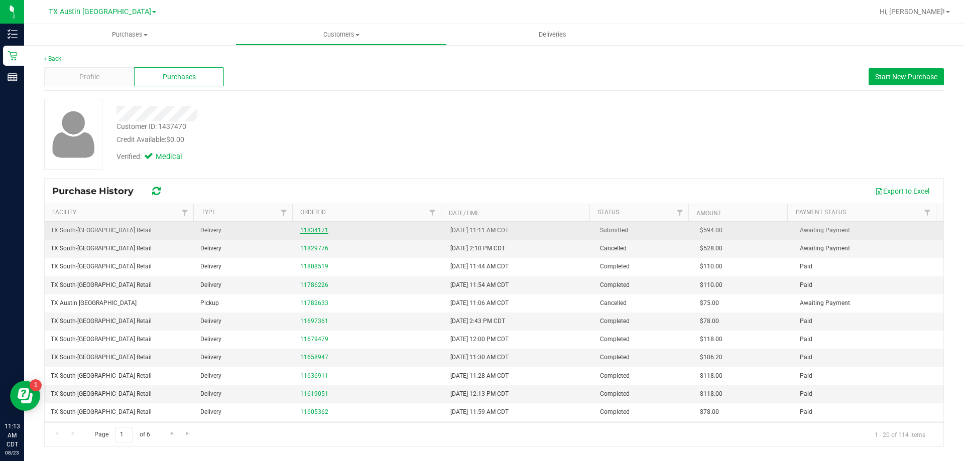
click at [316, 233] on link "11834171" at bounding box center [314, 230] width 28 height 7
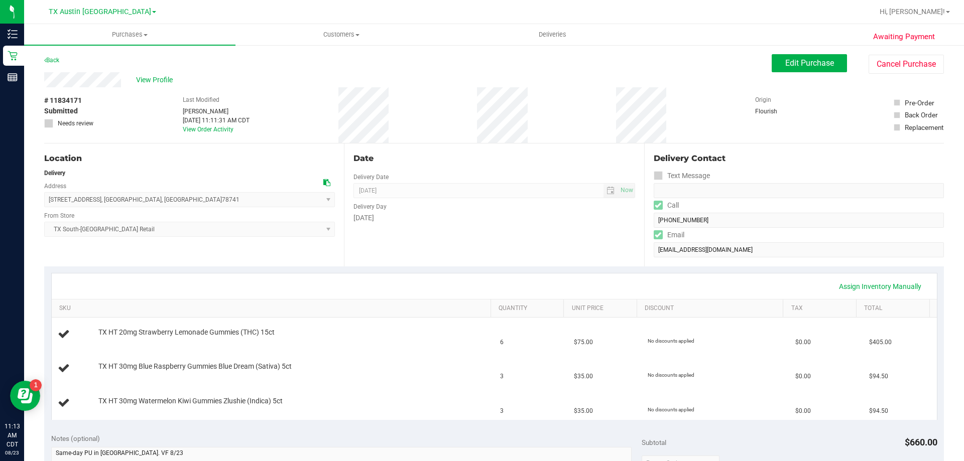
click at [791, 52] on div "Awaiting Payment Back Edit Purchase Cancel Purchase View Profile # 11834171 Sub…" at bounding box center [493, 452] width 939 height 817
click at [791, 54] on button "Edit Purchase" at bounding box center [808, 63] width 75 height 18
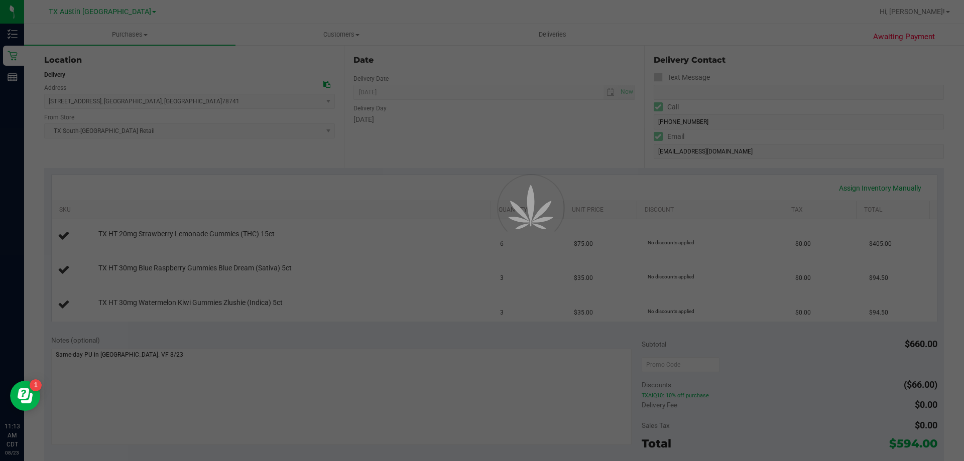
scroll to position [100, 0]
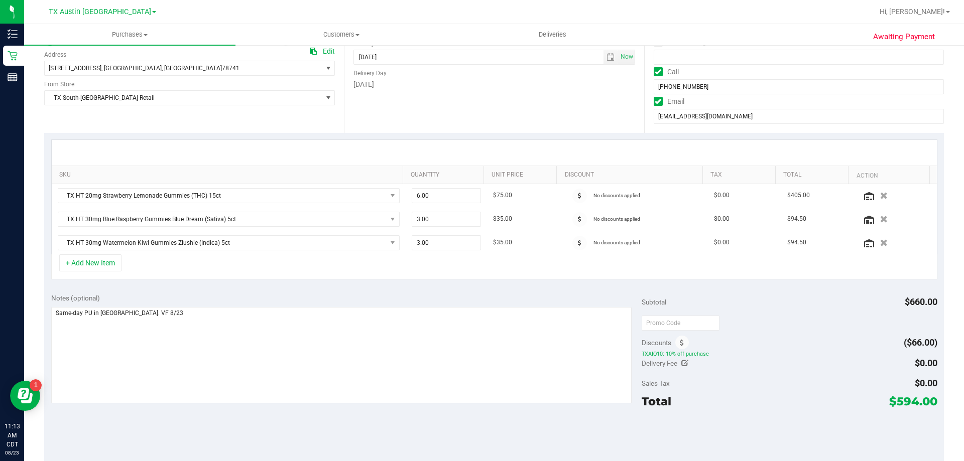
scroll to position [151, 0]
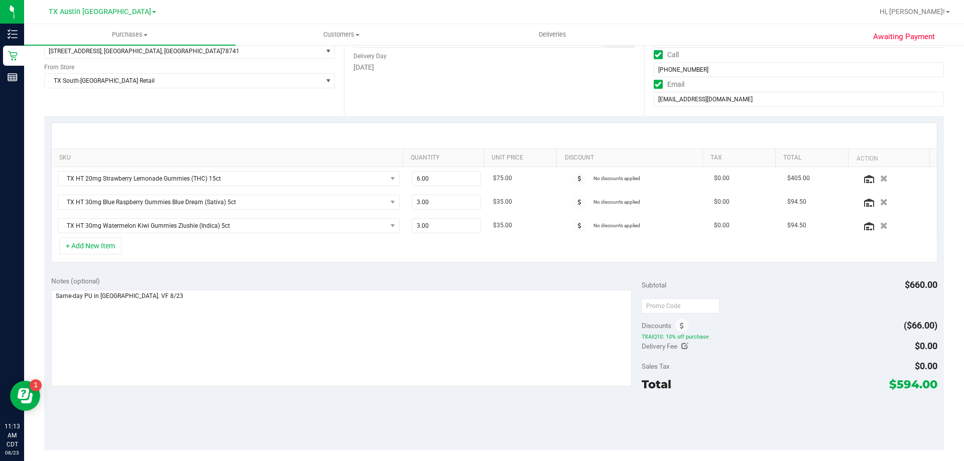
click at [678, 333] on div "Discounts" at bounding box center [664, 326] width 47 height 18
click at [680, 327] on icon at bounding box center [682, 326] width 4 height 7
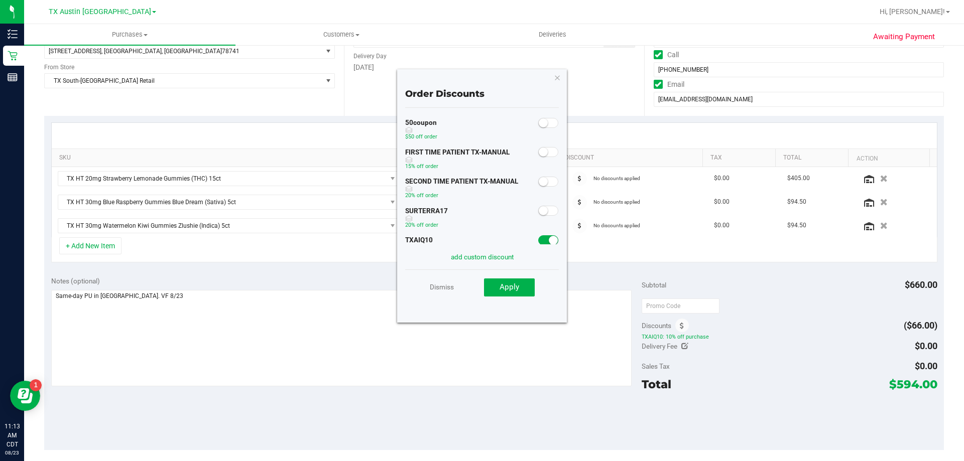
click at [538, 185] on small at bounding box center [542, 181] width 9 height 9
click at [517, 294] on button "Apply" at bounding box center [509, 288] width 51 height 18
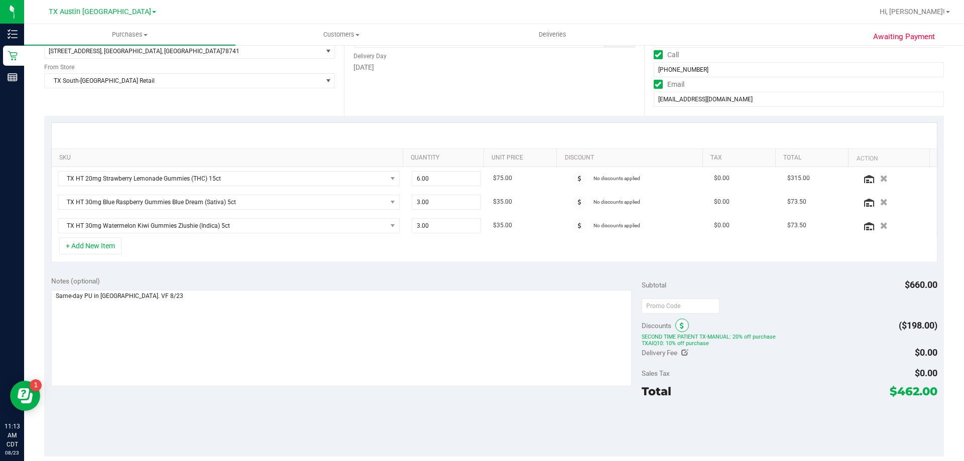
click at [680, 326] on icon at bounding box center [682, 326] width 4 height 7
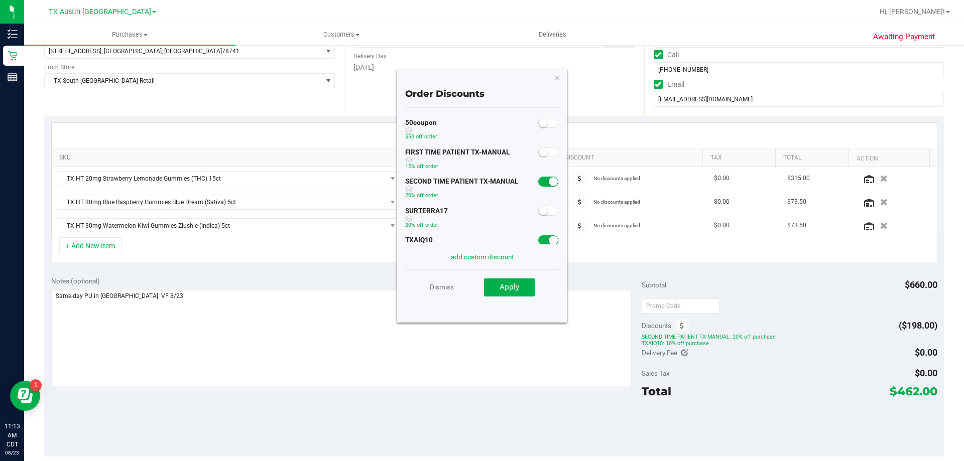
click at [540, 236] on span at bounding box center [548, 240] width 20 height 10
click at [522, 293] on button "Apply" at bounding box center [509, 288] width 51 height 18
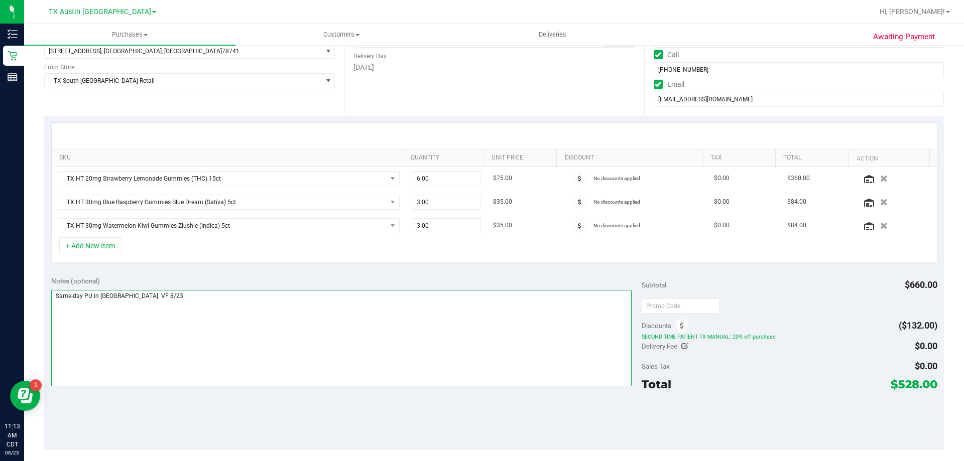
click at [216, 306] on textarea at bounding box center [341, 338] width 581 height 96
type textarea "Same-day PU in South Austin. VF 8/23"
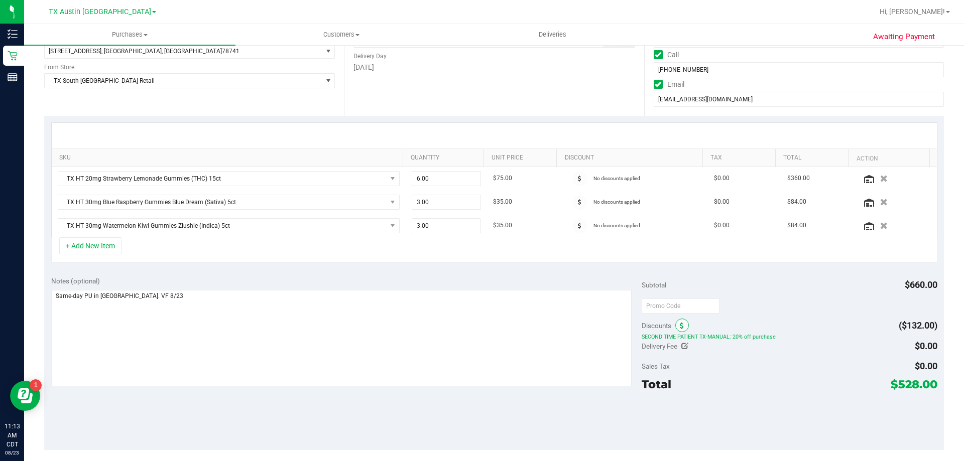
click at [678, 330] on span at bounding box center [682, 326] width 14 height 14
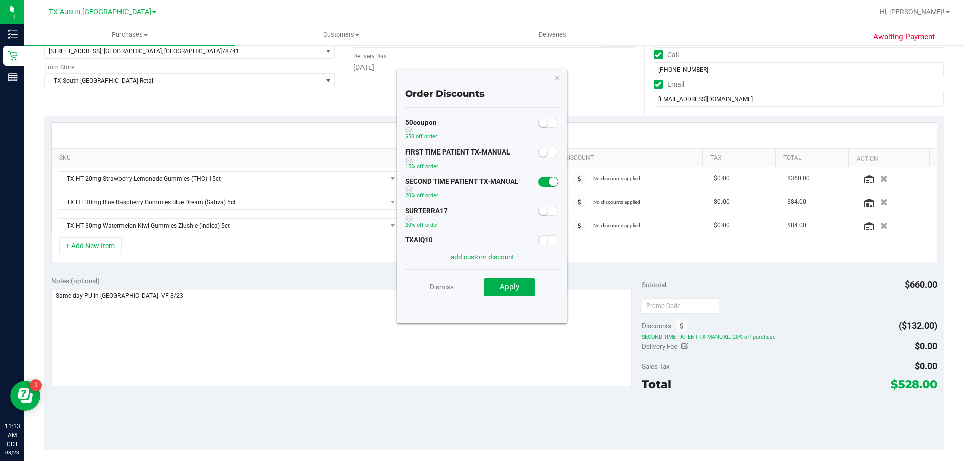
click at [543, 239] on span at bounding box center [548, 240] width 20 height 10
drag, startPoint x: 542, startPoint y: 166, endPoint x: 537, endPoint y: 179, distance: 13.8
click at [542, 169] on div "FIRST TIME PATIENT TX-MANUAL 15% off order" at bounding box center [482, 160] width 154 height 30
click at [538, 181] on span at bounding box center [548, 182] width 20 height 10
click at [514, 292] on span "Apply" at bounding box center [509, 287] width 20 height 9
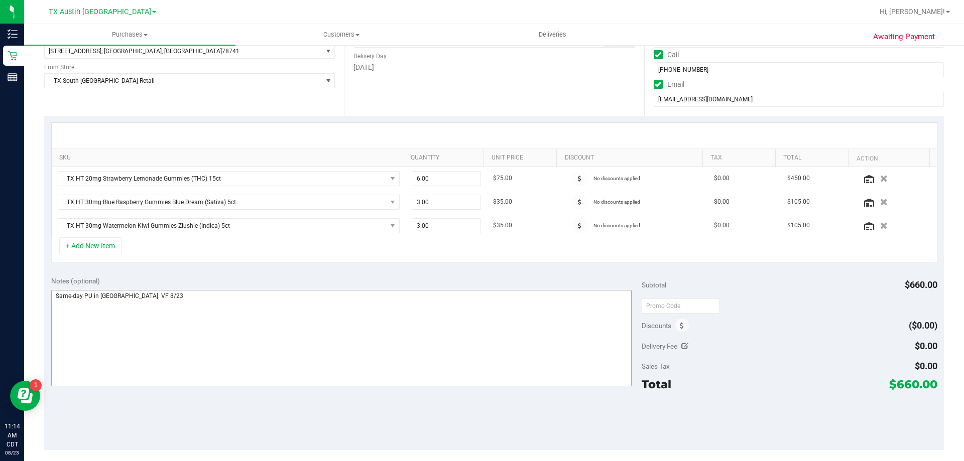
scroll to position [0, 0]
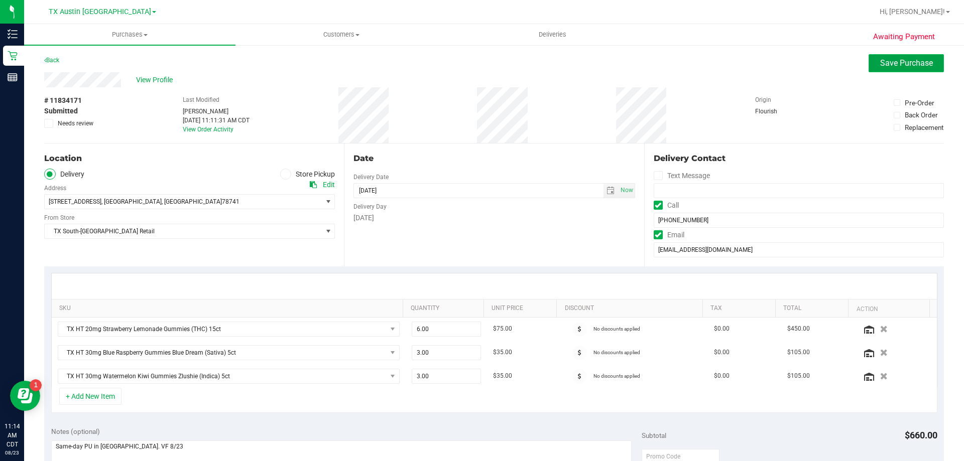
click at [894, 70] on button "Save Purchase" at bounding box center [905, 63] width 75 height 18
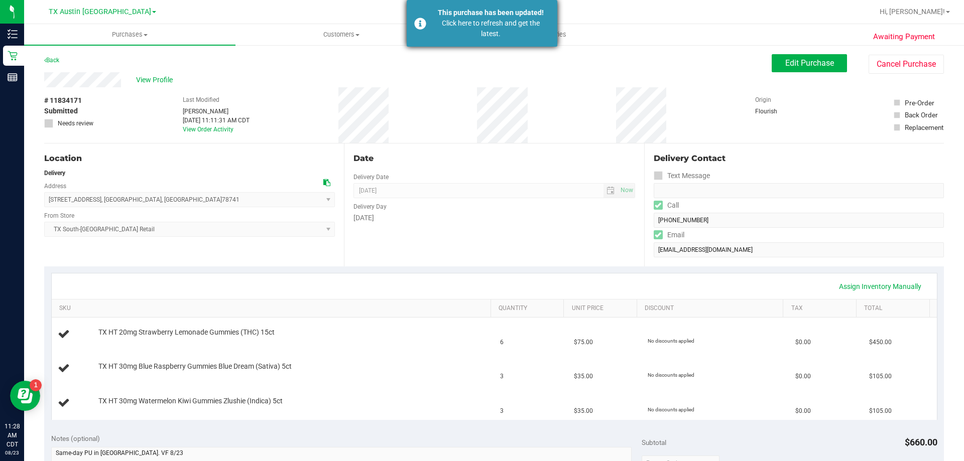
click at [434, 9] on div "This purchase has been updated!" at bounding box center [491, 13] width 118 height 11
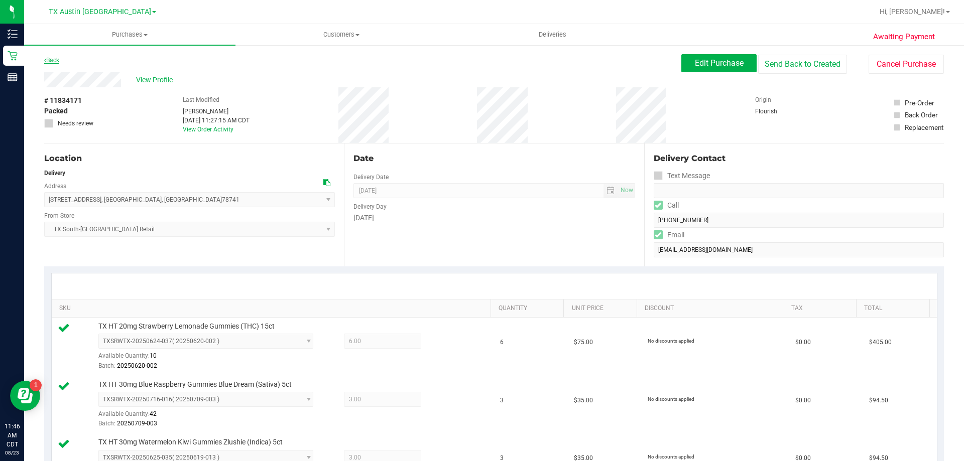
click at [53, 57] on link "Back" at bounding box center [51, 60] width 15 height 7
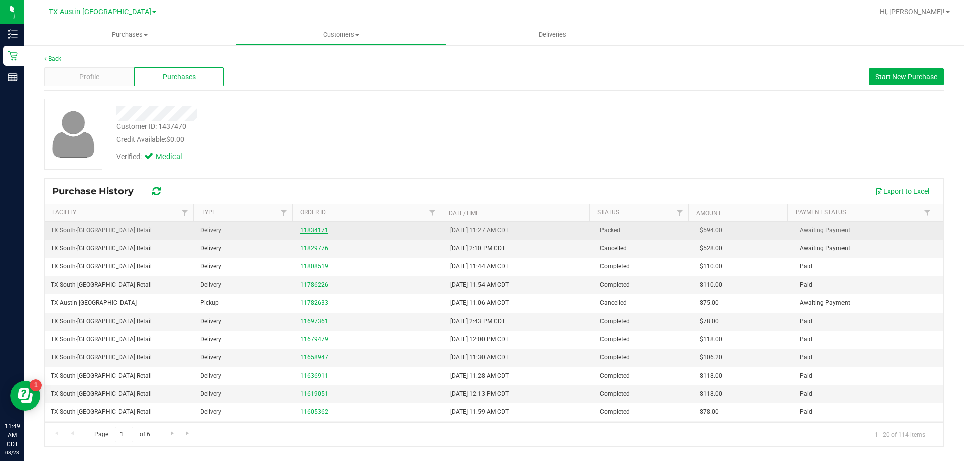
click at [311, 232] on link "11834171" at bounding box center [314, 230] width 28 height 7
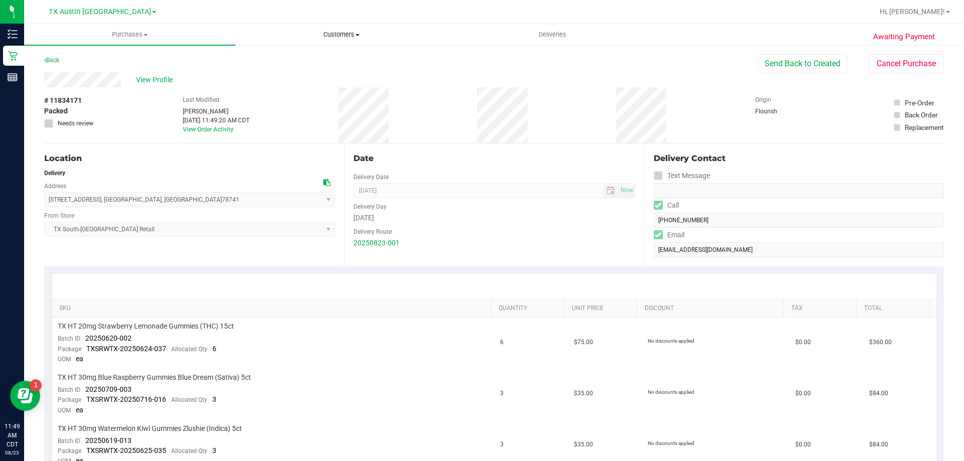
click at [351, 37] on span "Customers" at bounding box center [341, 34] width 210 height 9
click at [347, 56] on li "All customers" at bounding box center [340, 61] width 211 height 12
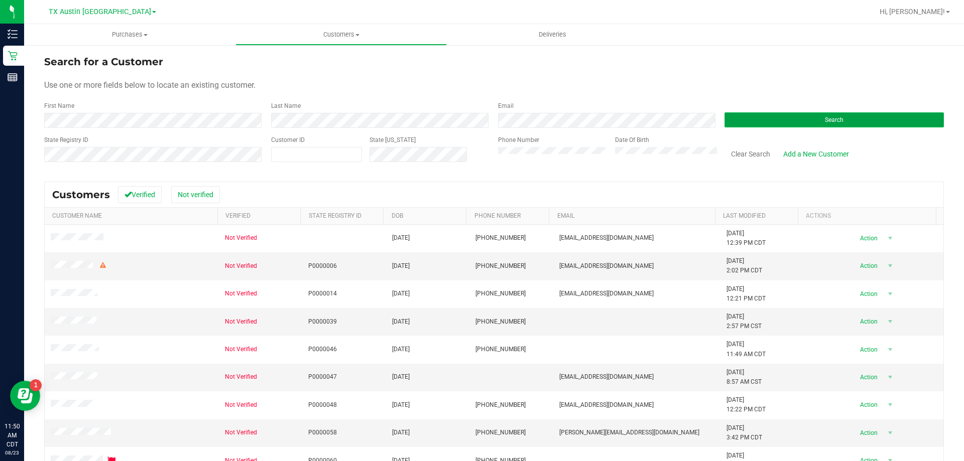
click at [740, 124] on button "Search" at bounding box center [833, 119] width 219 height 15
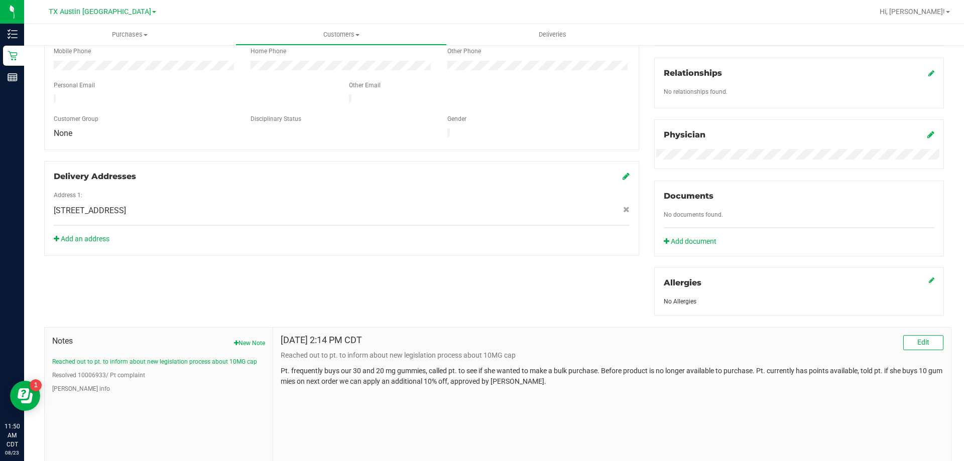
scroll to position [264, 0]
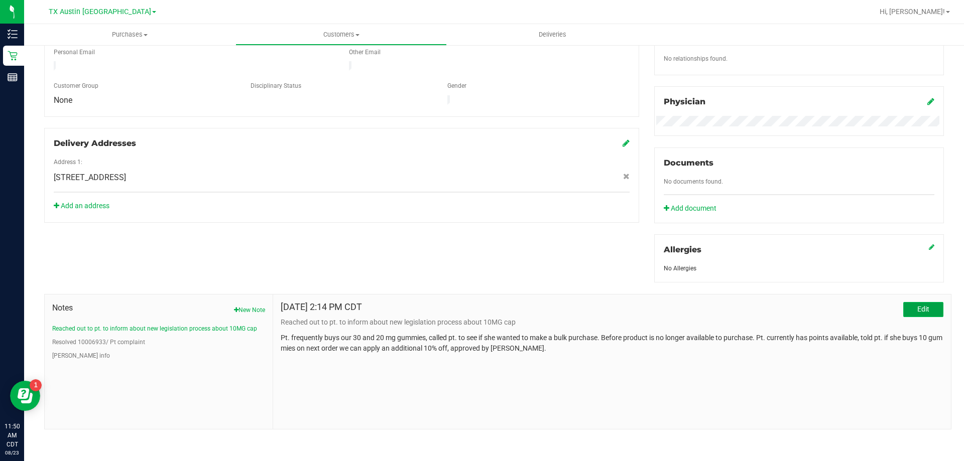
click at [917, 309] on span "Edit" at bounding box center [923, 309] width 12 height 8
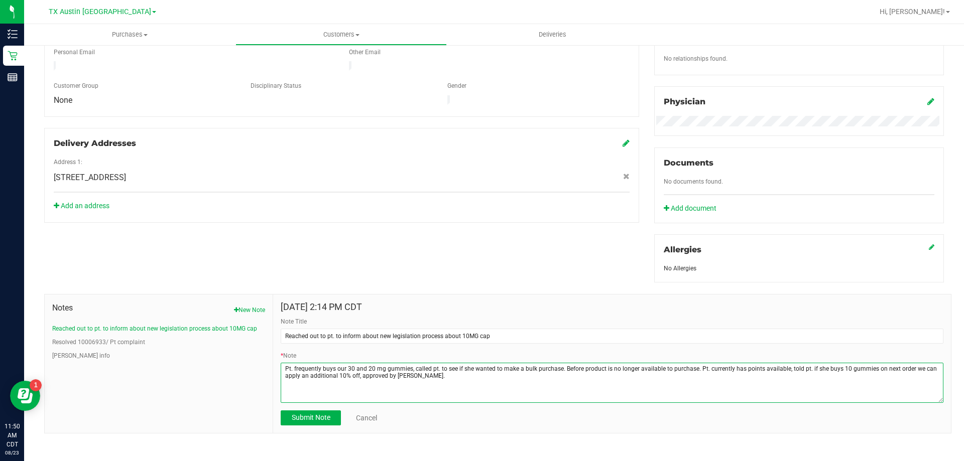
click at [428, 377] on textarea "* Note" at bounding box center [612, 383] width 662 height 40
type textarea "Pt. frequently buys our 30 and 20 mg gummies, called pt. to see if she wanted t…"
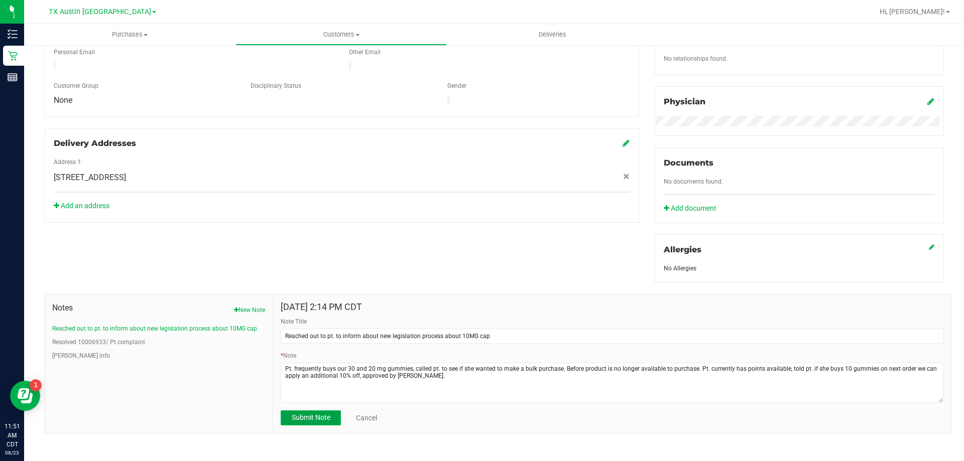
click at [297, 411] on button "Submit Note" at bounding box center [311, 418] width 60 height 15
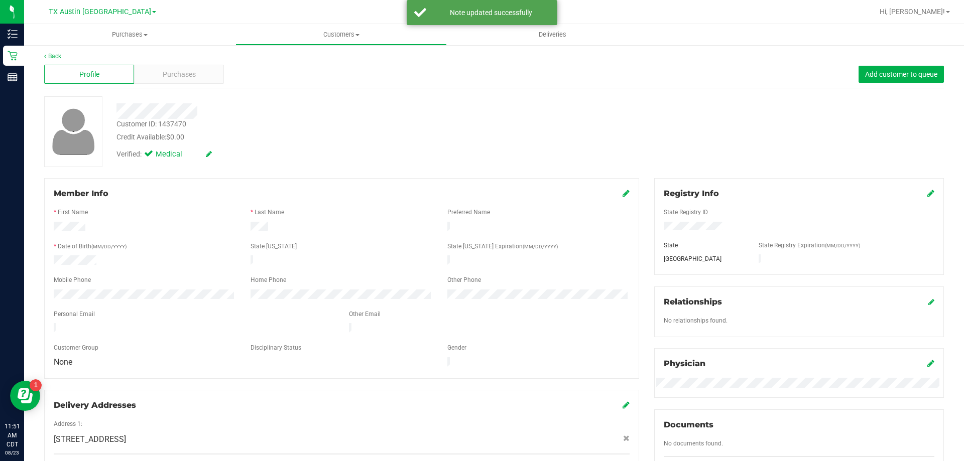
scroll to position [0, 0]
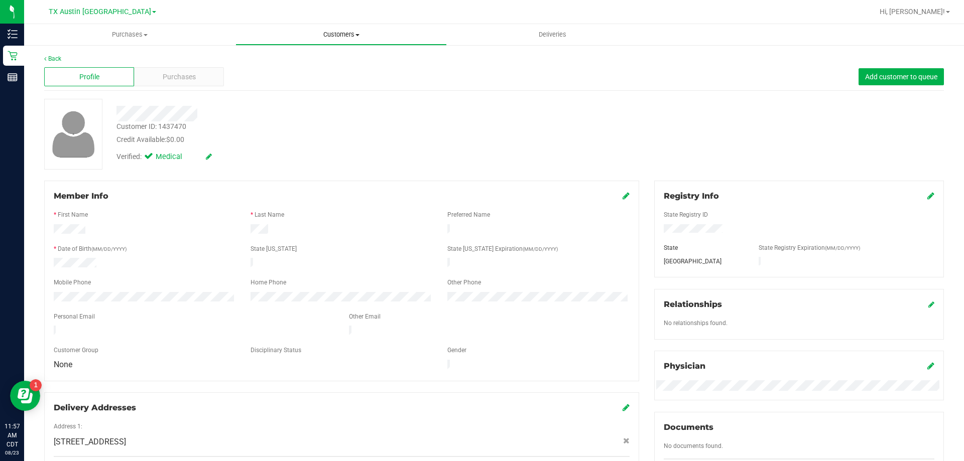
click at [324, 30] on span "Customers" at bounding box center [341, 34] width 210 height 9
click at [337, 55] on li "All customers" at bounding box center [340, 61] width 211 height 12
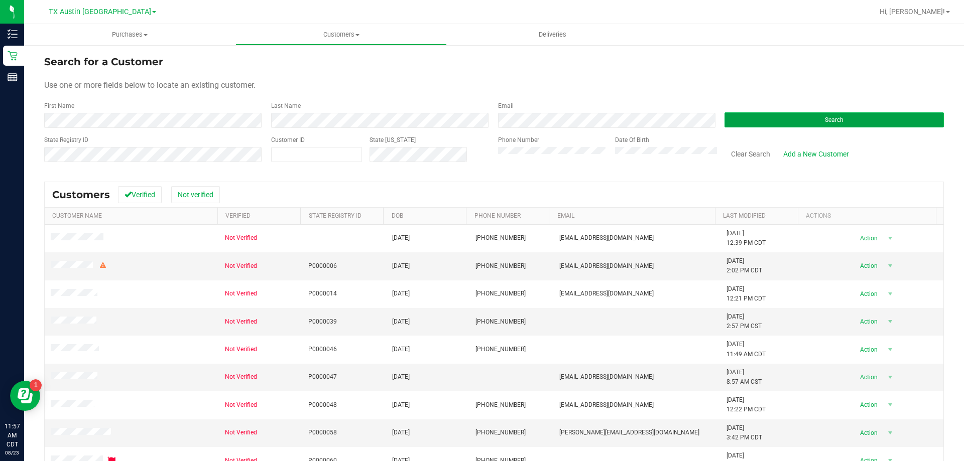
click at [810, 117] on button "Search" at bounding box center [833, 119] width 219 height 15
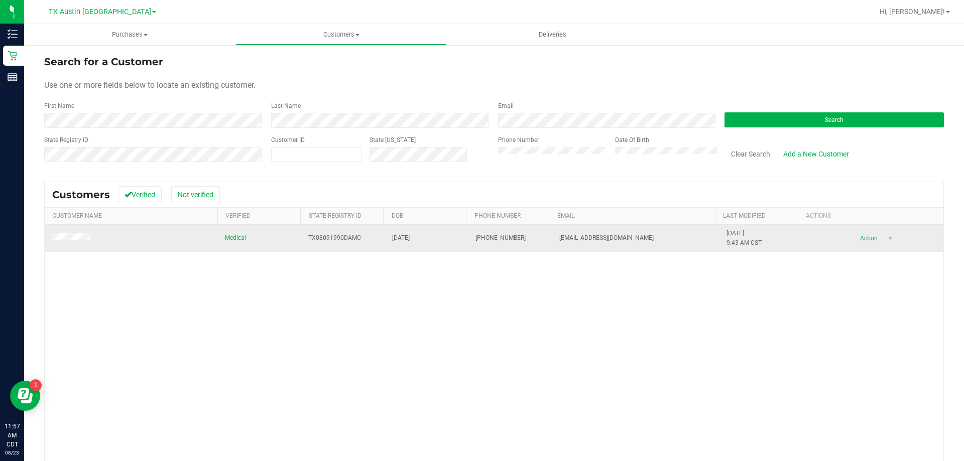
click at [71, 234] on span at bounding box center [72, 238] width 43 height 10
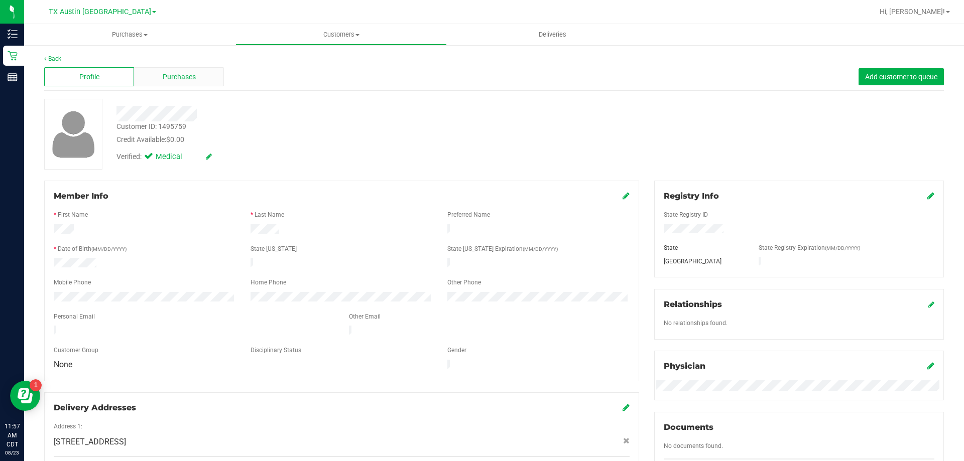
click at [176, 78] on span "Purchases" at bounding box center [179, 77] width 33 height 11
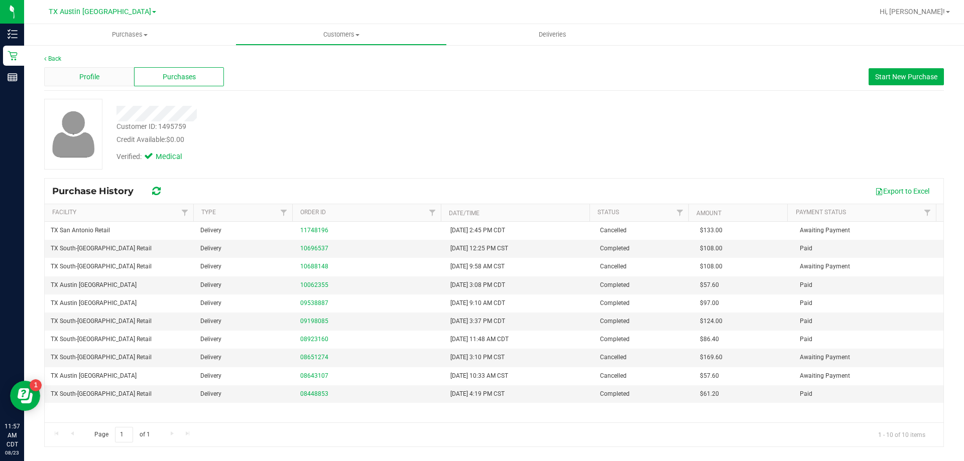
click at [109, 71] on div "Profile" at bounding box center [89, 76] width 90 height 19
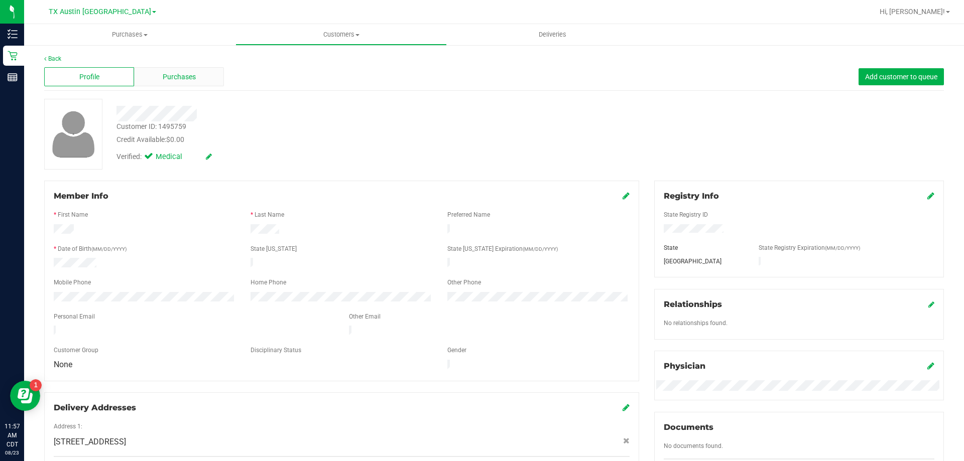
click at [184, 80] on span "Purchases" at bounding box center [179, 77] width 33 height 11
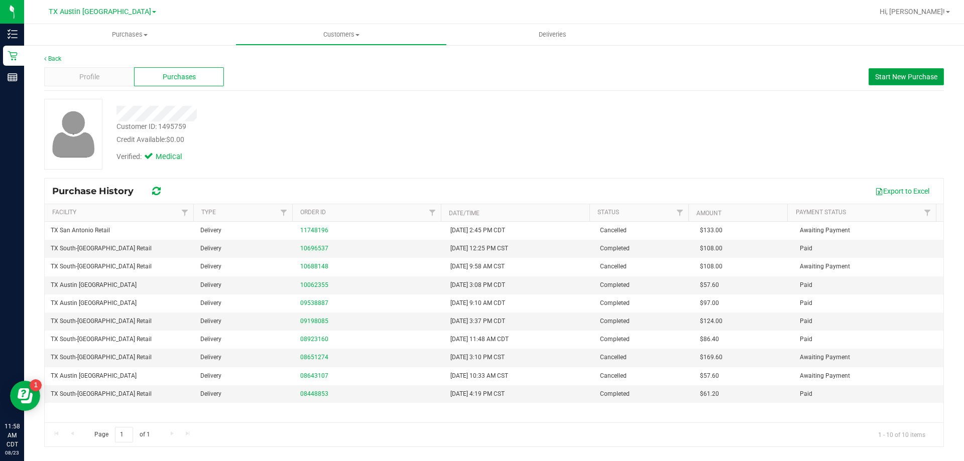
click at [904, 79] on span "Start New Purchase" at bounding box center [906, 77] width 62 height 8
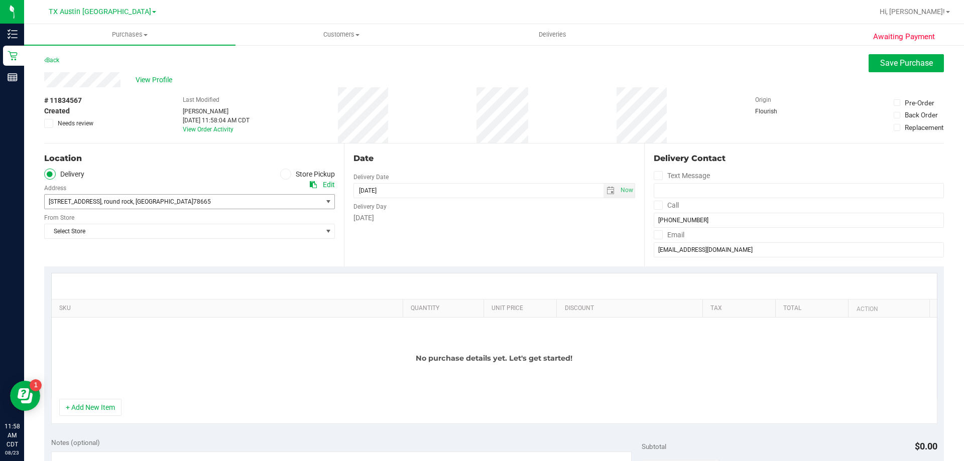
click at [197, 196] on span "2256 fernspring dr , round rock , TX 78665" at bounding box center [176, 202] width 263 height 14
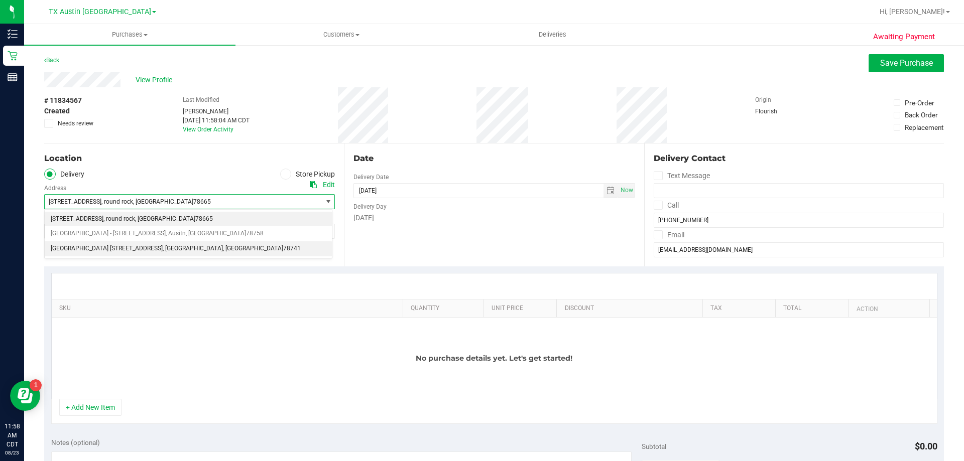
click at [223, 251] on span ", TX" at bounding box center [253, 248] width 60 height 13
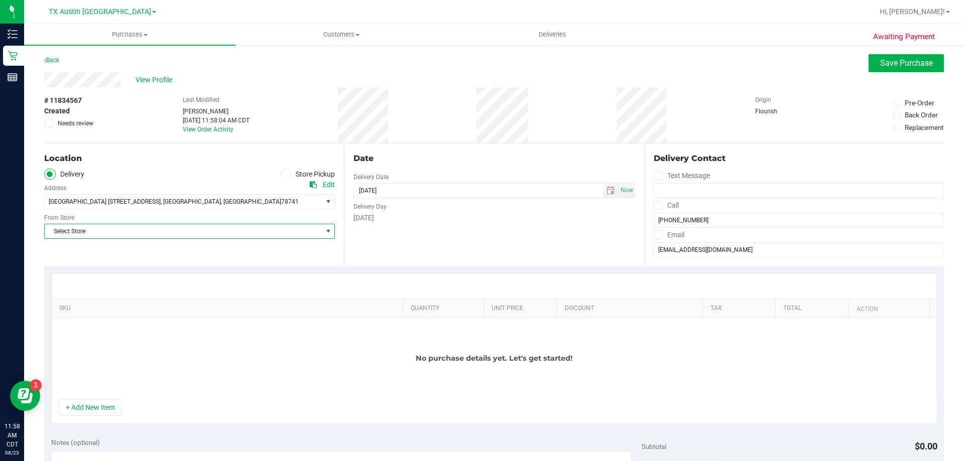
click at [156, 230] on span "Select Store" at bounding box center [183, 231] width 277 height 14
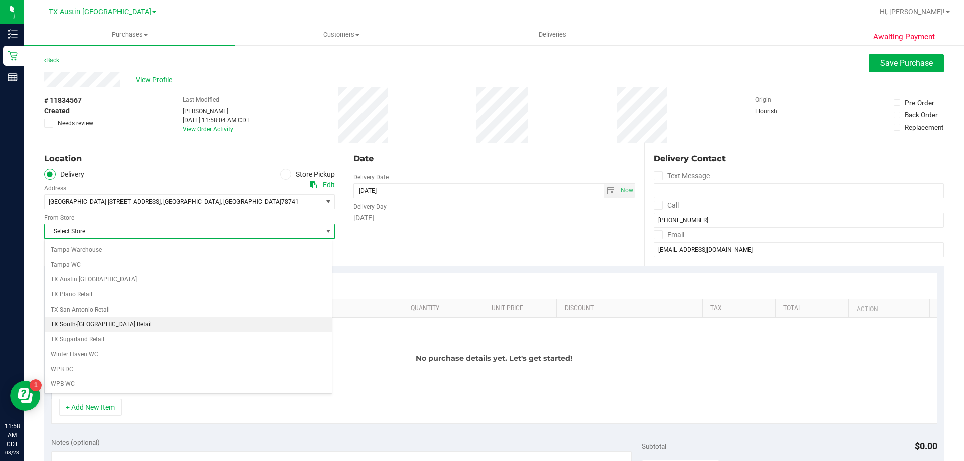
click at [115, 319] on li "TX South-[GEOGRAPHIC_DATA] Retail" at bounding box center [188, 324] width 287 height 15
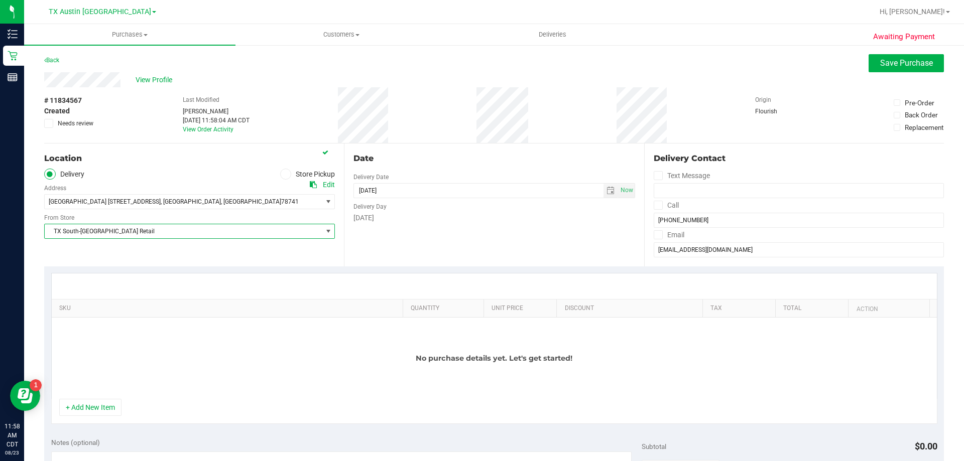
click at [654, 205] on icon at bounding box center [657, 205] width 7 height 0
click at [0, 0] on input "Call" at bounding box center [0, 0] width 0 height 0
click at [654, 235] on icon at bounding box center [657, 235] width 7 height 0
click at [0, 0] on input "Email" at bounding box center [0, 0] width 0 height 0
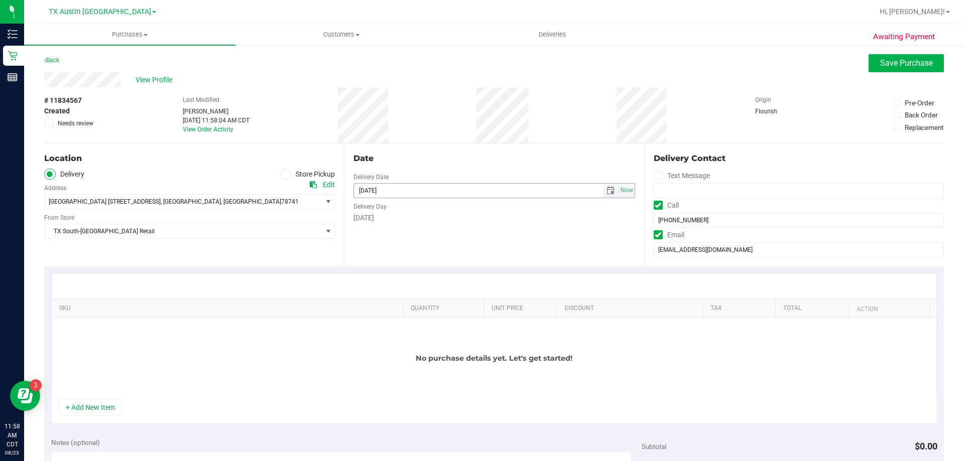
click at [606, 189] on span "select" at bounding box center [610, 191] width 8 height 8
click at [449, 289] on link "23" at bounding box center [448, 293] width 15 height 16
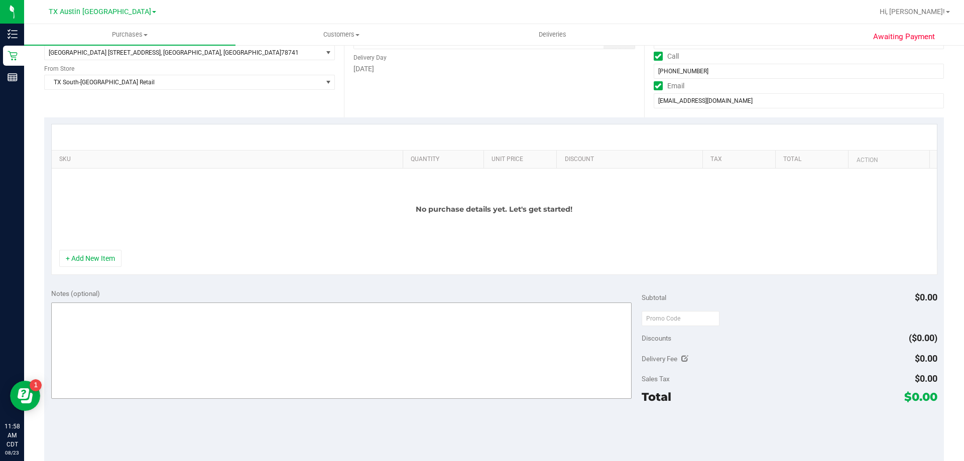
scroll to position [151, 0]
click at [138, 316] on textarea at bounding box center [341, 349] width 581 height 96
type textarea "P"
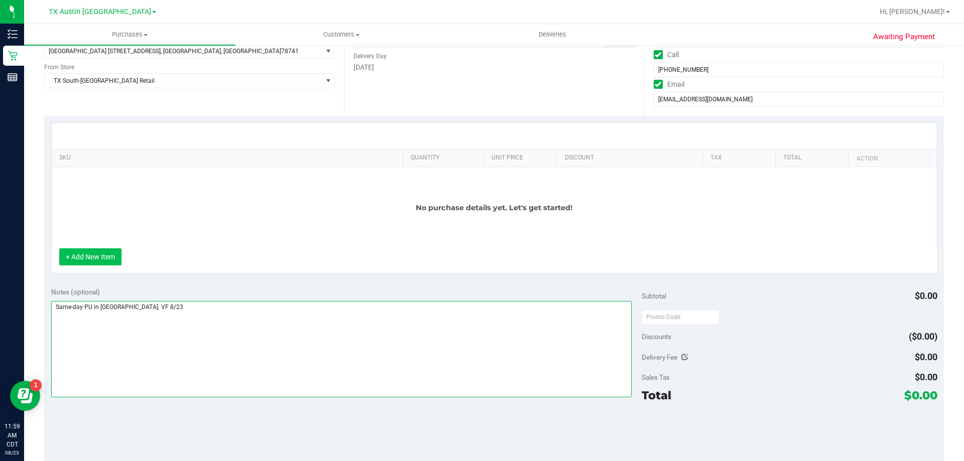
type textarea "Same-day PU in South Austin. VF 8/23"
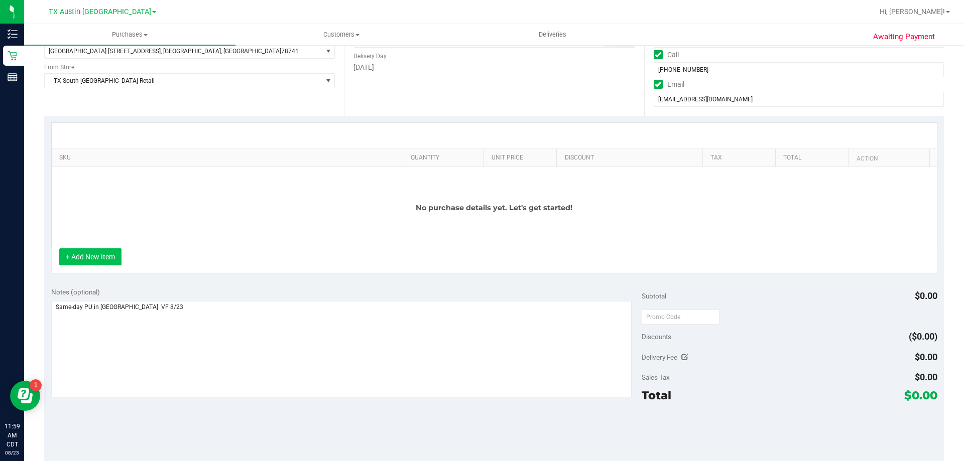
click at [105, 261] on button "+ Add New Item" at bounding box center [90, 256] width 62 height 17
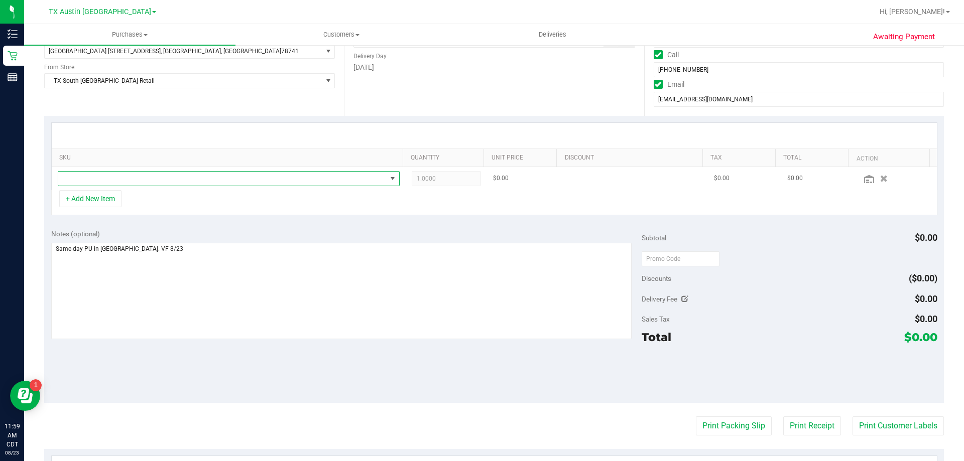
click at [118, 177] on span "NO DATA FOUND" at bounding box center [222, 179] width 328 height 14
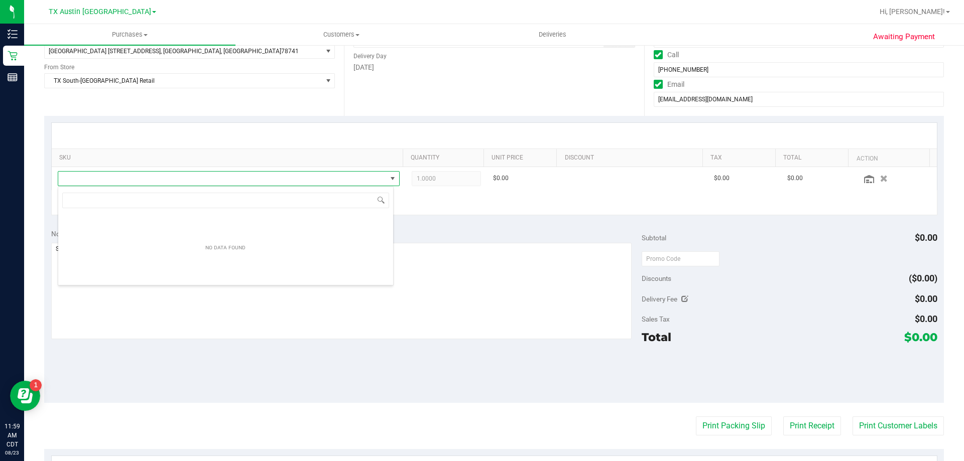
scroll to position [15, 336]
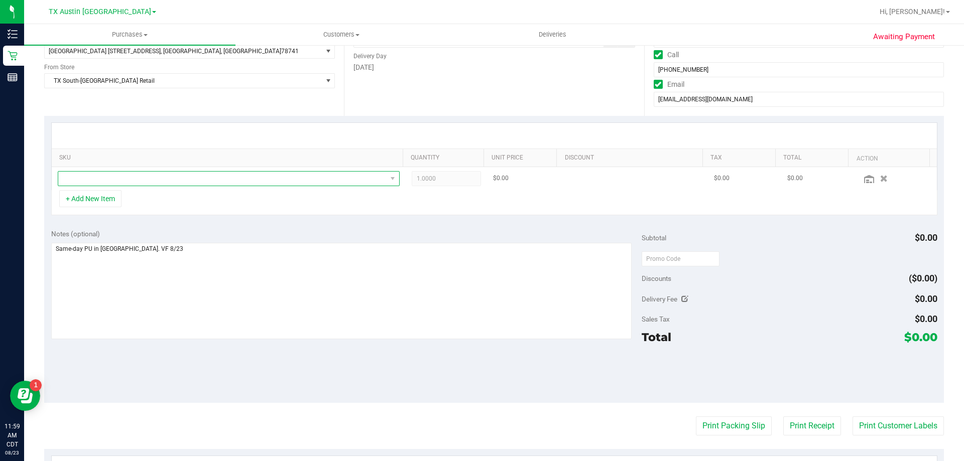
click at [272, 183] on span "NO DATA FOUND" at bounding box center [222, 179] width 328 height 14
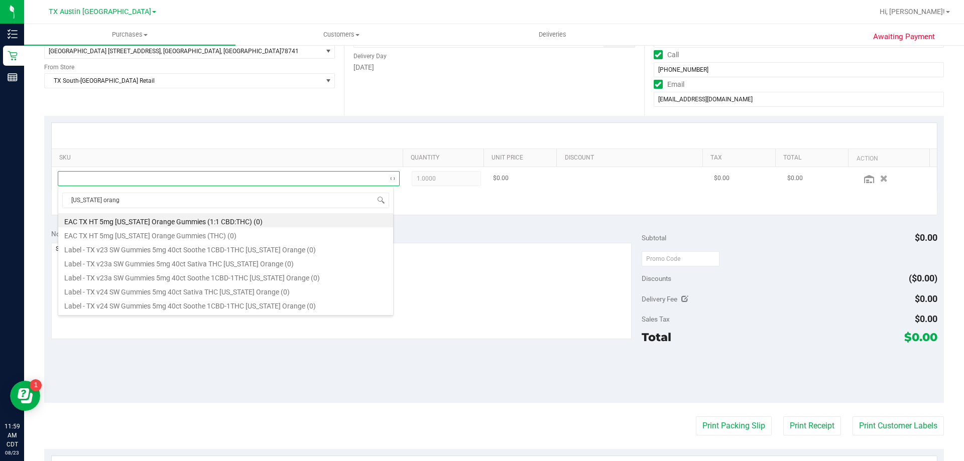
type input "texas orange"
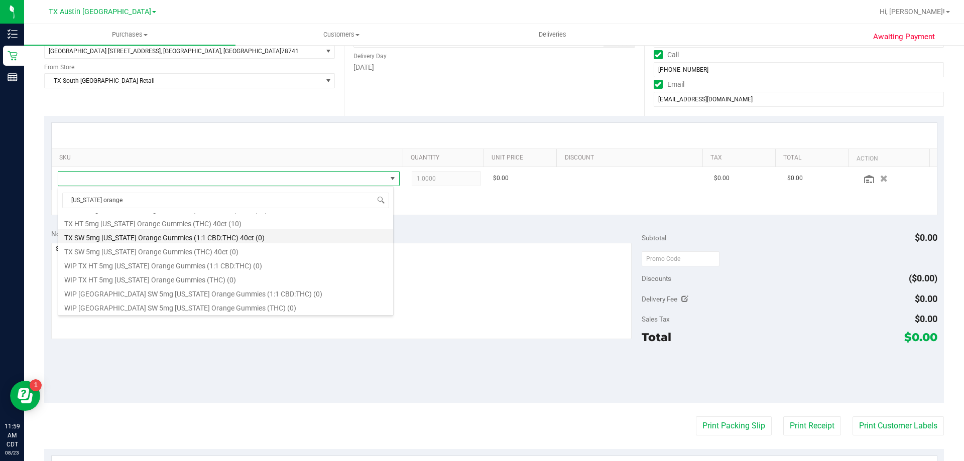
scroll to position [116, 0]
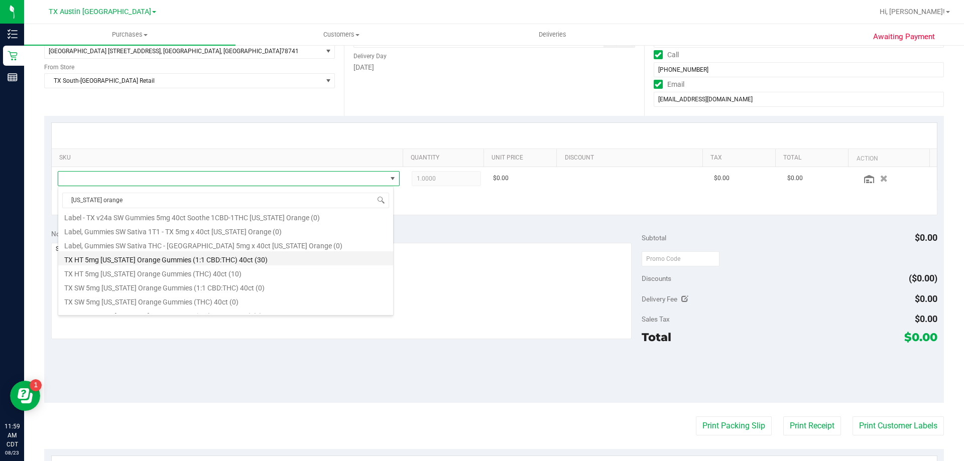
click at [157, 259] on li "TX HT 5mg Texas Orange Gummies (1:1 CBD:THC) 40ct (30)" at bounding box center [225, 258] width 335 height 14
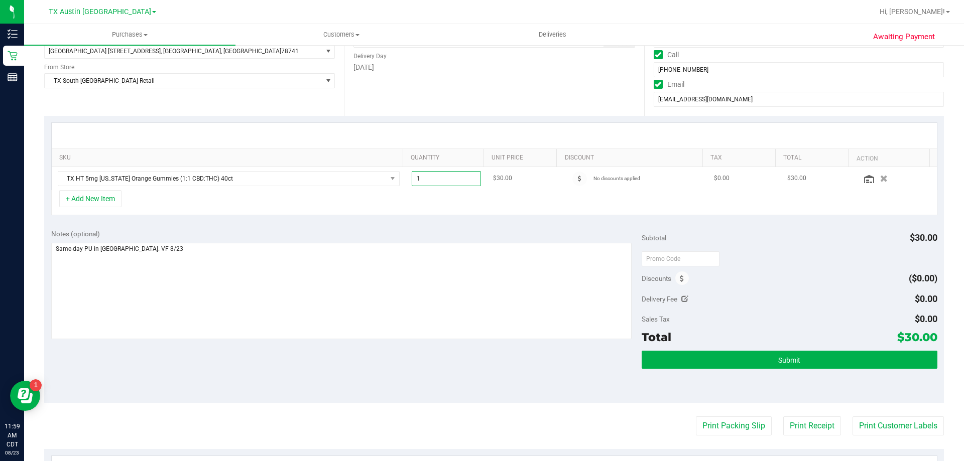
click at [439, 180] on span "1.00 1" at bounding box center [447, 178] width 70 height 15
type input "5"
type input "5.00"
click at [451, 286] on textarea at bounding box center [341, 291] width 581 height 96
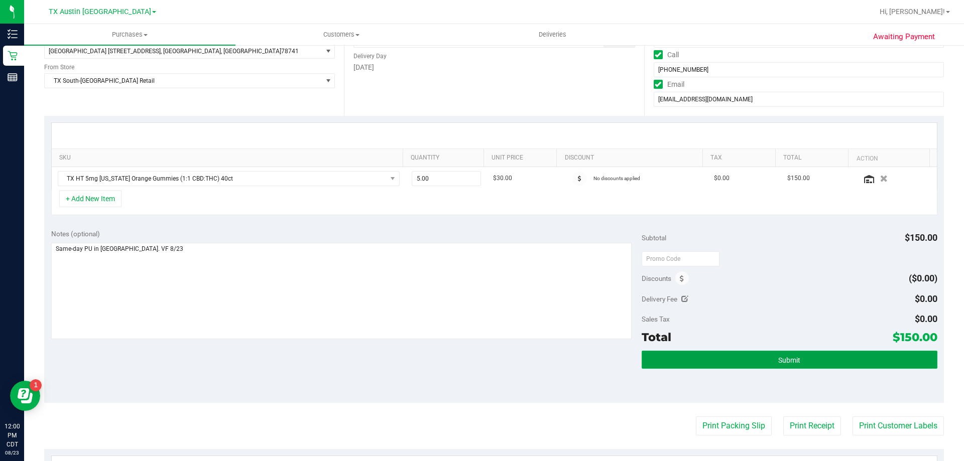
drag, startPoint x: 739, startPoint y: 359, endPoint x: 727, endPoint y: 364, distance: 13.0
click at [739, 359] on button "Submit" at bounding box center [788, 360] width 295 height 18
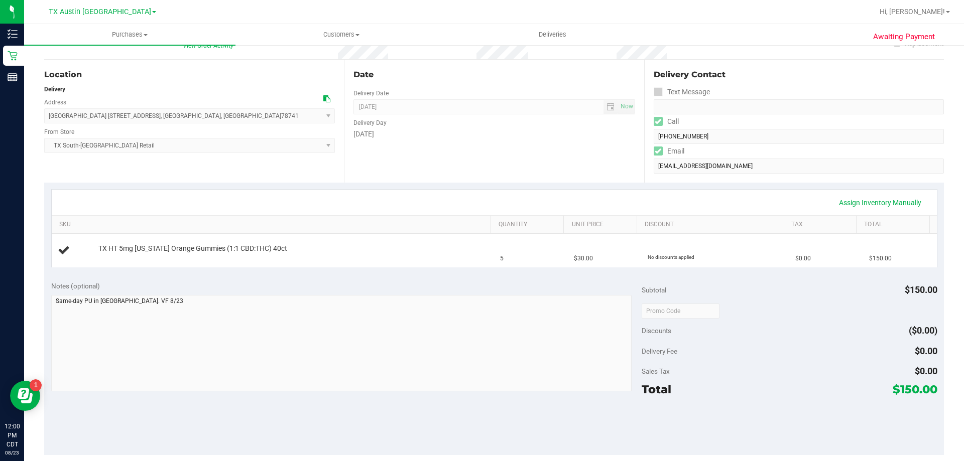
scroll to position [100, 0]
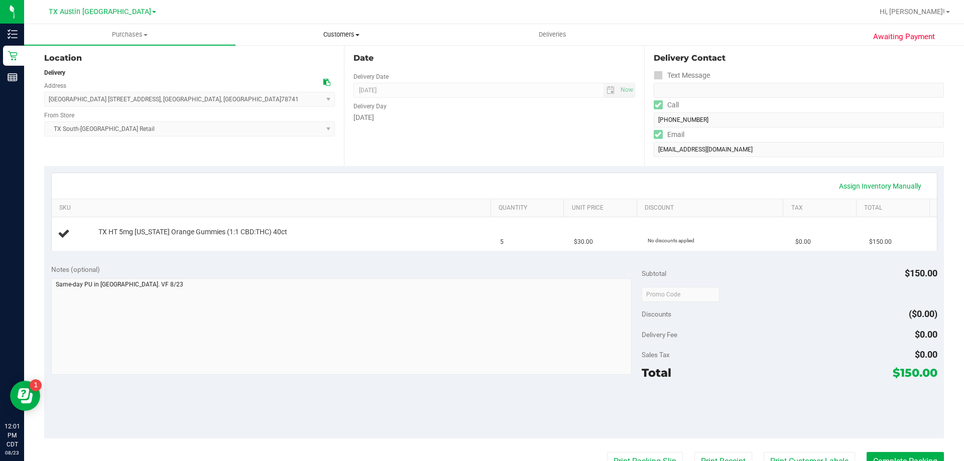
click at [333, 32] on span "Customers" at bounding box center [341, 34] width 210 height 9
click at [329, 55] on li "All customers" at bounding box center [340, 61] width 211 height 12
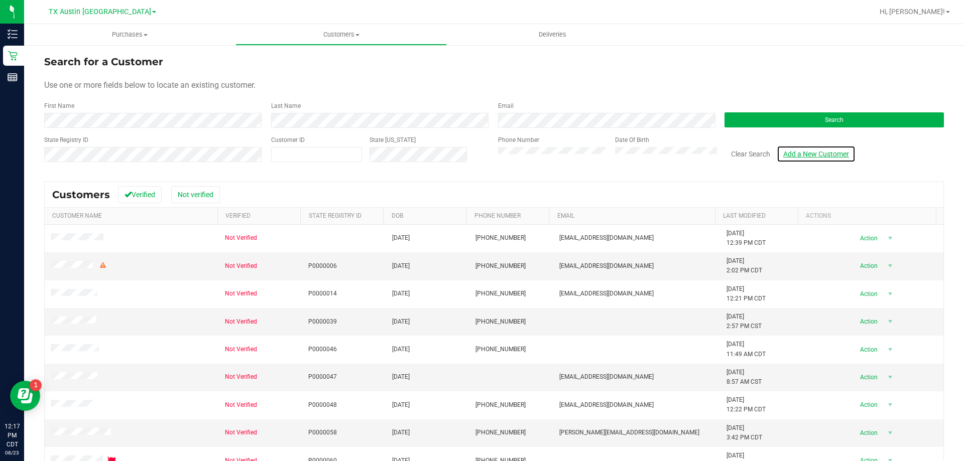
click at [817, 155] on link "Add a New Customer" at bounding box center [815, 154] width 79 height 17
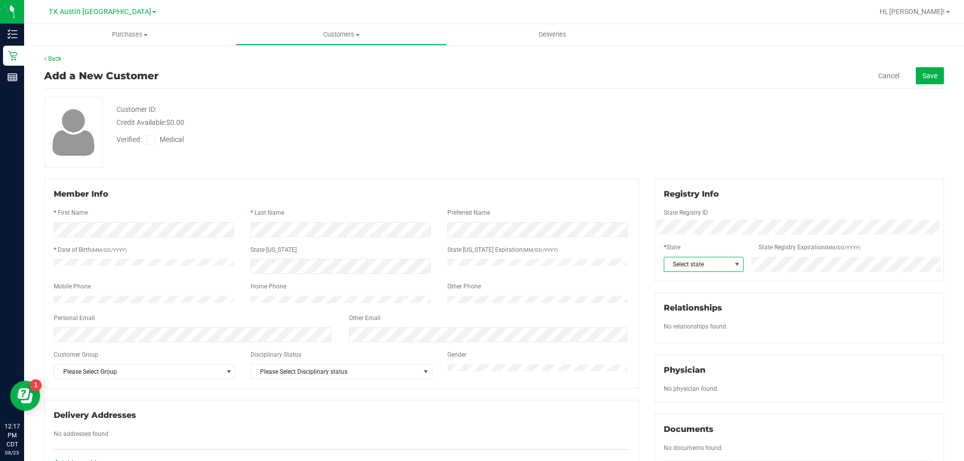
click at [685, 262] on span "Select state" at bounding box center [697, 264] width 67 height 14
click at [684, 327] on li "TX" at bounding box center [698, 330] width 78 height 17
click at [151, 140] on icon at bounding box center [151, 140] width 7 height 0
click at [0, 0] on input "Medical" at bounding box center [0, 0] width 0 height 0
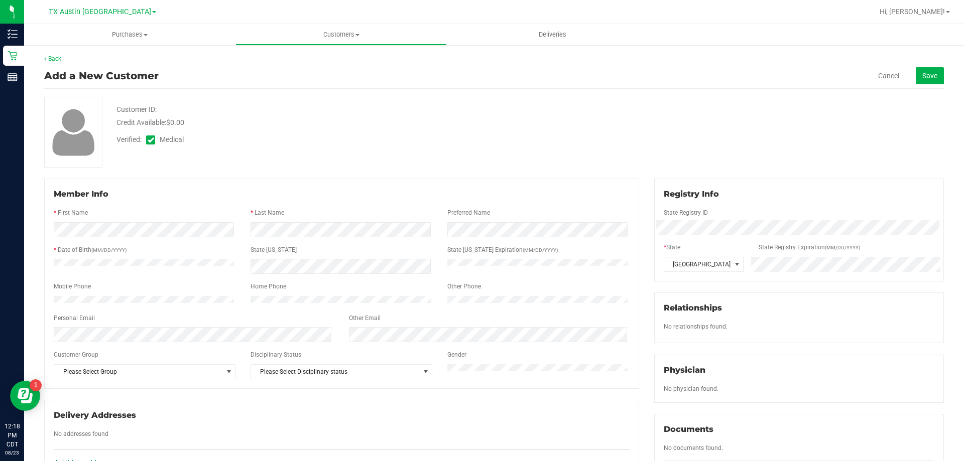
click at [924, 66] on div "Add a New Customer Cancel Save" at bounding box center [493, 76] width 899 height 26
click at [922, 77] on span "Save" at bounding box center [929, 76] width 15 height 8
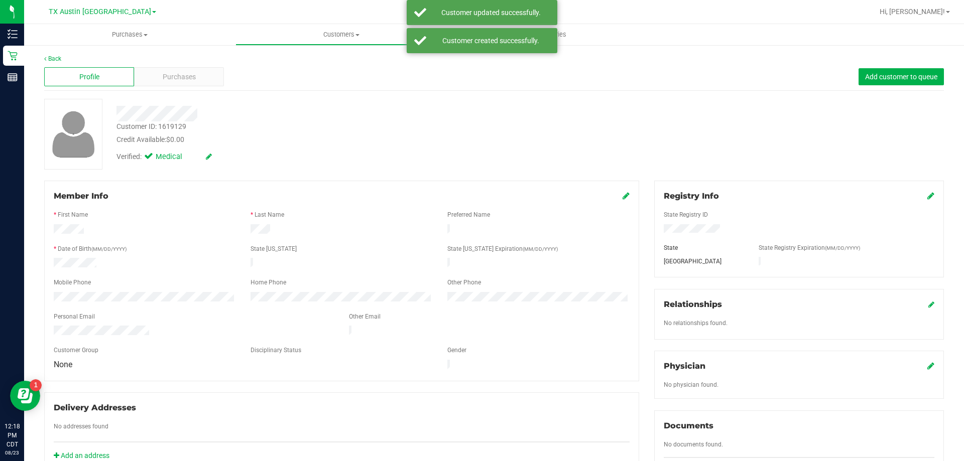
click at [927, 365] on icon at bounding box center [930, 366] width 7 height 8
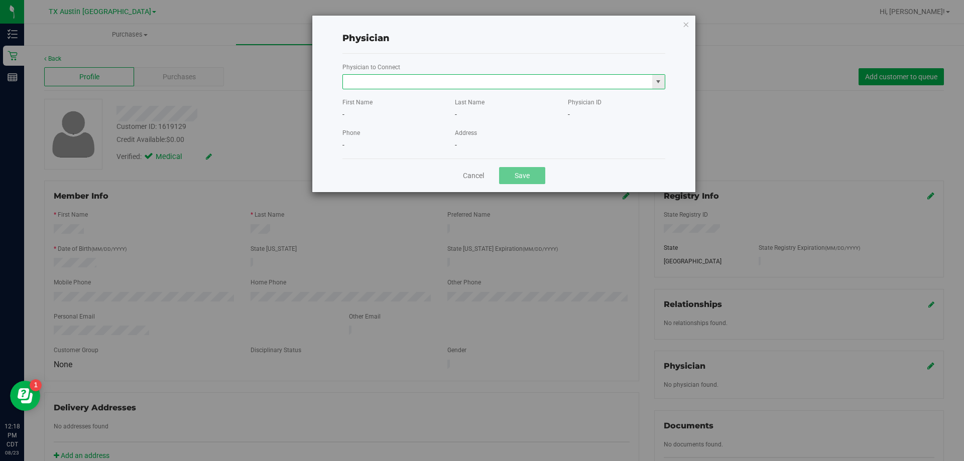
click at [427, 82] on input "text" at bounding box center [497, 82] width 309 height 14
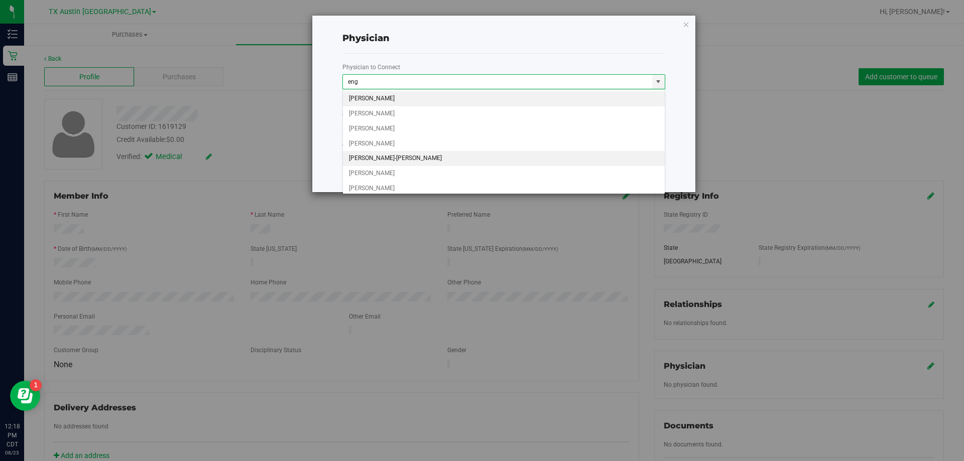
scroll to position [19, 0]
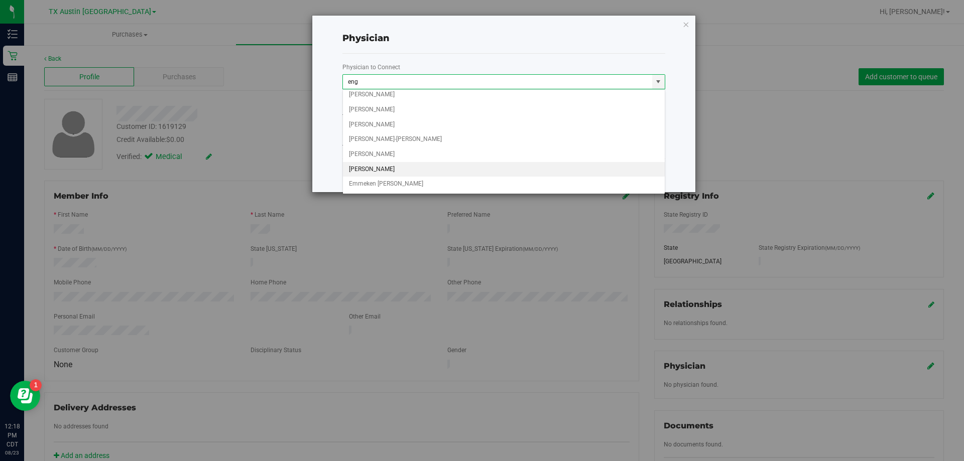
click at [407, 166] on li "Hope Engelbrecht" at bounding box center [504, 169] width 322 height 15
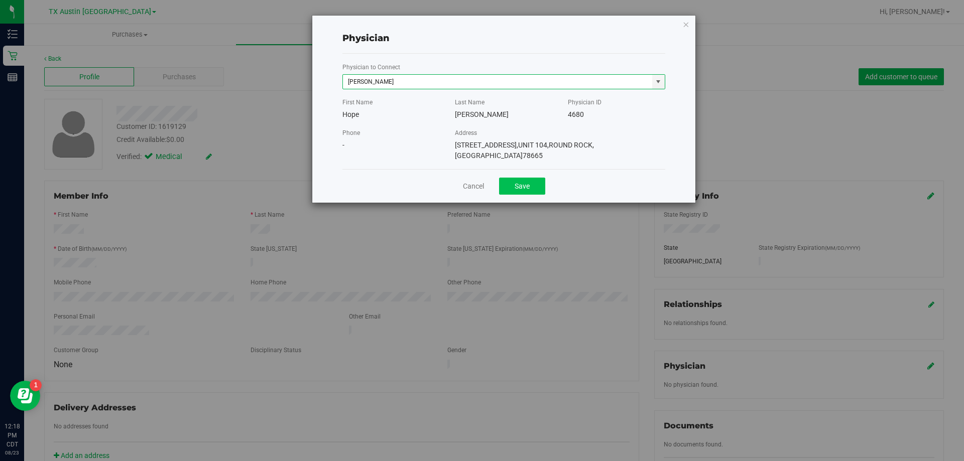
type input "Hope Engelbrecht"
click at [523, 180] on button "Save" at bounding box center [522, 186] width 46 height 17
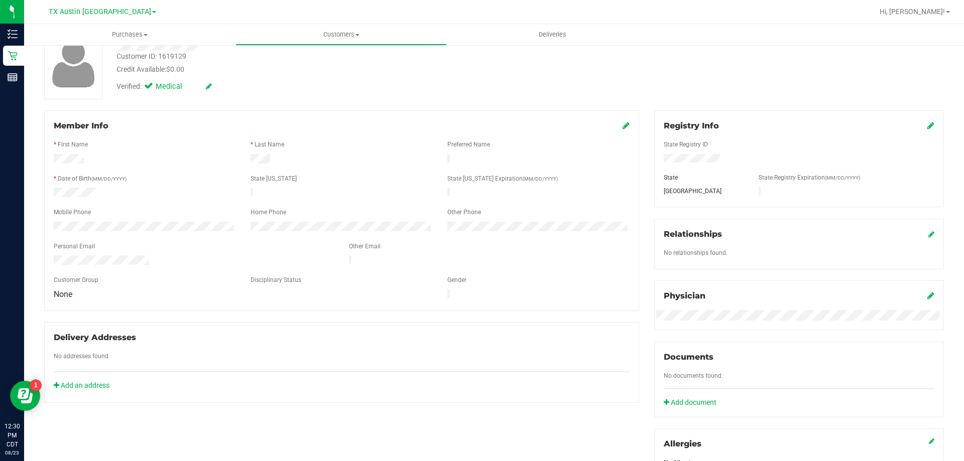
scroll to position [0, 0]
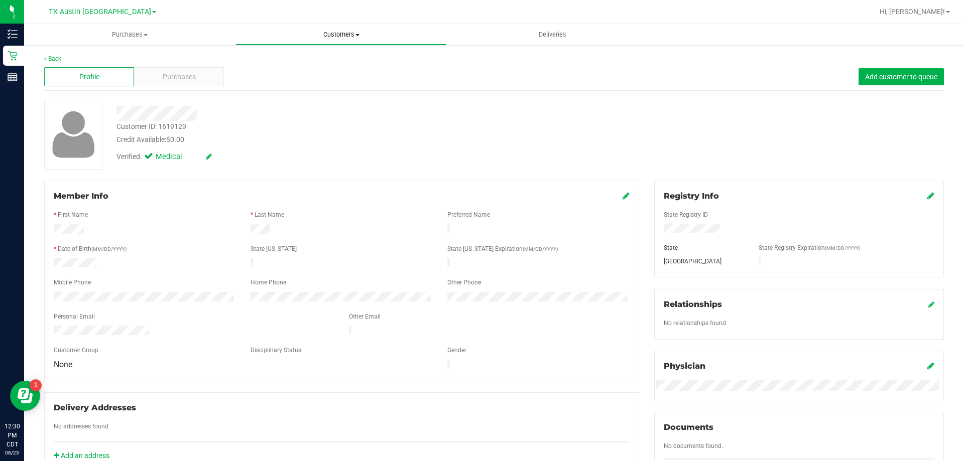
click at [334, 35] on span "Customers" at bounding box center [341, 34] width 210 height 9
click at [333, 63] on li "All customers" at bounding box center [340, 61] width 211 height 12
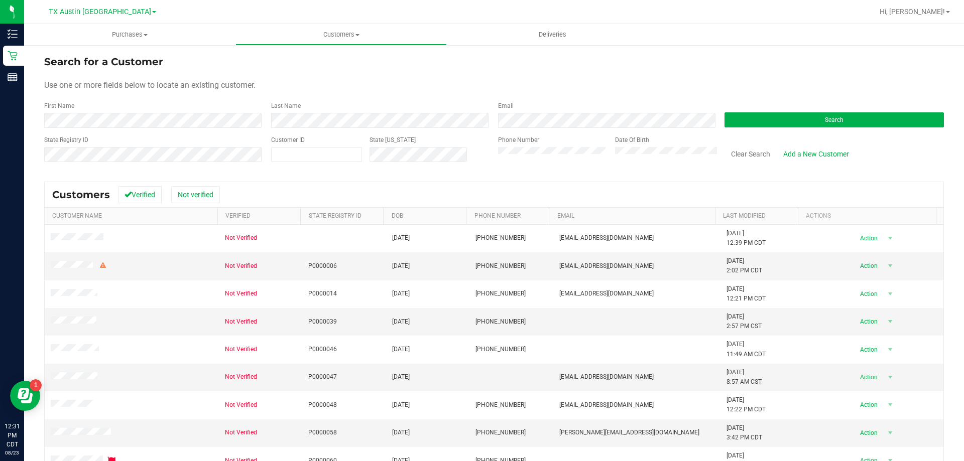
click at [758, 112] on div "Search" at bounding box center [830, 114] width 227 height 27
click at [756, 118] on button "Search" at bounding box center [833, 119] width 219 height 15
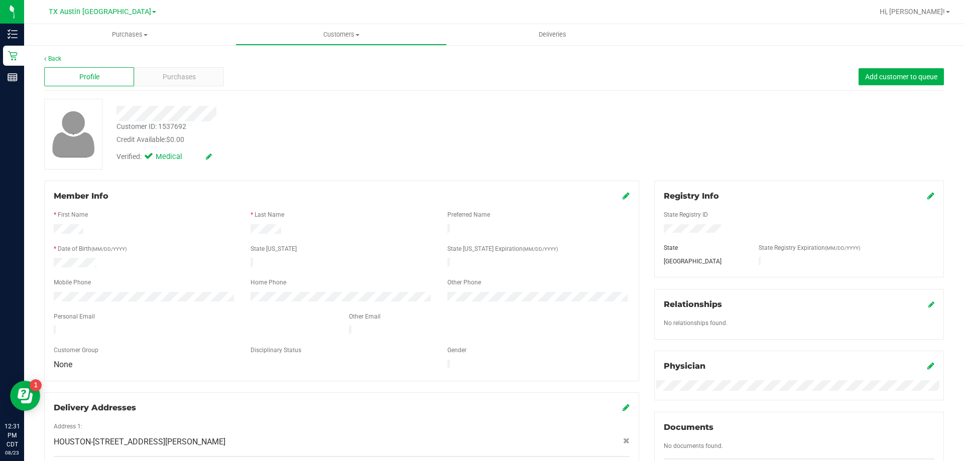
scroll to position [292, 0]
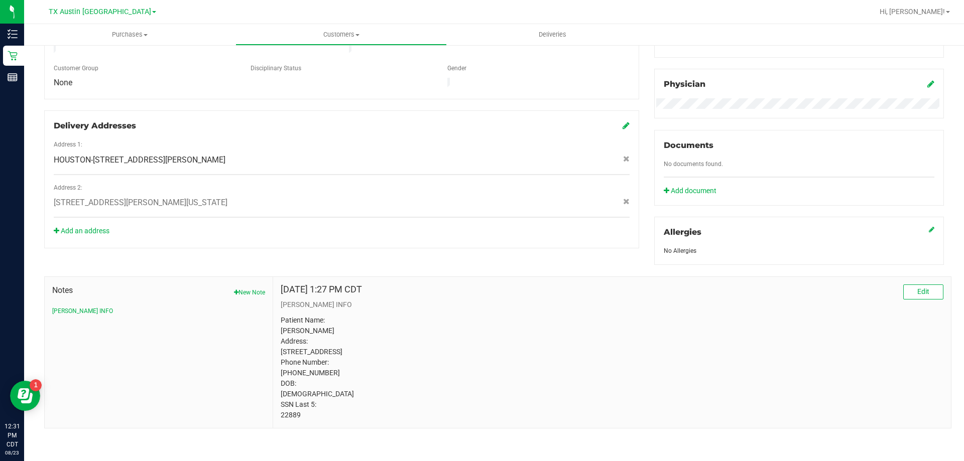
click at [286, 411] on p "Patient Name: Breunna Edwards Address: 3780 Tanglewilde Street Houston, TX, 770…" at bounding box center [612, 367] width 662 height 105
copy p "22889"
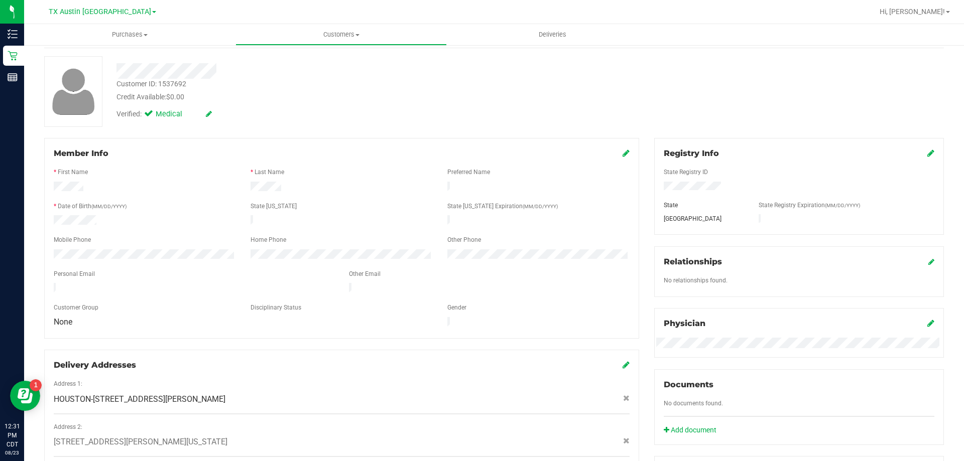
scroll to position [0, 0]
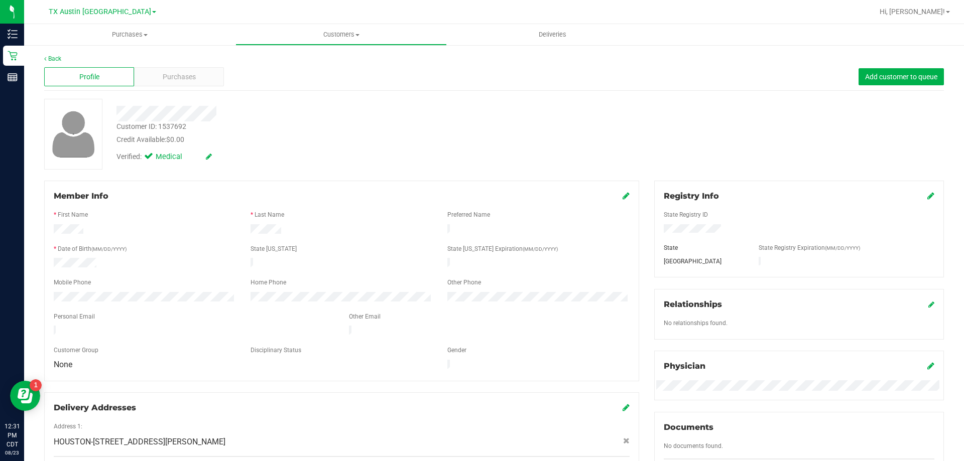
click at [188, 88] on div "Profile Purchases Add customer to queue" at bounding box center [493, 77] width 899 height 28
click at [189, 83] on div "Purchases" at bounding box center [179, 76] width 90 height 19
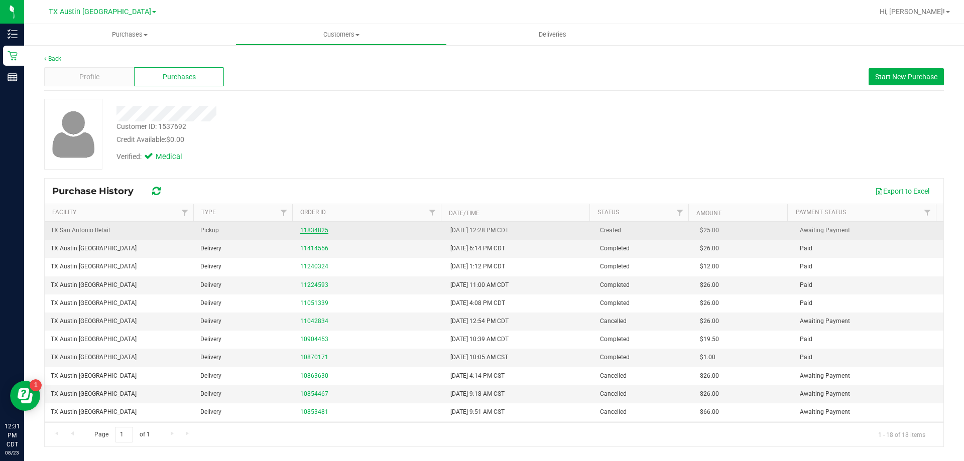
click at [313, 227] on link "11834825" at bounding box center [314, 230] width 28 height 7
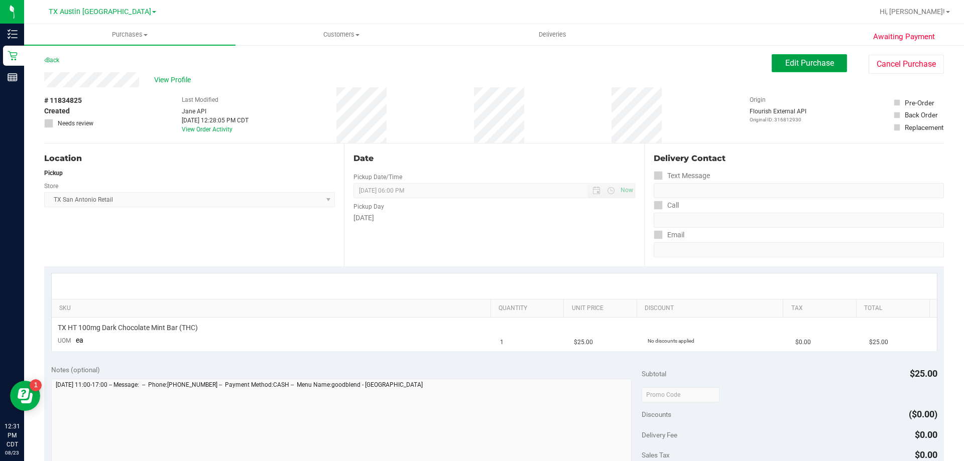
click at [787, 65] on span "Edit Purchase" at bounding box center [809, 63] width 49 height 10
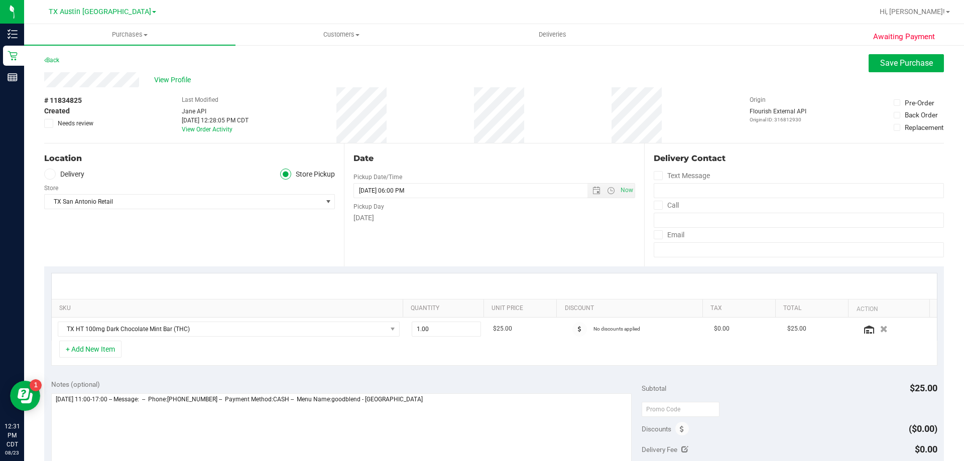
click at [49, 174] on icon at bounding box center [50, 174] width 6 height 0
click at [0, 0] on input "Delivery" at bounding box center [0, 0] width 0 height 0
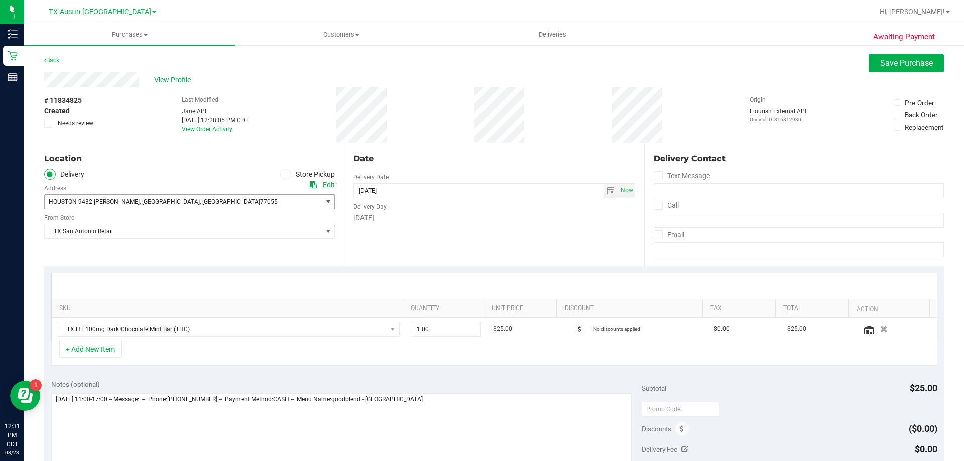
click at [186, 201] on span "HOUSTON-9432 KATY FWY , HOUSTON , TX 77055" at bounding box center [176, 202] width 263 height 14
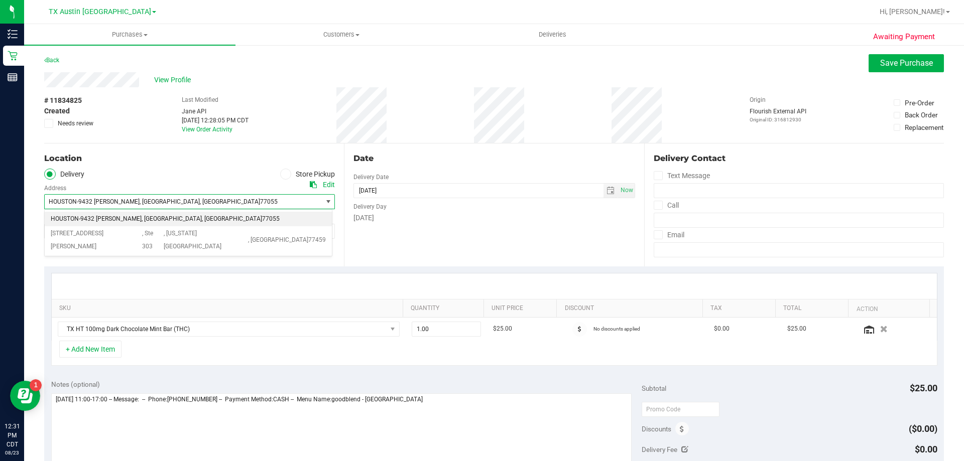
click at [186, 201] on span "HOUSTON-9432 KATY FWY , HOUSTON , TX 77055" at bounding box center [176, 202] width 263 height 14
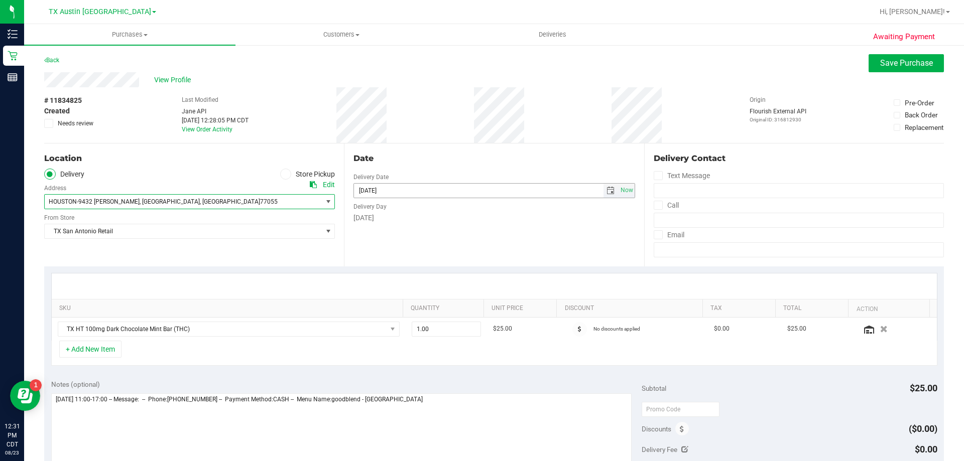
click at [603, 185] on span "select" at bounding box center [610, 191] width 15 height 14
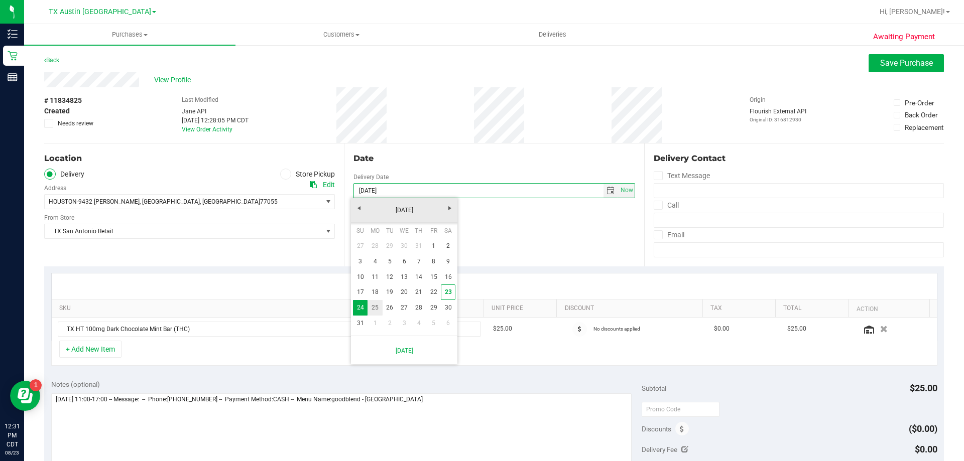
click at [378, 308] on link "25" at bounding box center [374, 308] width 15 height 16
type input "08/25/2025"
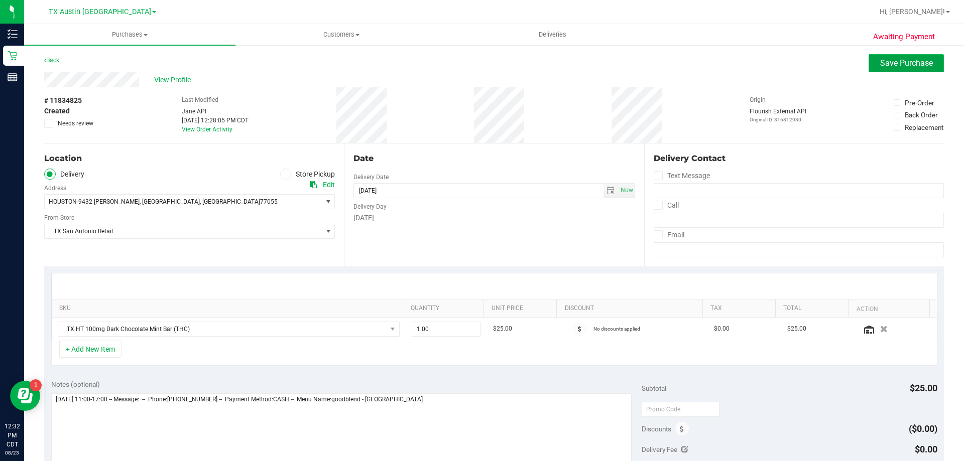
click at [891, 67] on span "Save Purchase" at bounding box center [906, 63] width 53 height 10
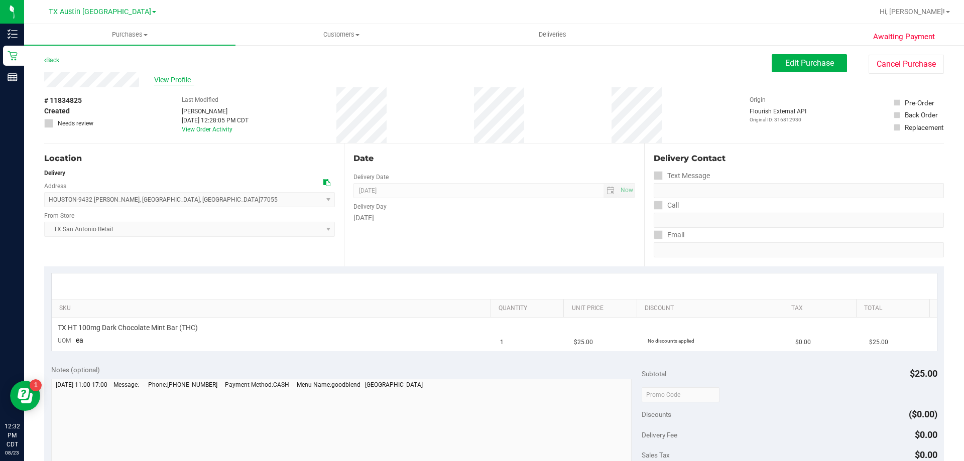
click at [178, 78] on span "View Profile" at bounding box center [174, 80] width 40 height 11
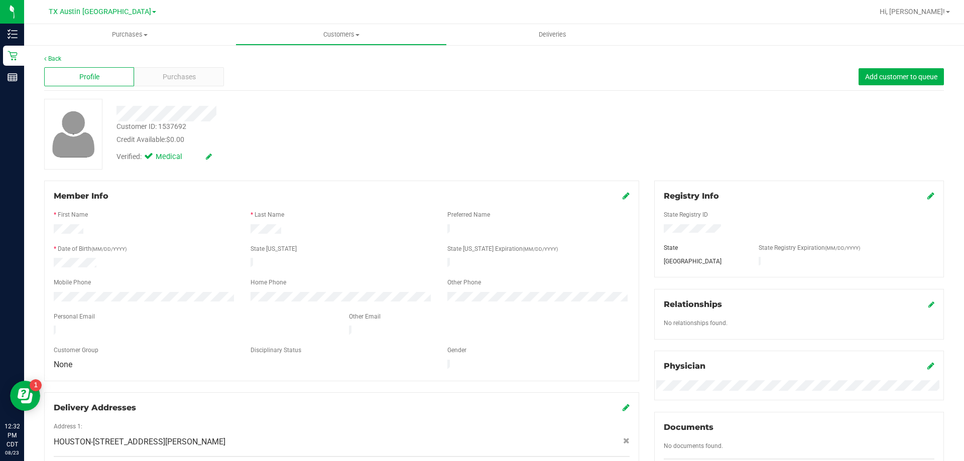
scroll to position [201, 0]
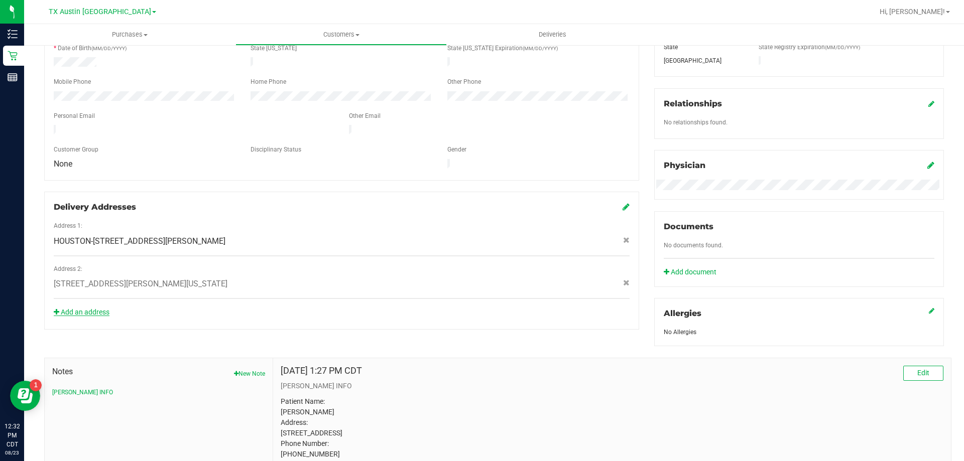
click at [91, 308] on link "Add an address" at bounding box center [82, 312] width 56 height 8
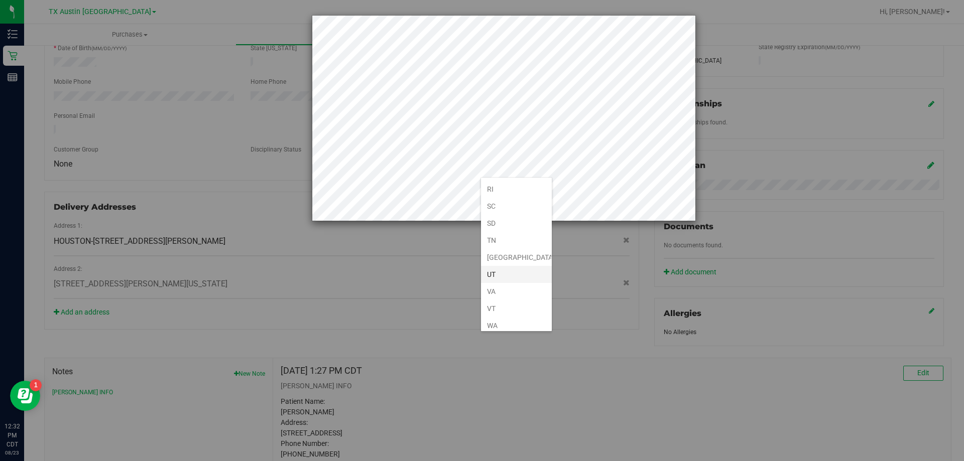
scroll to position [737, 0]
click at [505, 205] on li "TX" at bounding box center [516, 201] width 71 height 17
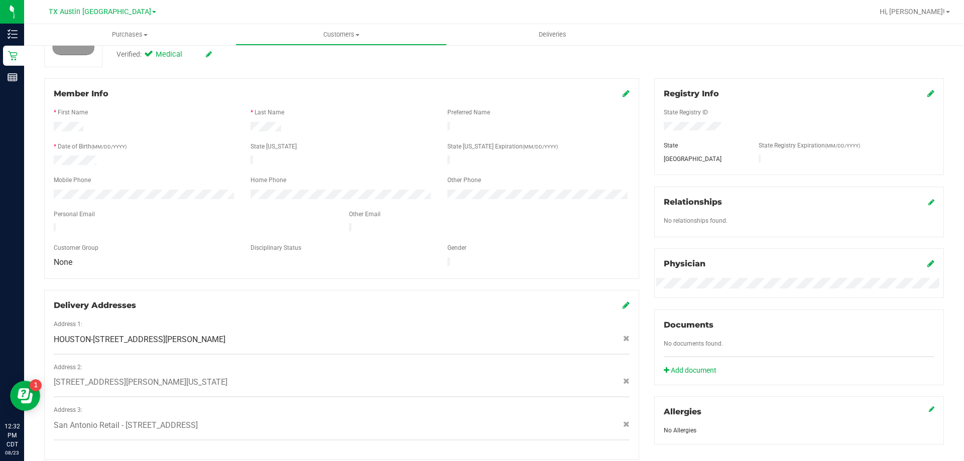
scroll to position [0, 0]
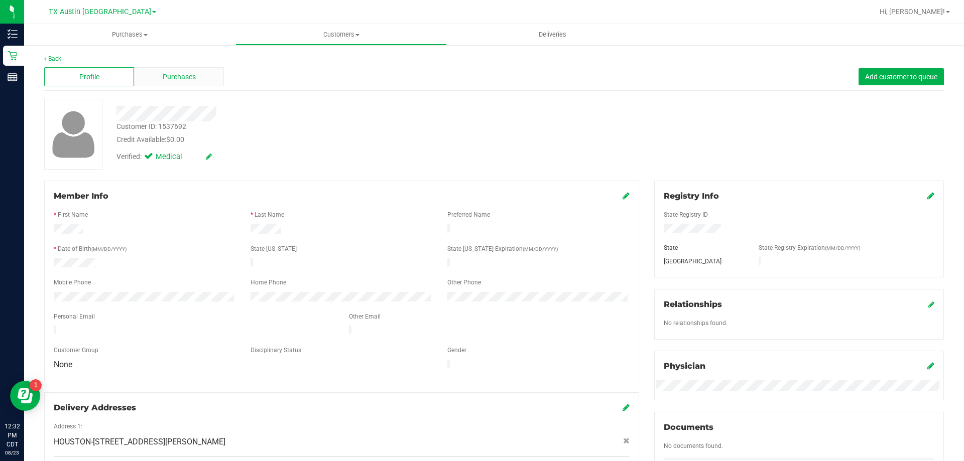
click at [200, 75] on div "Purchases" at bounding box center [179, 76] width 90 height 19
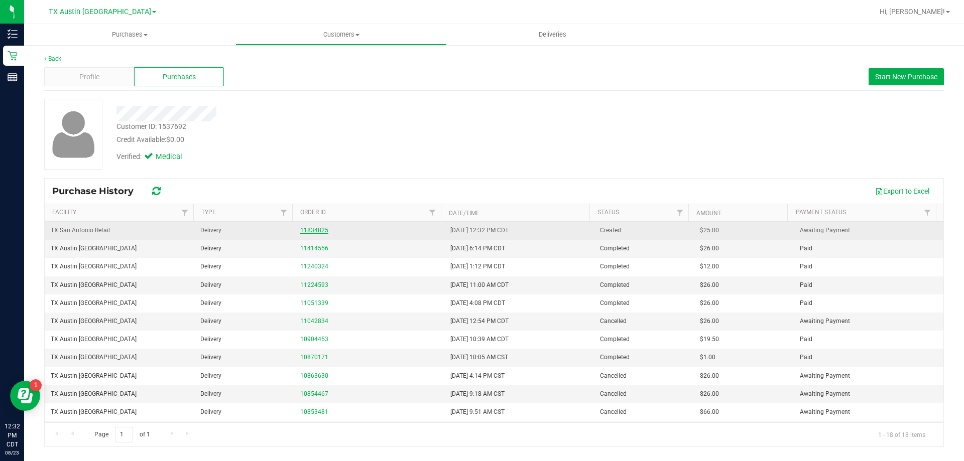
click at [319, 229] on link "11834825" at bounding box center [314, 230] width 28 height 7
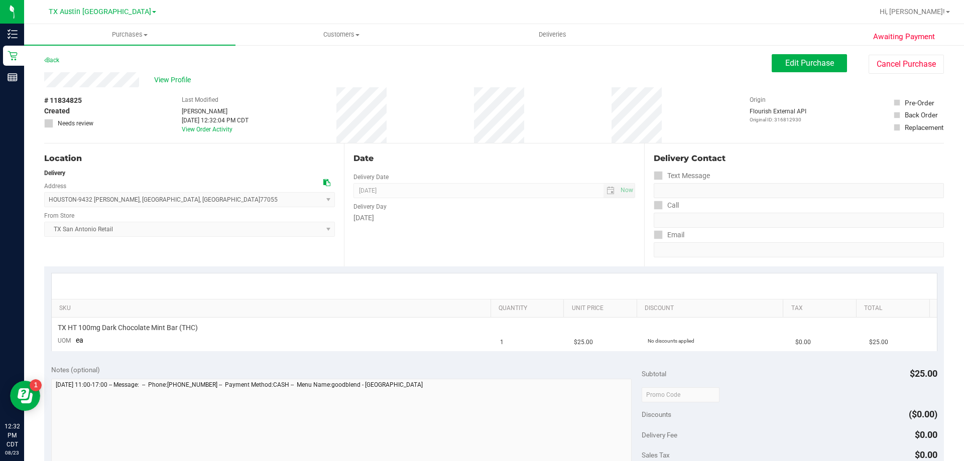
click at [784, 48] on div "Awaiting Payment Back Edit Purchase Cancel Purchase View Profile # 11834825 Cre…" at bounding box center [493, 418] width 939 height 749
click at [785, 63] on span "Edit Purchase" at bounding box center [809, 63] width 49 height 10
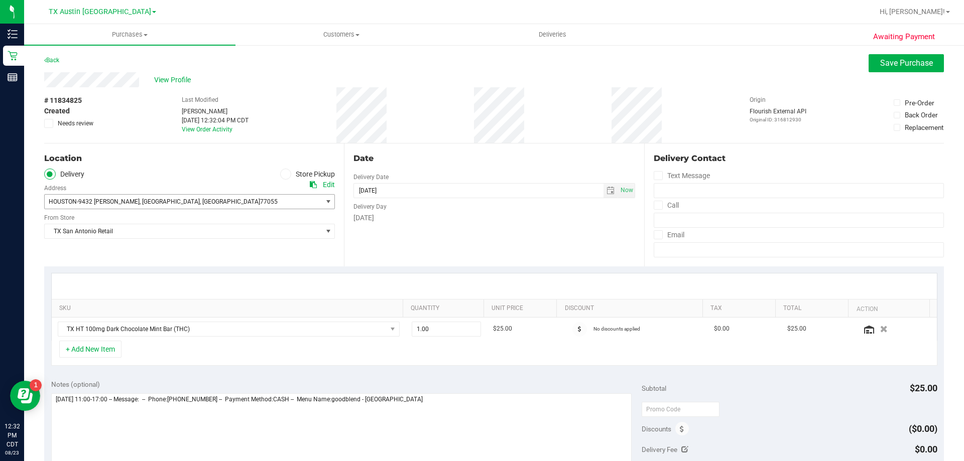
click at [260, 202] on span "77055" at bounding box center [269, 201] width 18 height 7
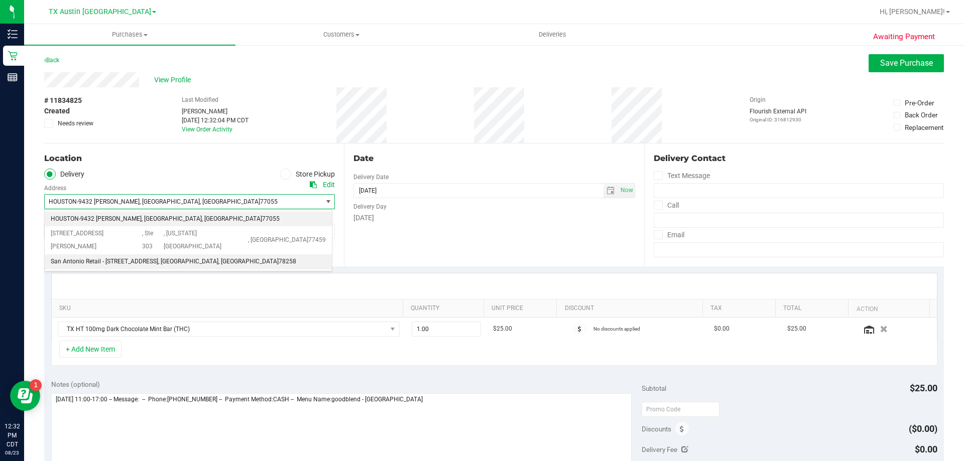
click at [158, 255] on span "San Antonio Retail - 18720 Stone Oak pkwy Suite 107" at bounding box center [104, 261] width 107 height 13
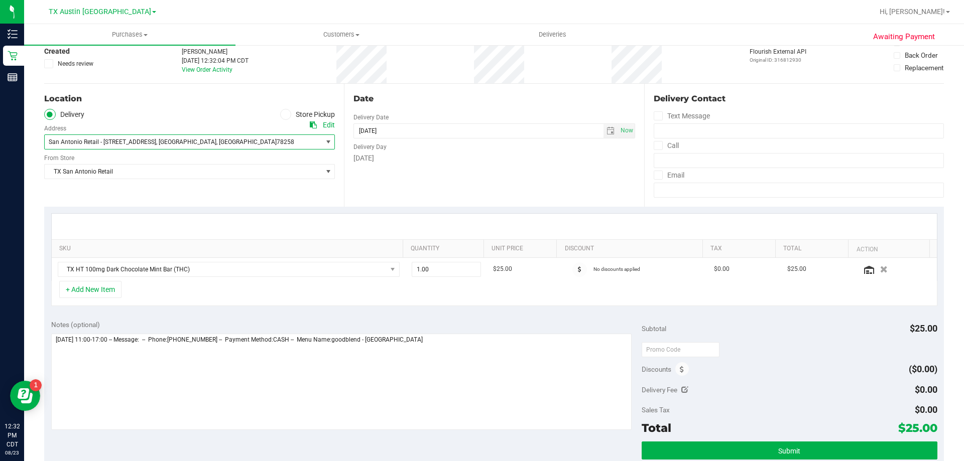
scroll to position [201, 0]
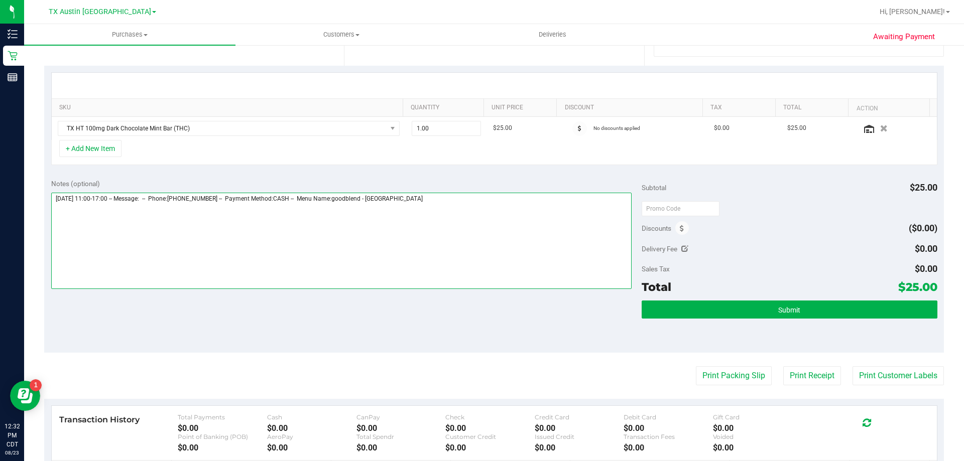
click at [422, 198] on textarea at bounding box center [341, 241] width 581 height 96
click at [54, 214] on textarea at bounding box center [341, 241] width 581 height 96
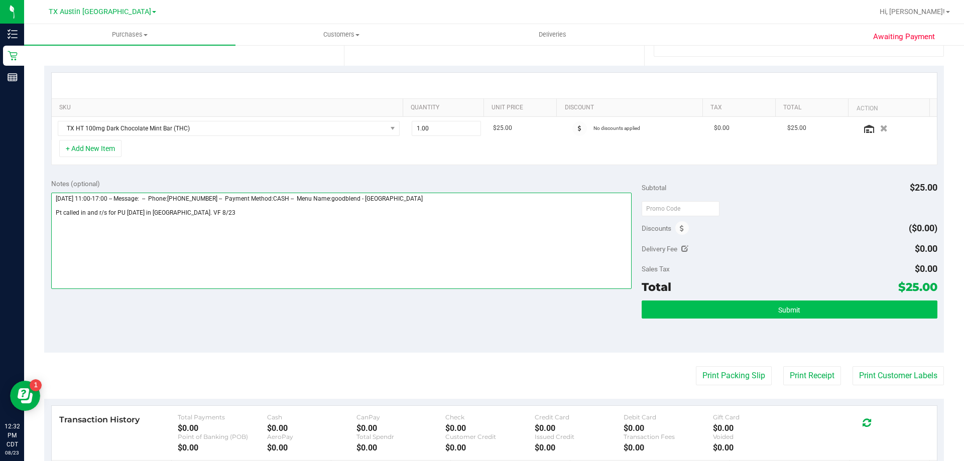
type textarea "Sunday 08/24/2025 11:00-17:00 -- Message: -- Phone:7137889064 -- Payment Method…"
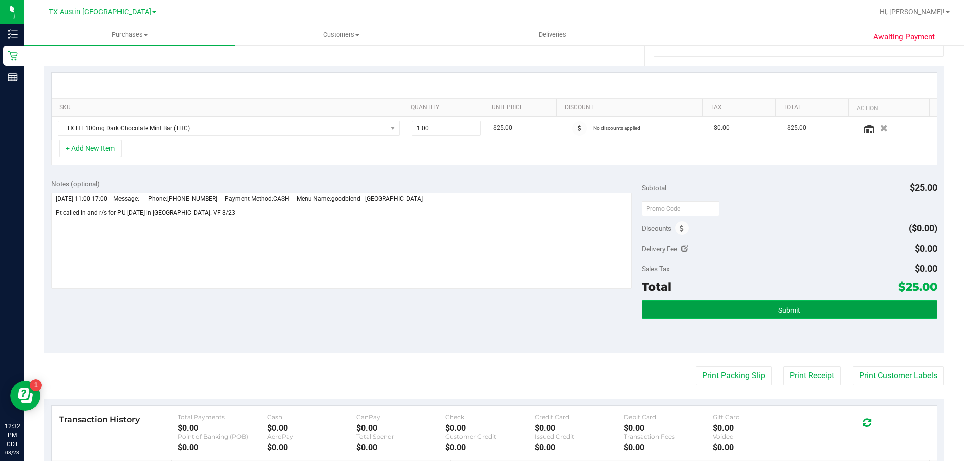
click at [695, 304] on button "Submit" at bounding box center [788, 310] width 295 height 18
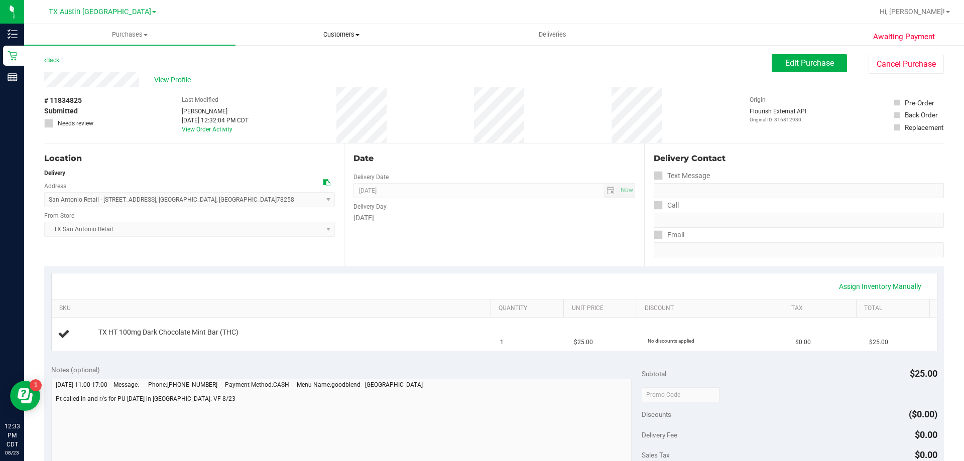
click at [330, 35] on span "Customers" at bounding box center [341, 34] width 210 height 9
click at [326, 57] on li "All customers" at bounding box center [340, 61] width 211 height 12
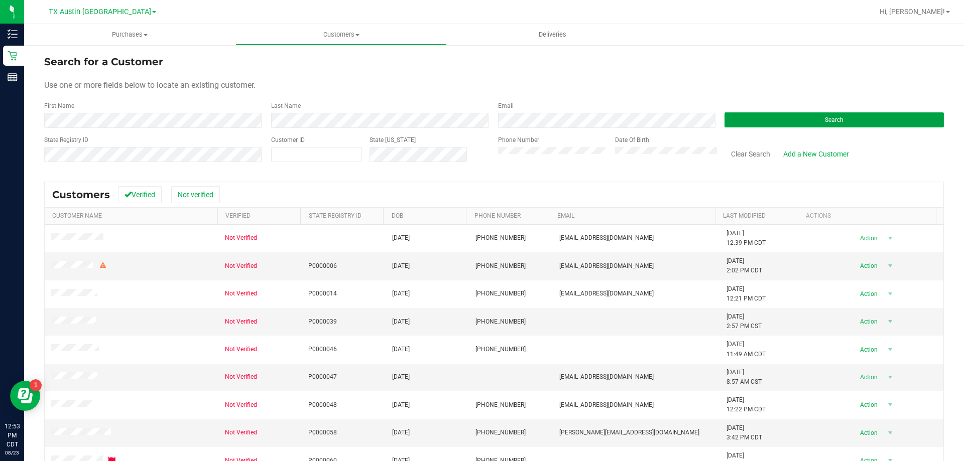
drag, startPoint x: 742, startPoint y: 116, endPoint x: 688, endPoint y: 167, distance: 74.2
click at [743, 116] on button "Search" at bounding box center [833, 119] width 219 height 15
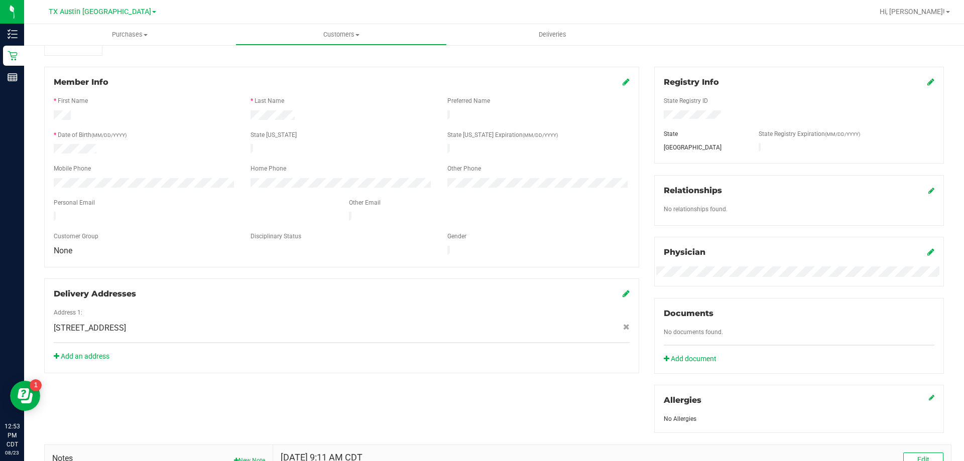
scroll to position [201, 0]
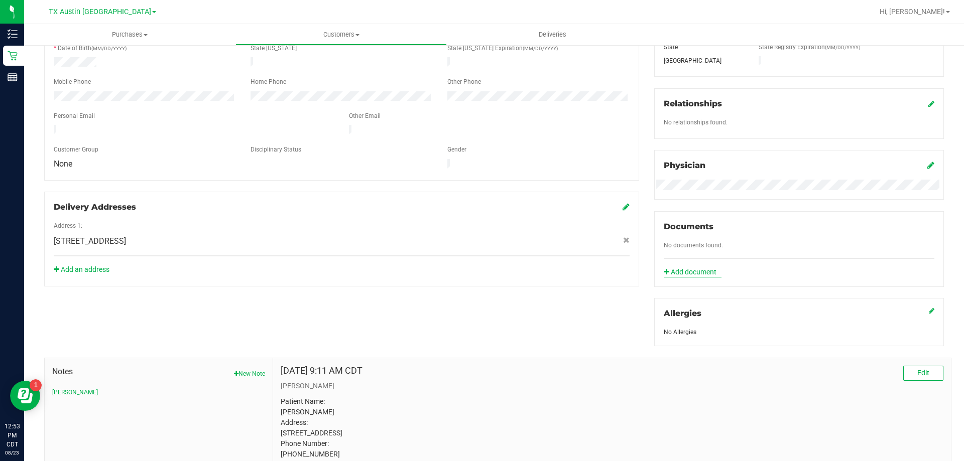
click at [690, 273] on link "Add document" at bounding box center [692, 272] width 58 height 11
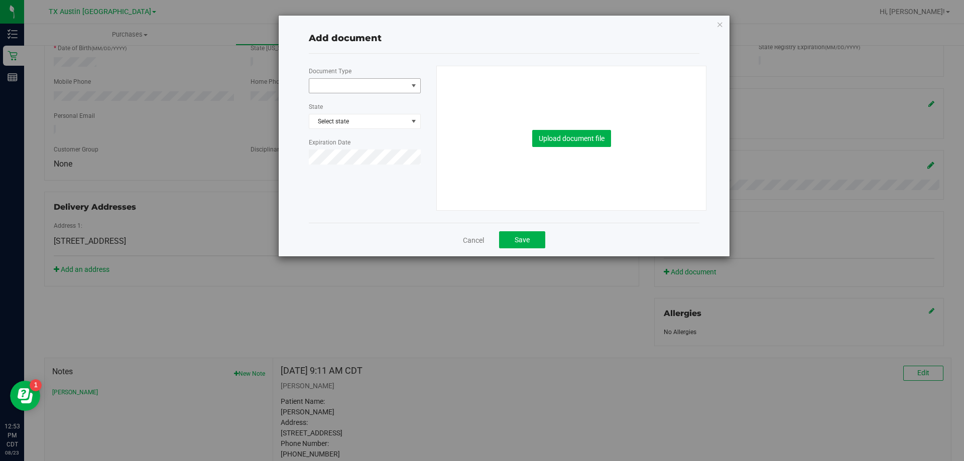
click at [341, 79] on span at bounding box center [358, 86] width 98 height 14
click at [331, 190] on li "Other" at bounding box center [364, 192] width 111 height 15
click at [370, 116] on span "Select state" at bounding box center [364, 121] width 111 height 14
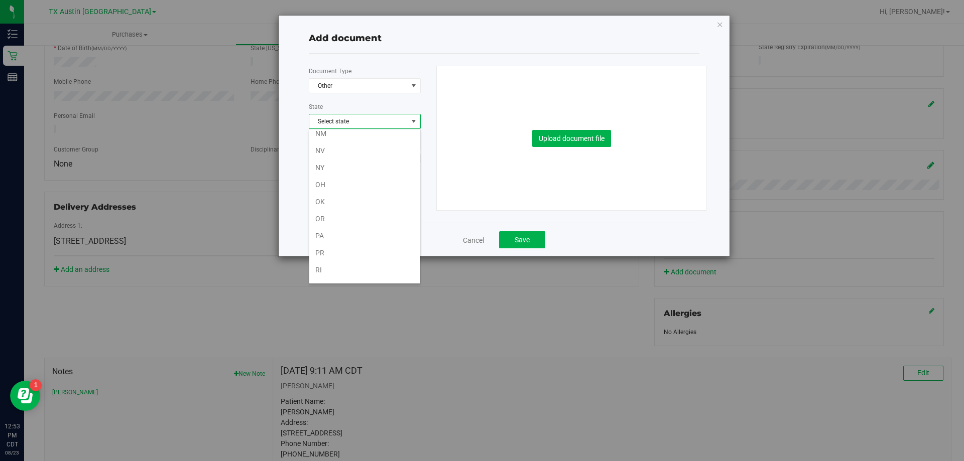
scroll to position [737, 0]
click at [327, 158] on li "TX" at bounding box center [364, 153] width 111 height 17
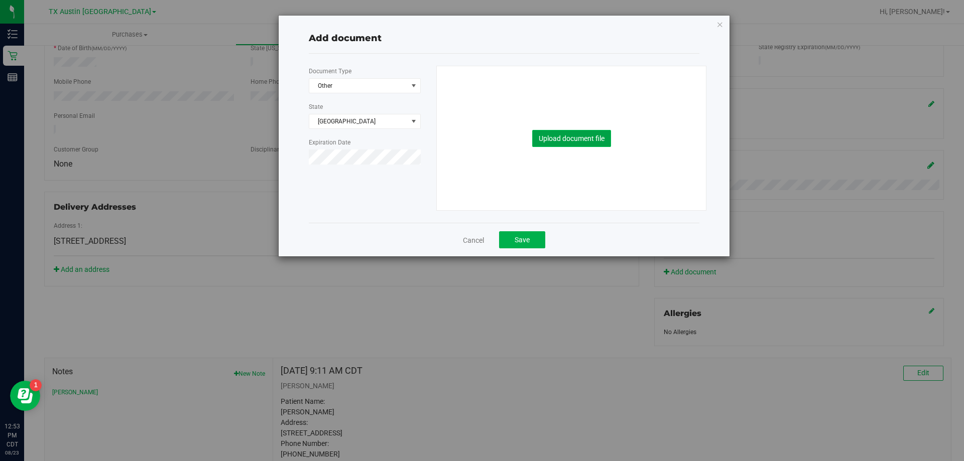
click at [562, 136] on button "Upload document file" at bounding box center [571, 138] width 79 height 17
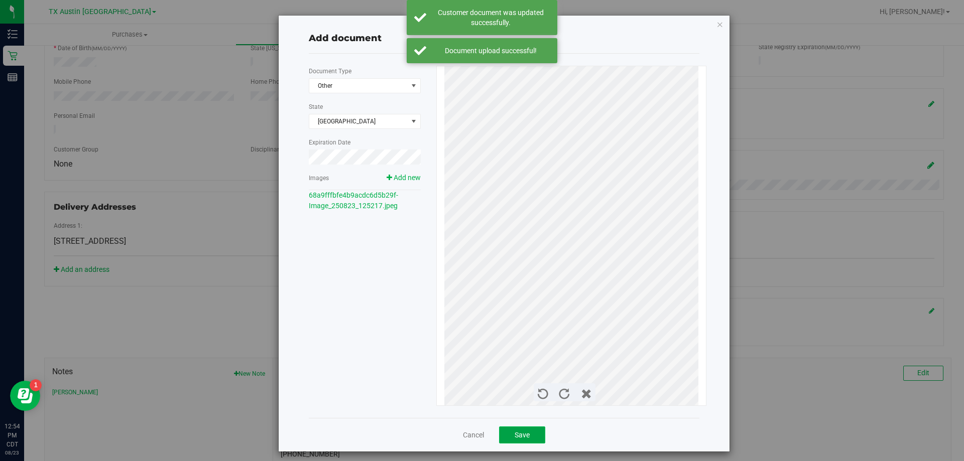
click at [514, 438] on span "Save" at bounding box center [521, 435] width 15 height 8
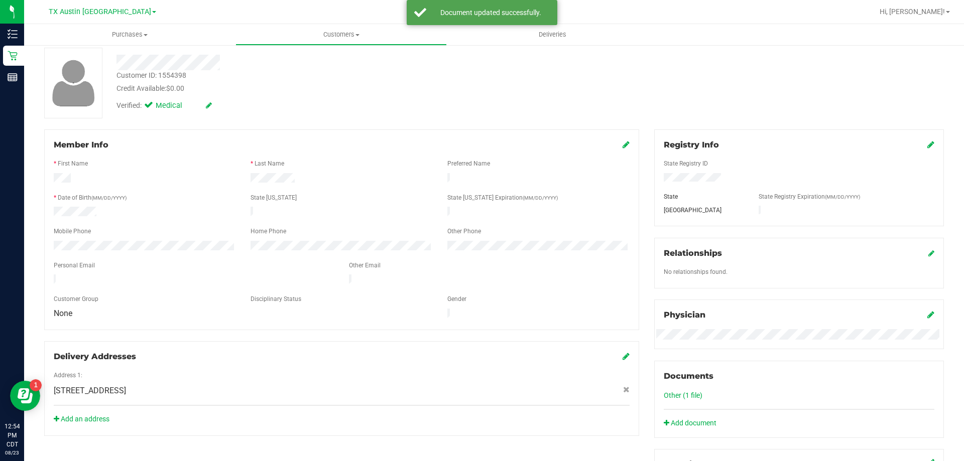
scroll to position [50, 0]
click at [622, 144] on icon at bounding box center [625, 146] width 7 height 8
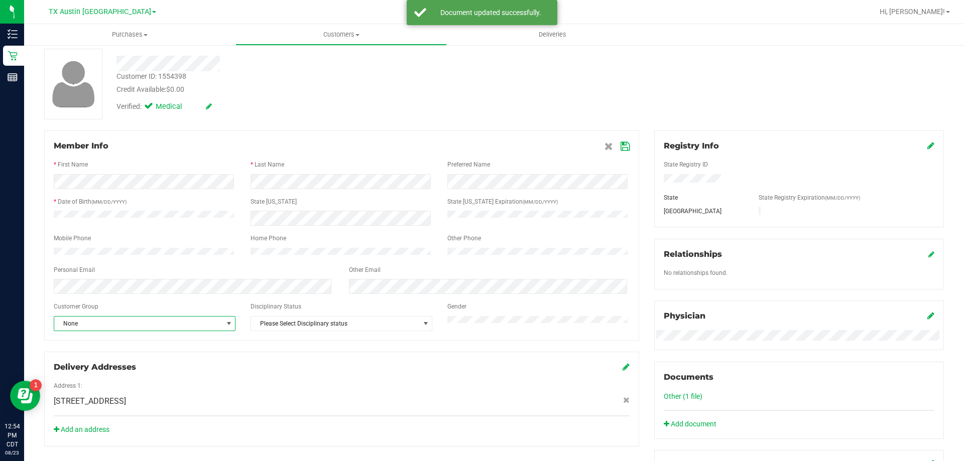
click at [146, 331] on span "None" at bounding box center [138, 324] width 168 height 14
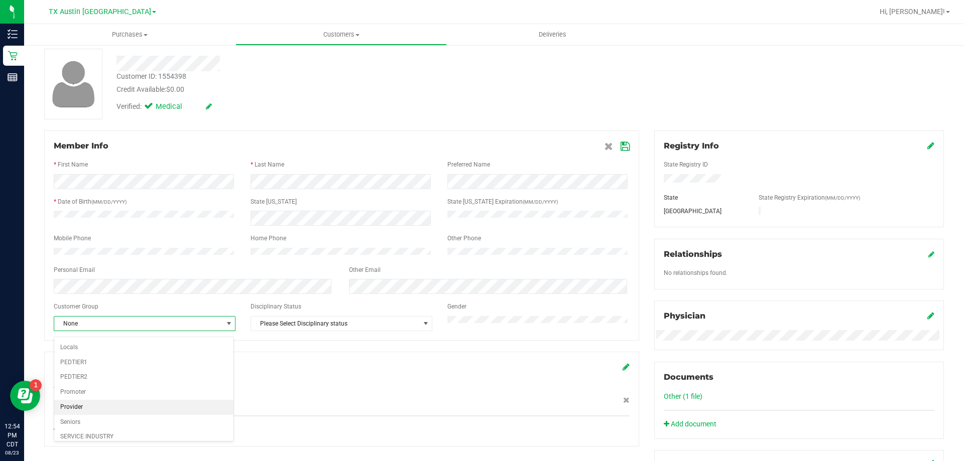
scroll to position [23, 0]
click at [85, 368] on li "First Responder" at bounding box center [143, 368] width 179 height 15
click at [620, 148] on icon at bounding box center [624, 147] width 9 height 8
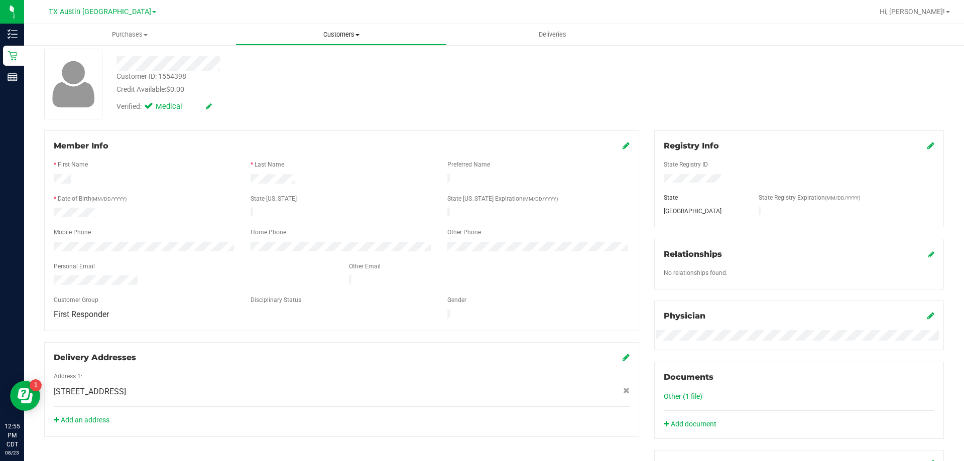
click at [344, 31] on span "Customers" at bounding box center [341, 34] width 210 height 9
click at [333, 63] on li "All customers" at bounding box center [340, 61] width 211 height 12
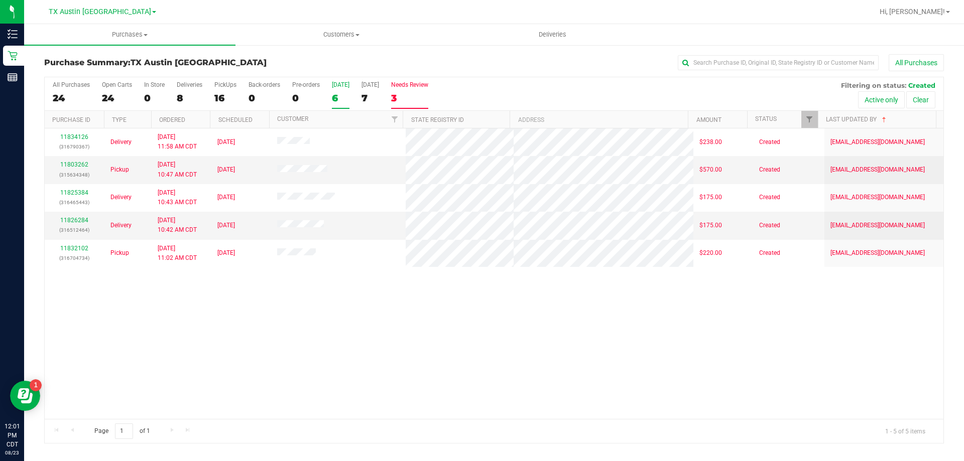
click at [337, 92] on div "6" at bounding box center [341, 98] width 18 height 12
click at [0, 0] on input "[DATE] 6" at bounding box center [0, 0] width 0 height 0
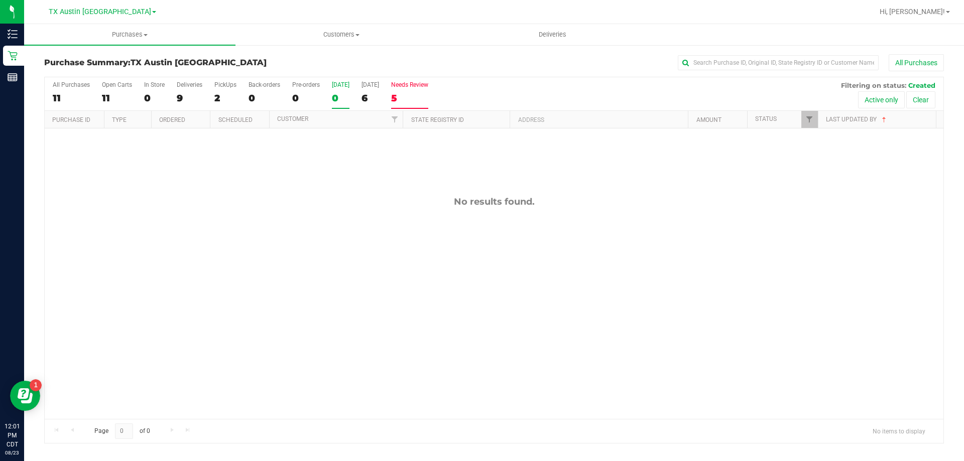
click at [416, 93] on div "5" at bounding box center [409, 98] width 37 height 12
click at [0, 0] on input "Needs Review 5" at bounding box center [0, 0] width 0 height 0
